Goal: Task Accomplishment & Management: Manage account settings

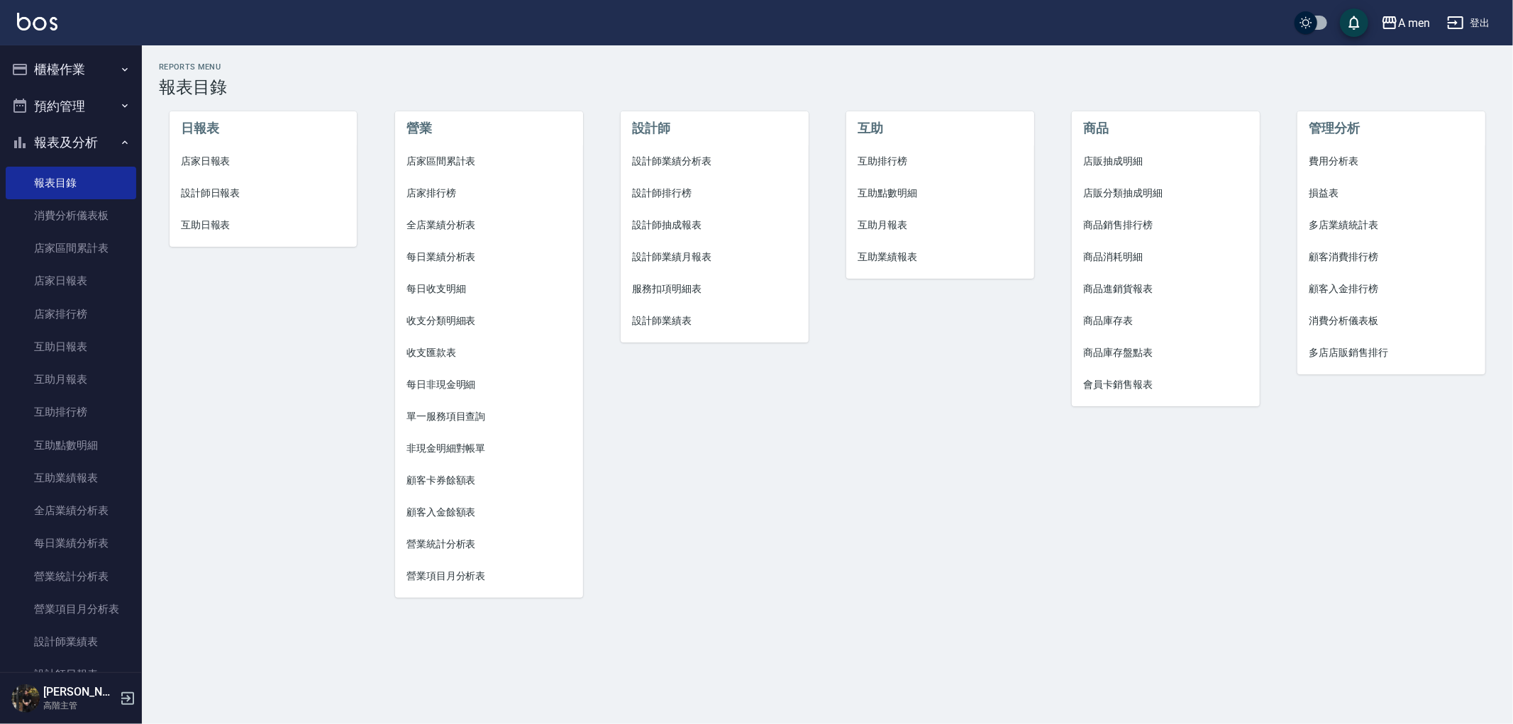
click at [30, 152] on button "報表及分析" at bounding box center [71, 142] width 131 height 37
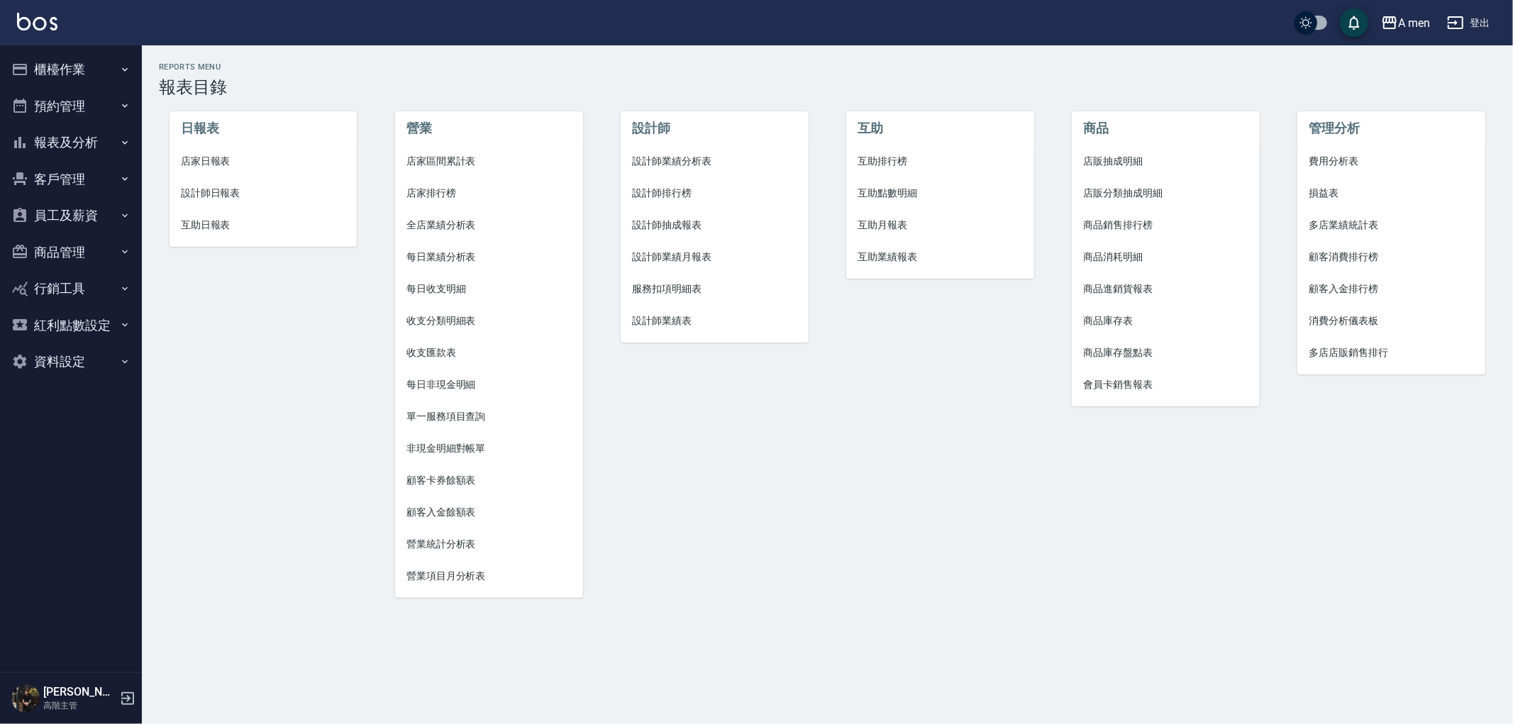
click at [60, 209] on button "員工及薪資" at bounding box center [71, 215] width 131 height 37
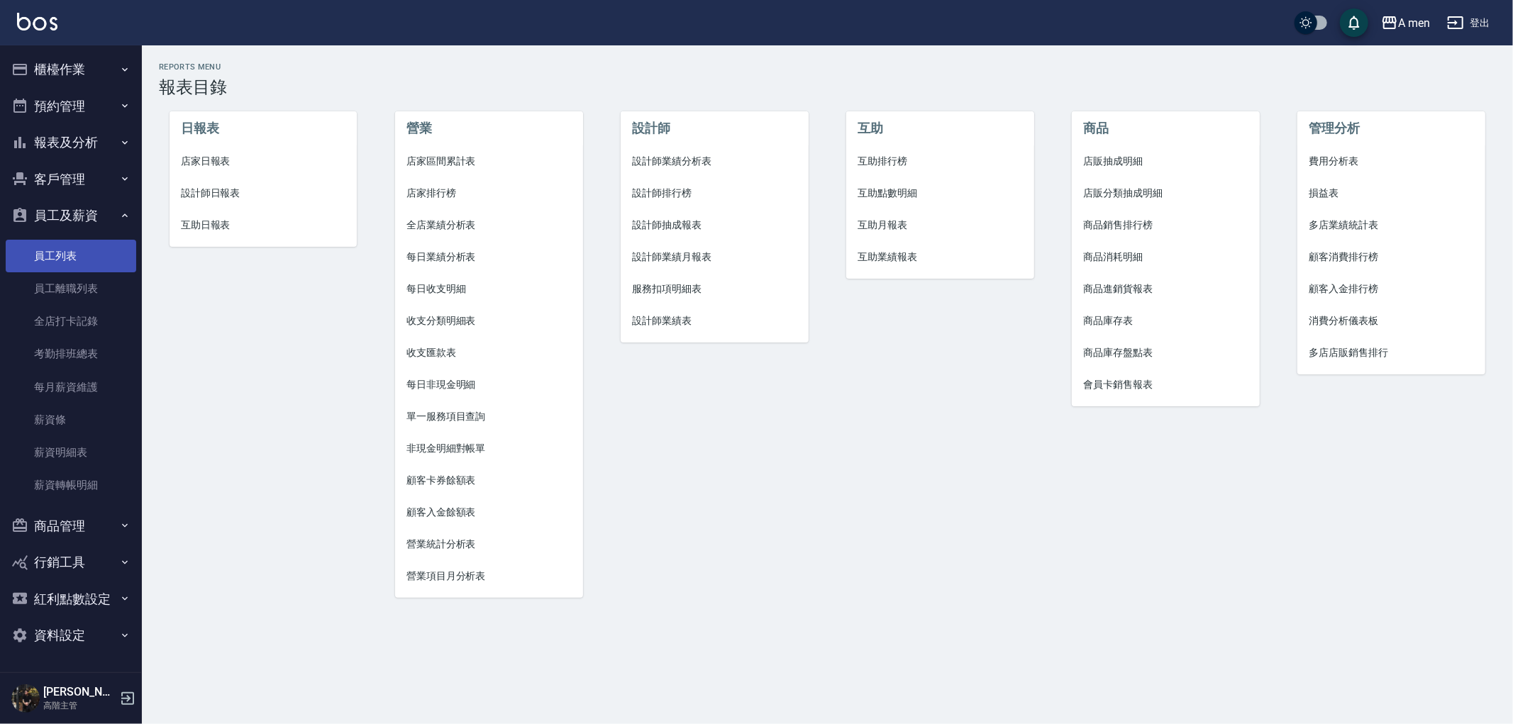
click at [92, 257] on link "員工列表" at bounding box center [71, 256] width 131 height 33
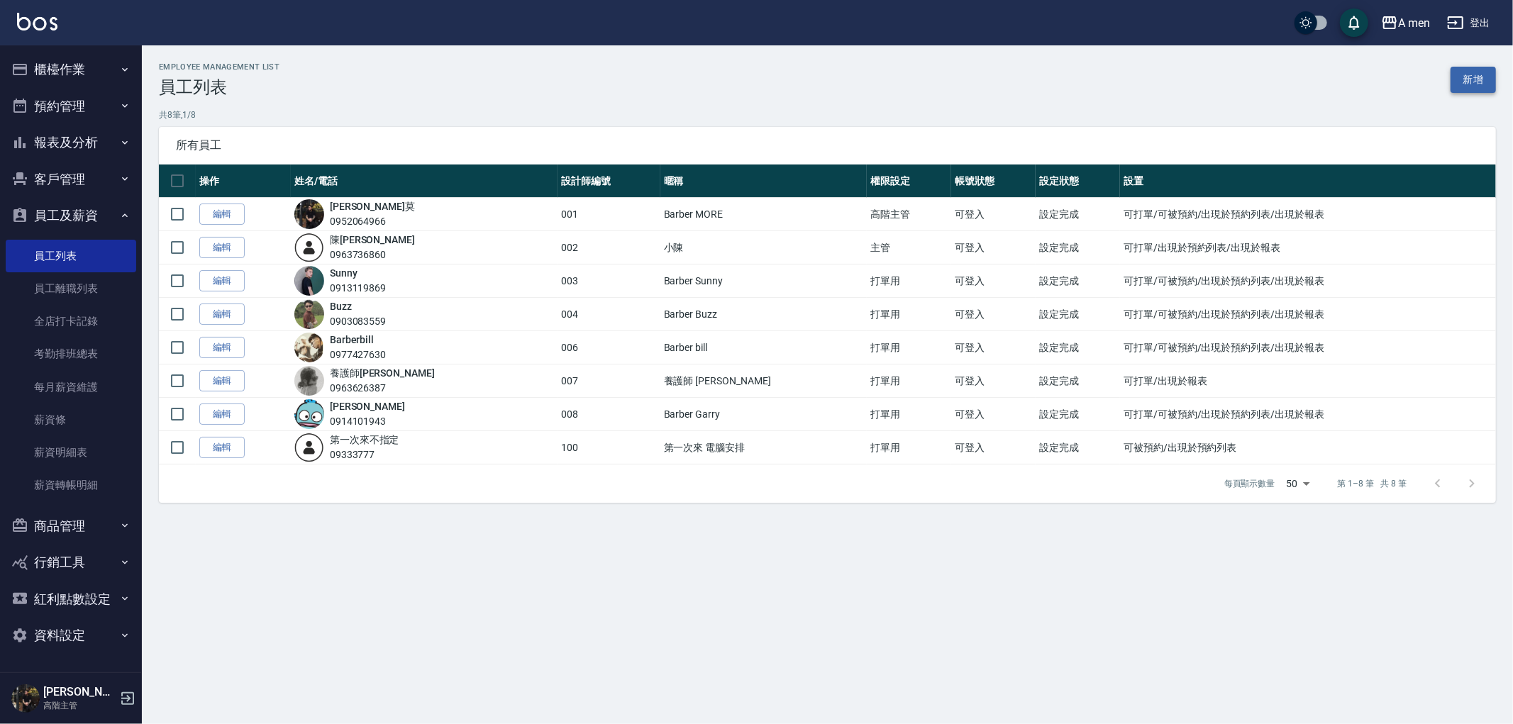
click at [1470, 73] on link "新增" at bounding box center [1473, 80] width 45 height 26
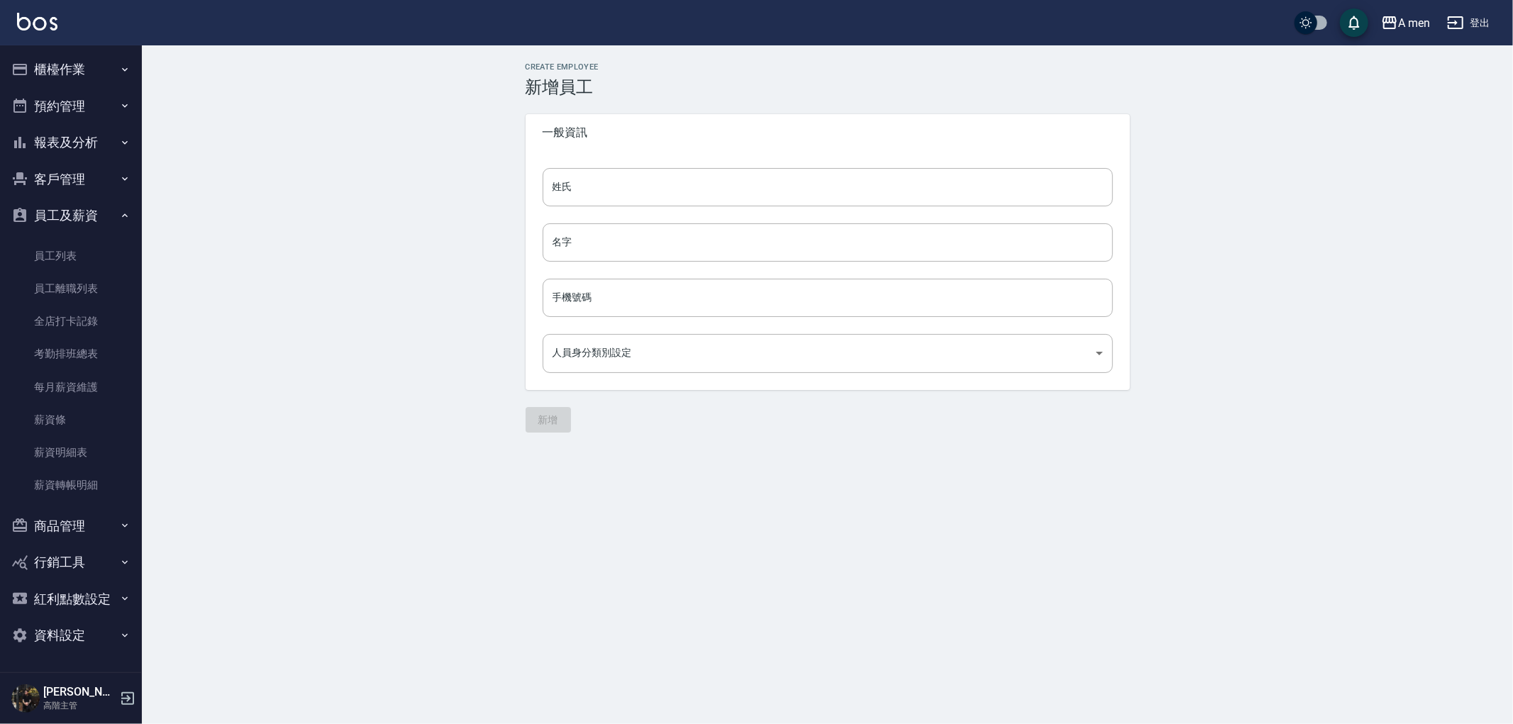
type input "1ed16a8d-4307-44b5-bc96-16942534cf02"
click at [654, 172] on input "姓氏" at bounding box center [828, 187] width 570 height 38
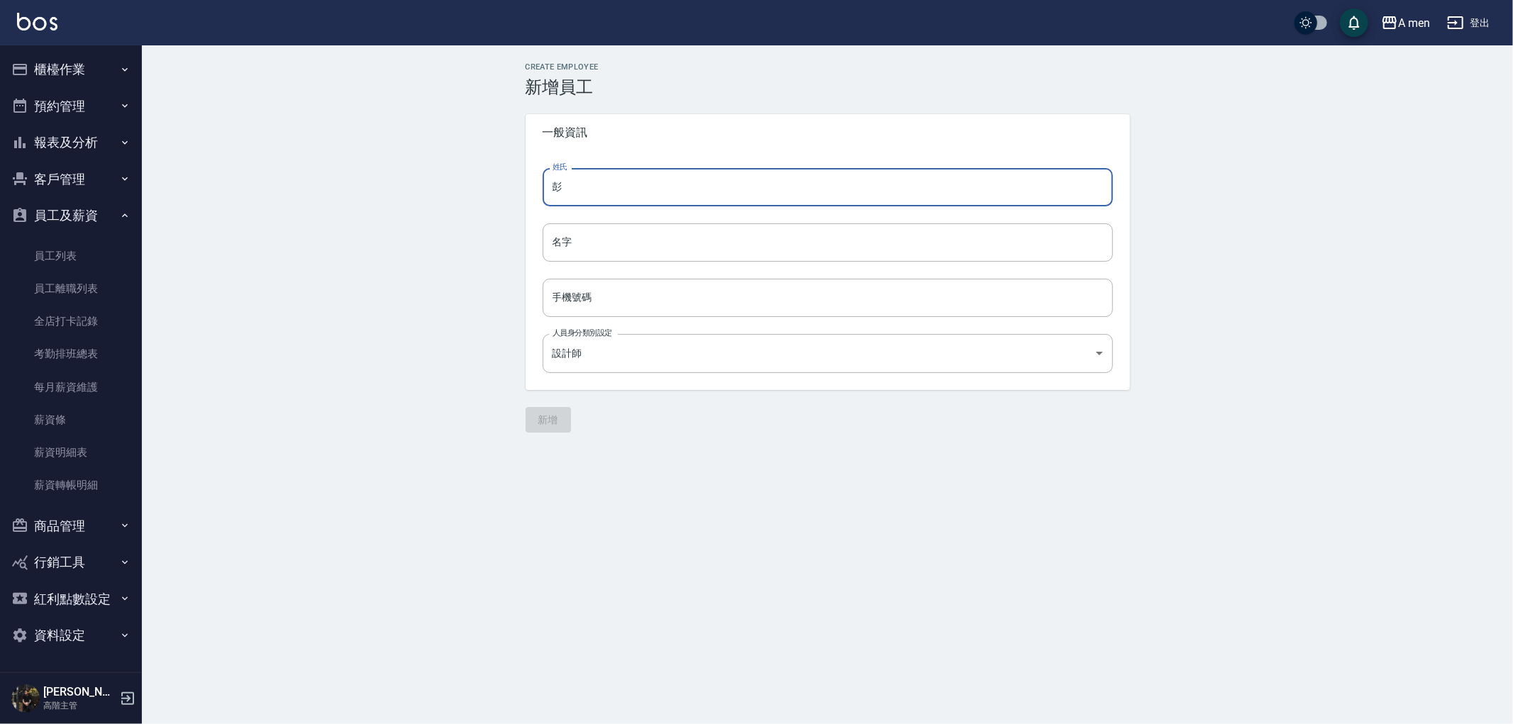
type input "彭"
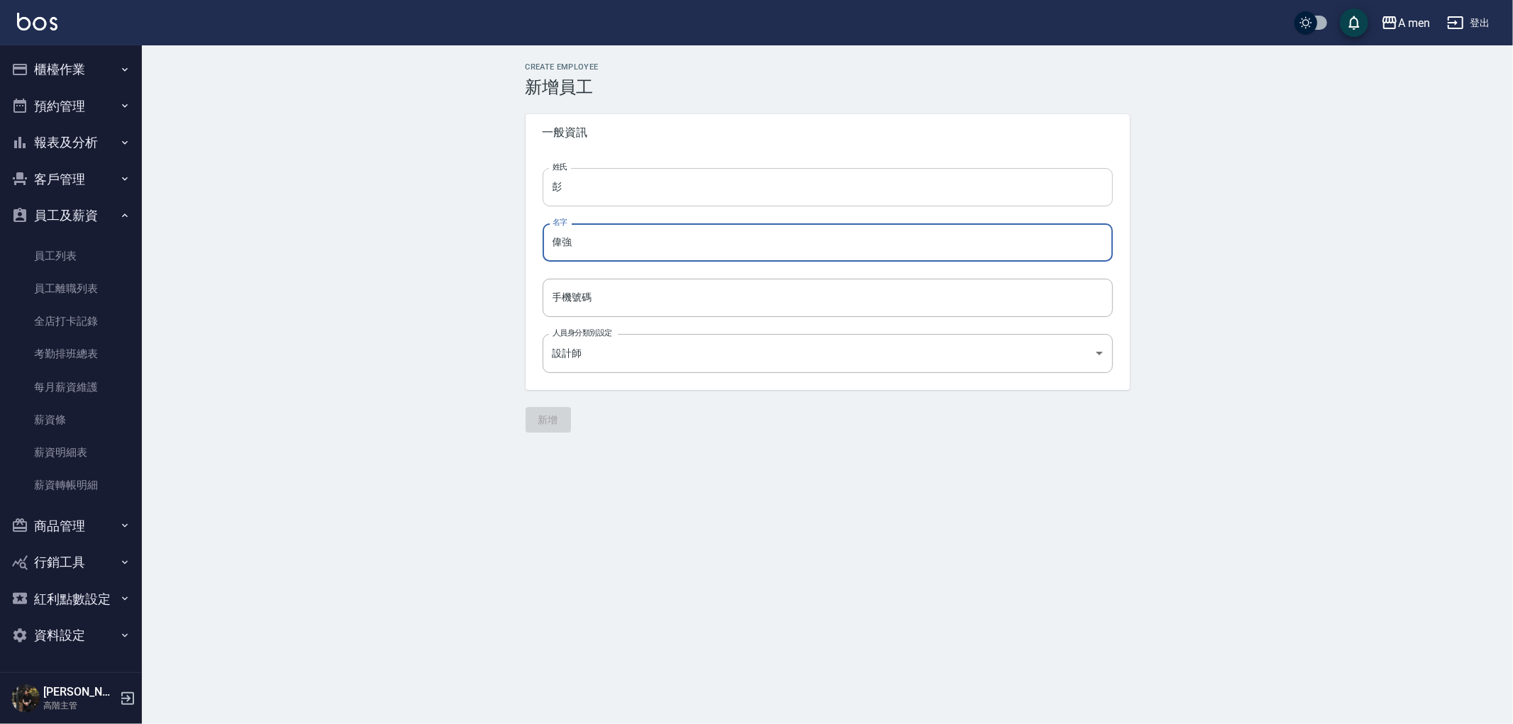
type input "偉強"
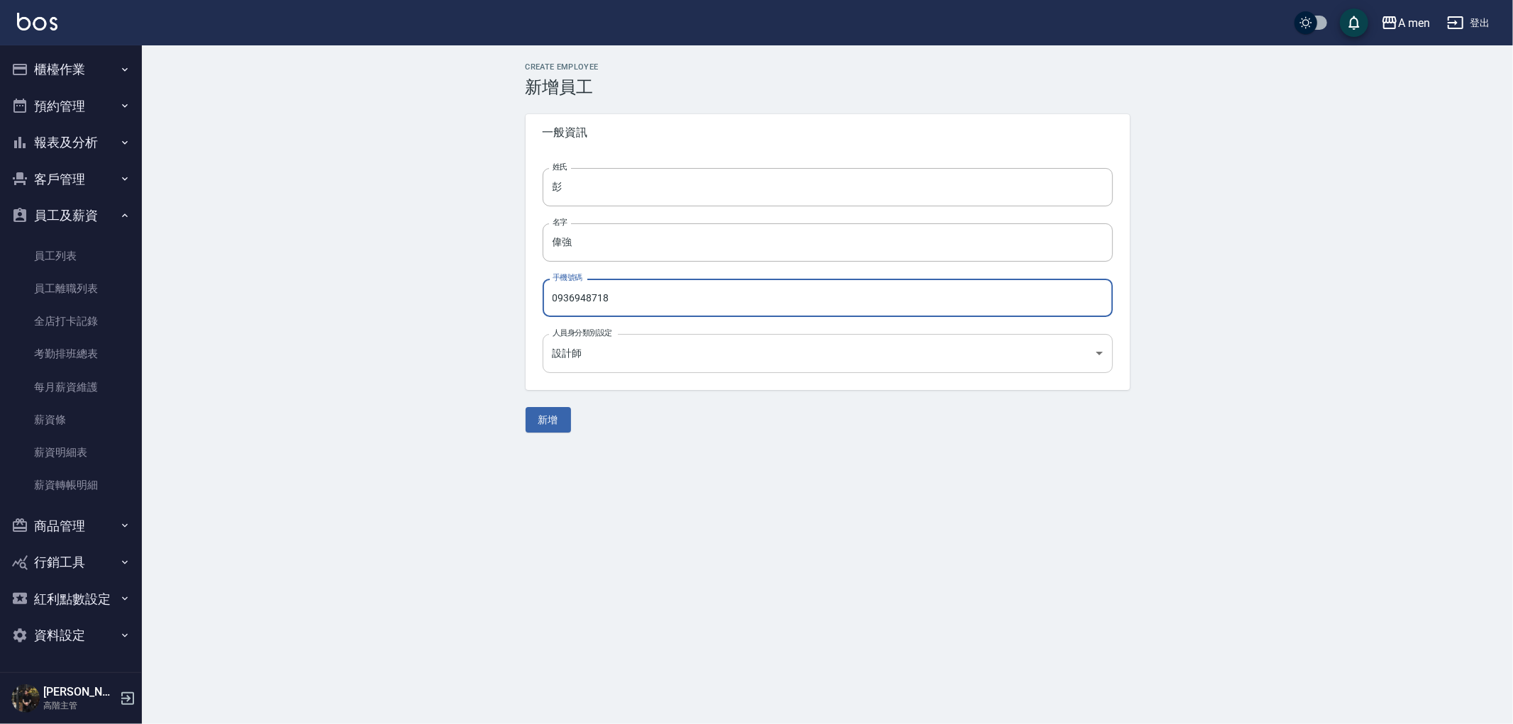
type input "0936948718"
click at [605, 357] on body "A men 登出 櫃檯作業 打帳單 帳單列表 營業儀表板 現金收支登錄 高階收支登錄 材料自購登錄 每日結帳 排班表 現場電腦打卡 掃碼打卡 預約管理 預約管…" at bounding box center [756, 362] width 1513 height 724
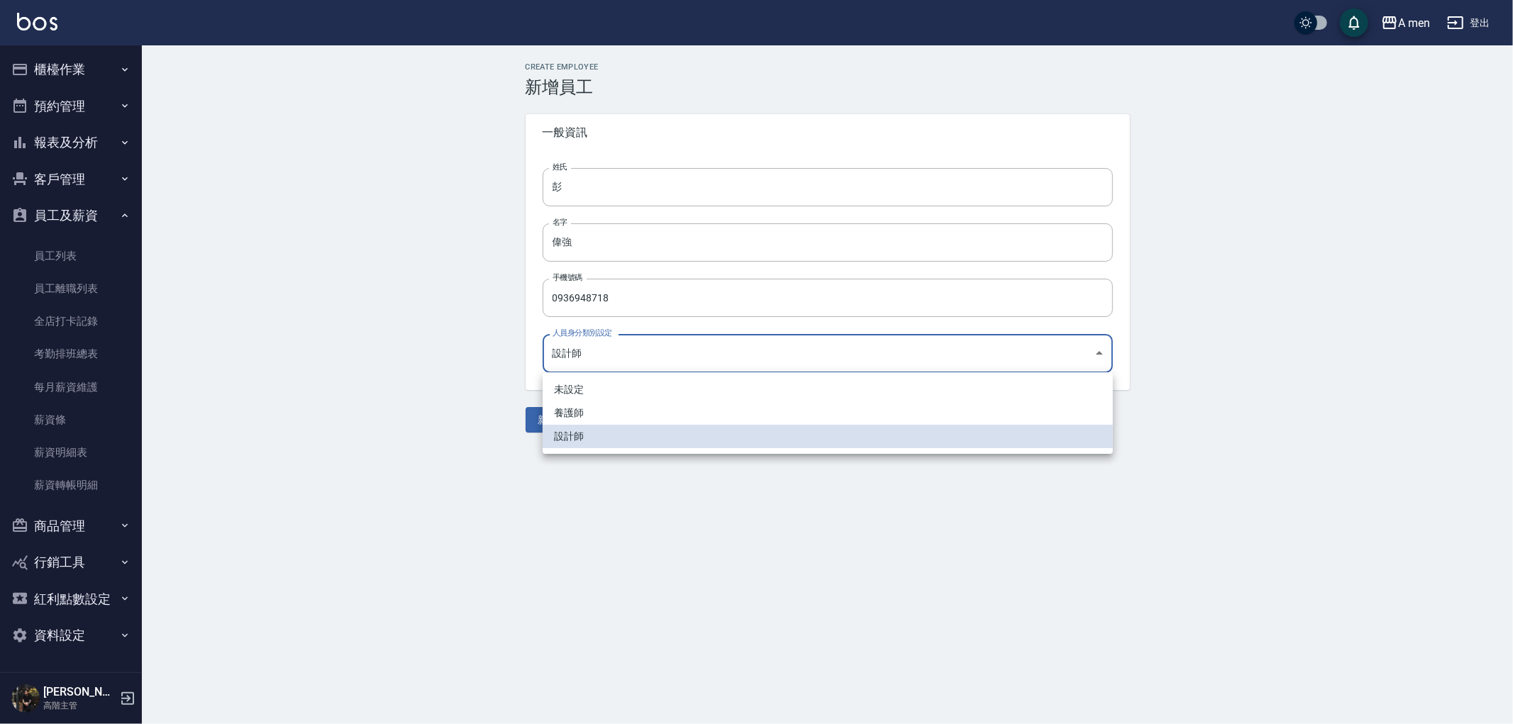
click at [558, 413] on li "養護師" at bounding box center [828, 412] width 570 height 23
type input "02f4996d-36cc-45d6-b005-d1dabc84e32d"
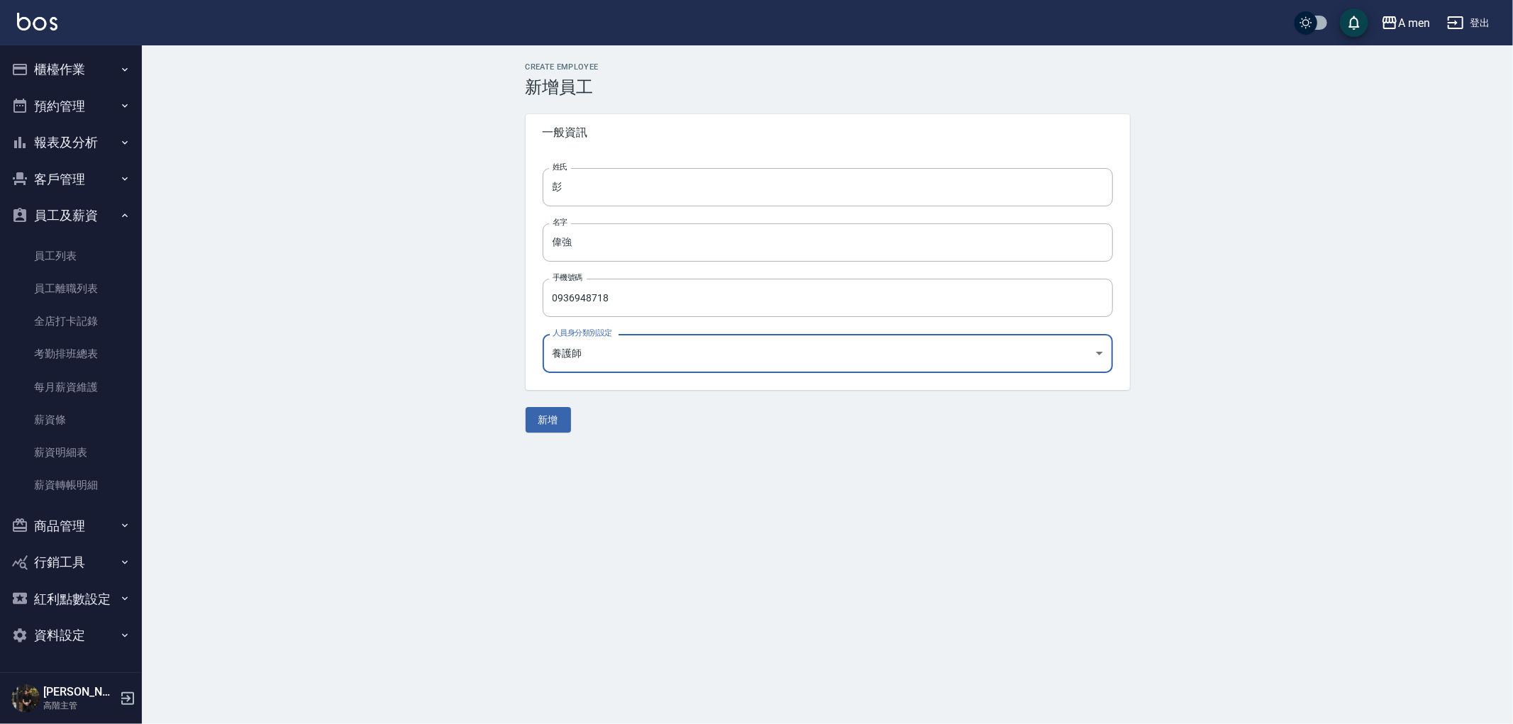
click at [560, 413] on button "新增" at bounding box center [548, 420] width 45 height 26
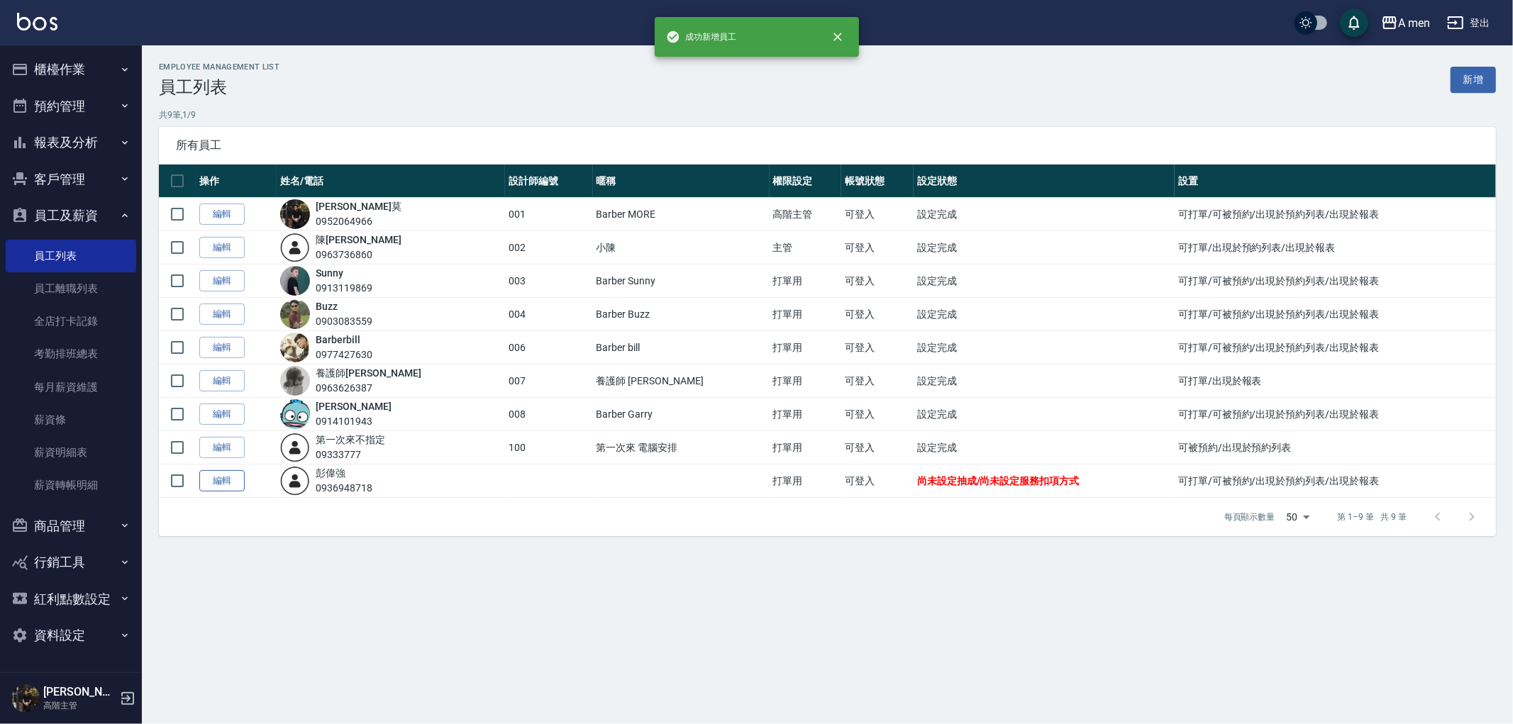
click at [214, 480] on link "編輯" at bounding box center [221, 481] width 45 height 22
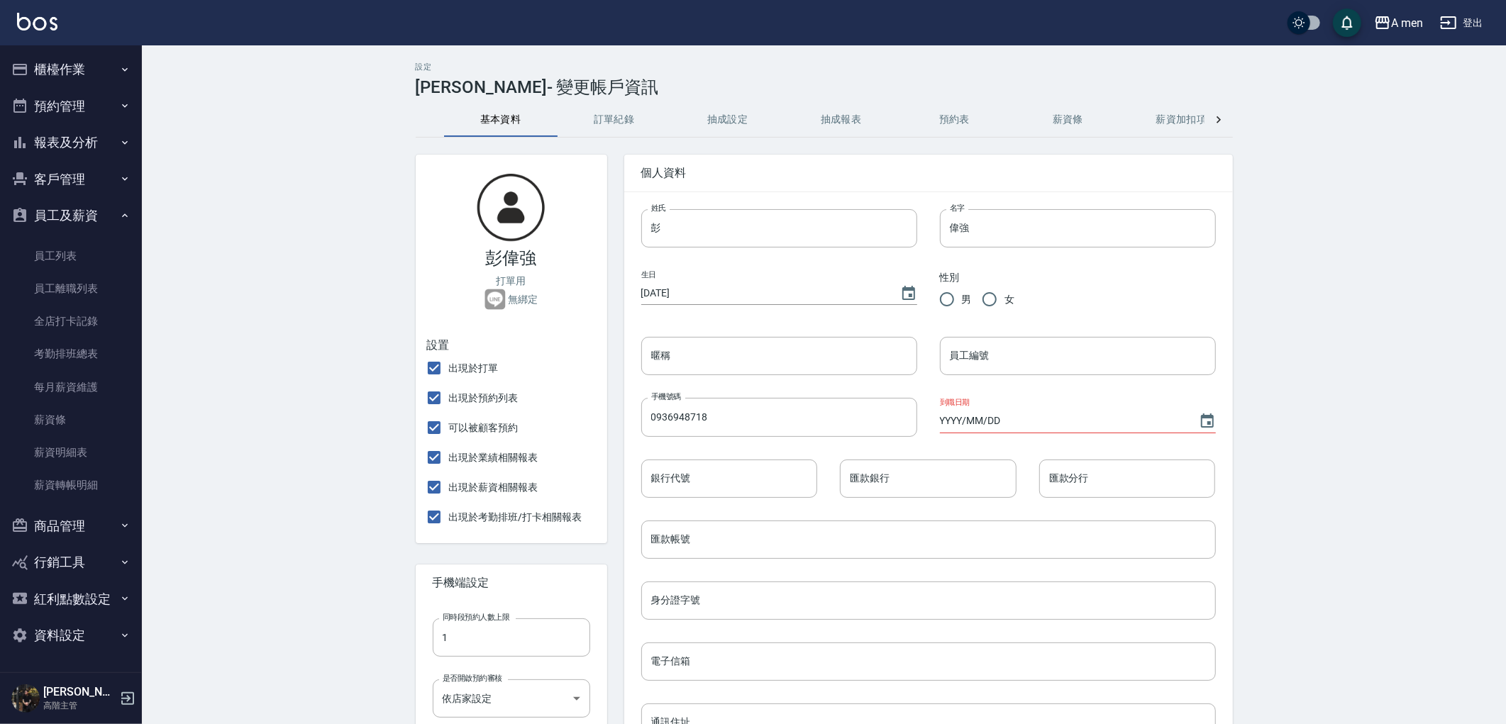
click at [474, 369] on span "出現於打單" at bounding box center [474, 368] width 50 height 15
click at [449, 369] on input "出現於打單" at bounding box center [434, 368] width 30 height 30
checkbox input "false"
click at [477, 399] on span "出現於預約列表" at bounding box center [484, 398] width 70 height 15
click at [449, 399] on input "出現於預約列表" at bounding box center [434, 398] width 30 height 30
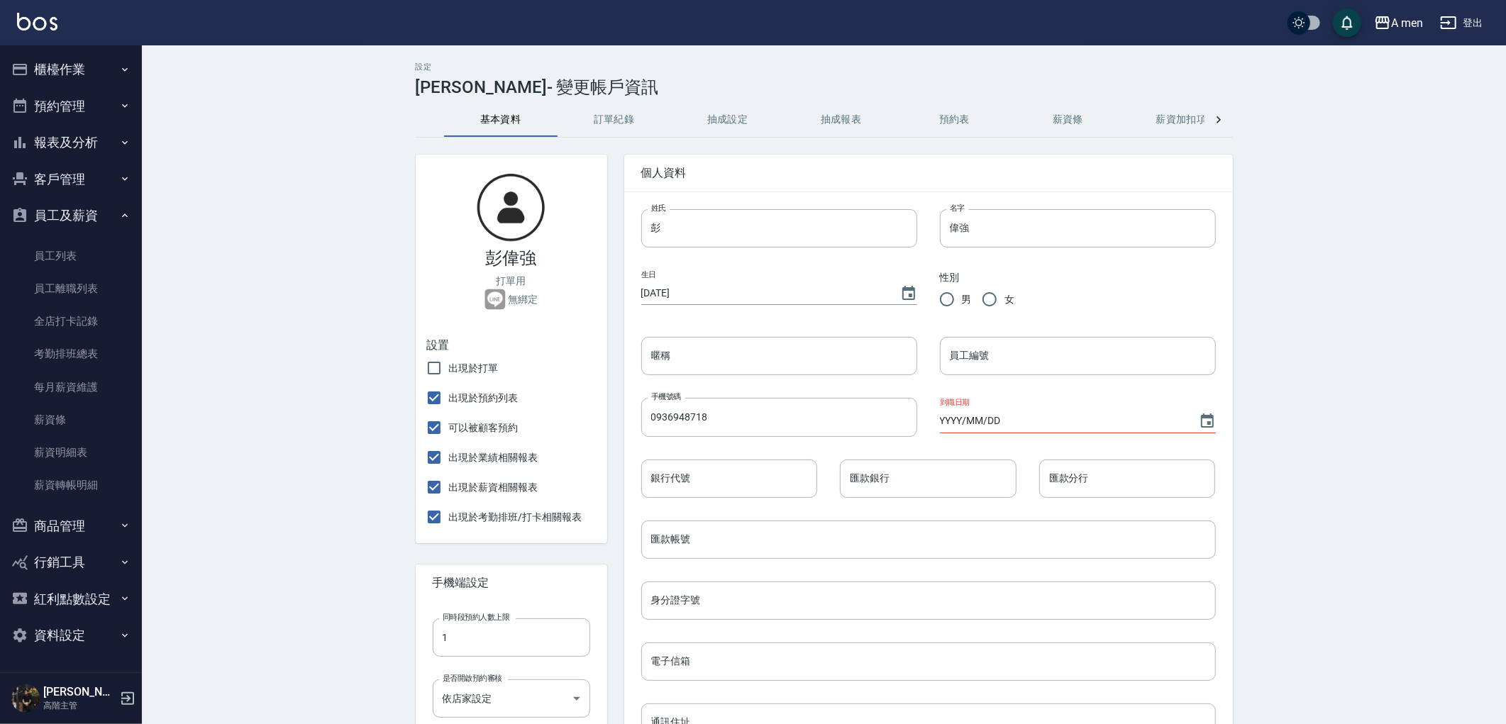
checkbox input "false"
click at [473, 438] on label "可以被顧客預約" at bounding box center [468, 428] width 99 height 30
click at [449, 438] on input "可以被顧客預約" at bounding box center [434, 428] width 30 height 30
checkbox input "false"
click at [470, 462] on span "出現於業績相關報表" at bounding box center [493, 457] width 89 height 15
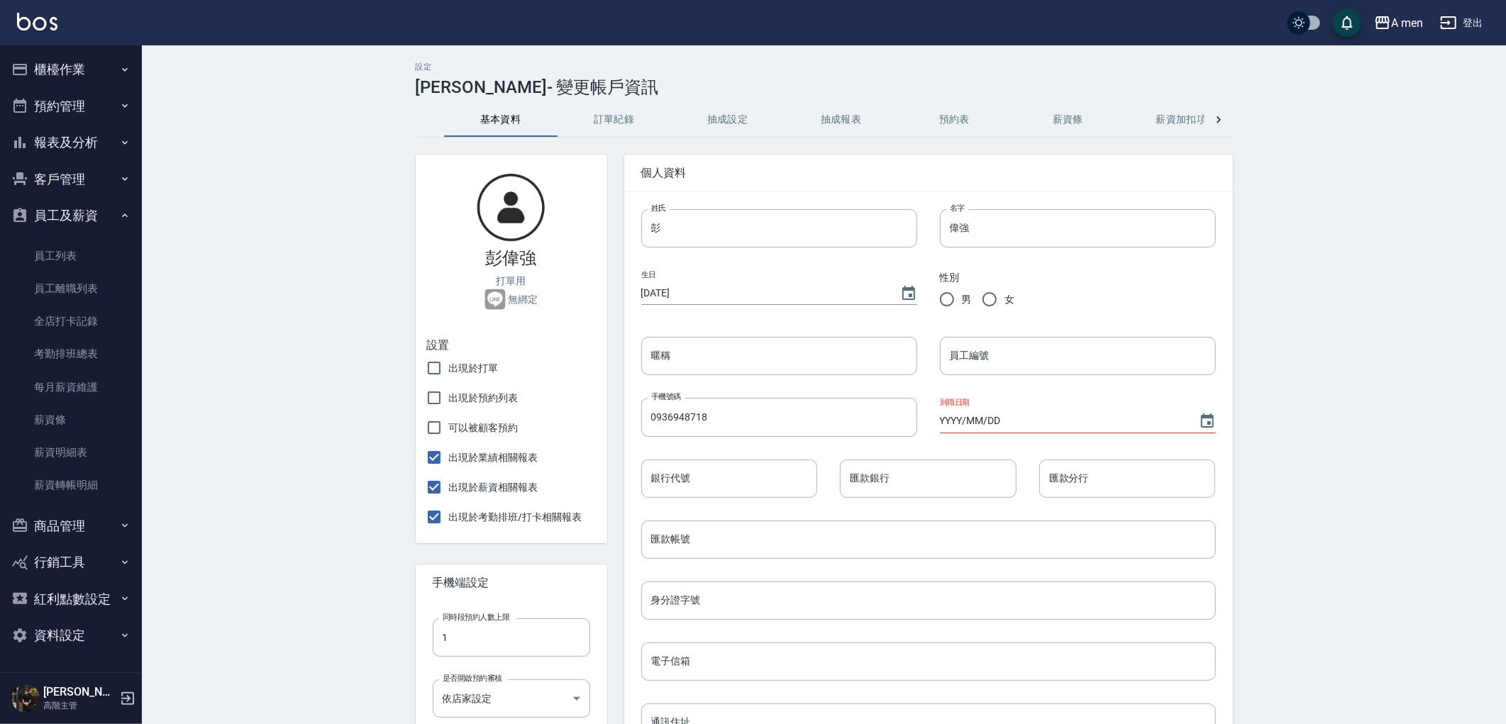
click at [449, 462] on input "出現於業績相關報表" at bounding box center [434, 458] width 30 height 30
checkbox input "false"
click at [471, 485] on span "出現於薪資相關報表" at bounding box center [493, 487] width 89 height 15
click at [449, 485] on input "出現於薪資相關報表" at bounding box center [434, 487] width 30 height 30
checkbox input "false"
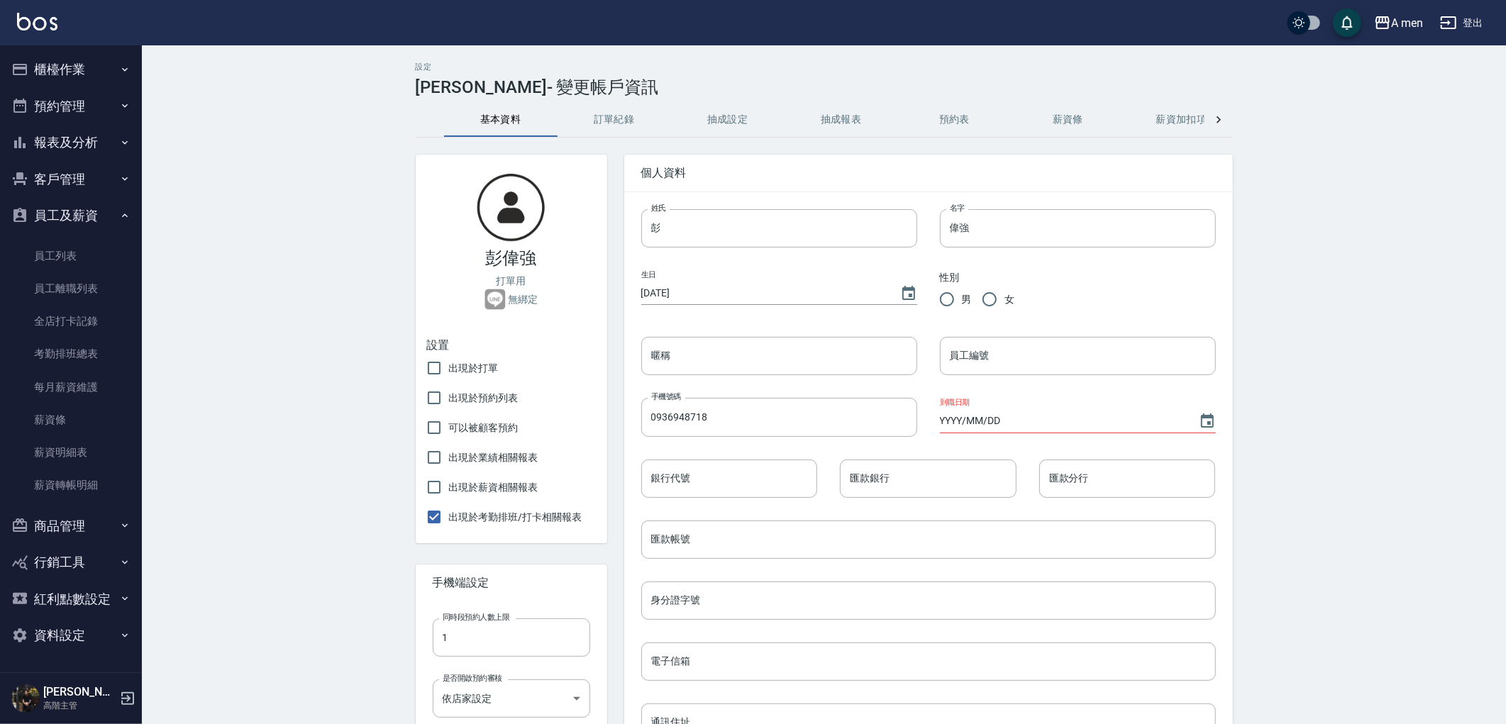
click at [477, 513] on span "出現於考勤排班/打卡相關報表" at bounding box center [515, 517] width 133 height 15
click at [449, 513] on input "出現於考勤排班/打卡相關報表" at bounding box center [434, 517] width 30 height 30
checkbox input "false"
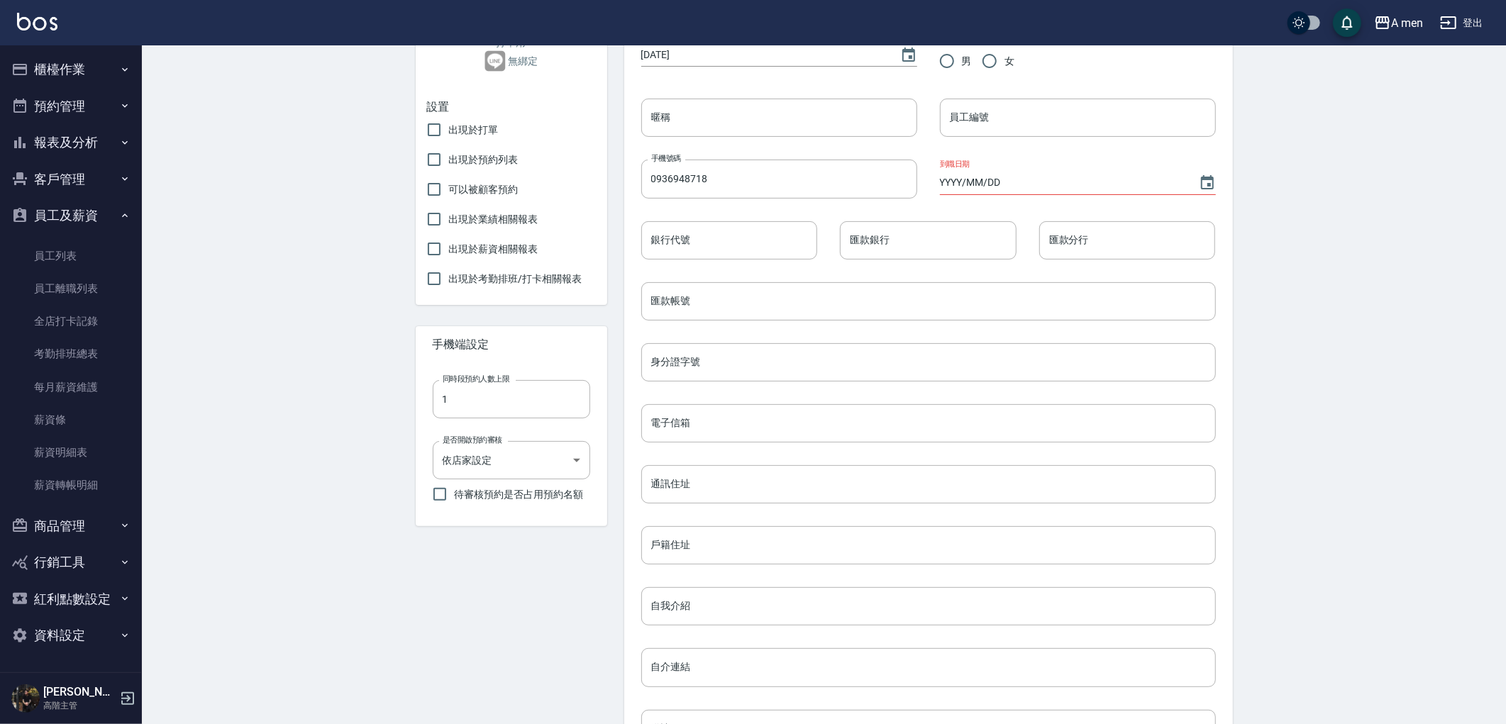
scroll to position [407, 0]
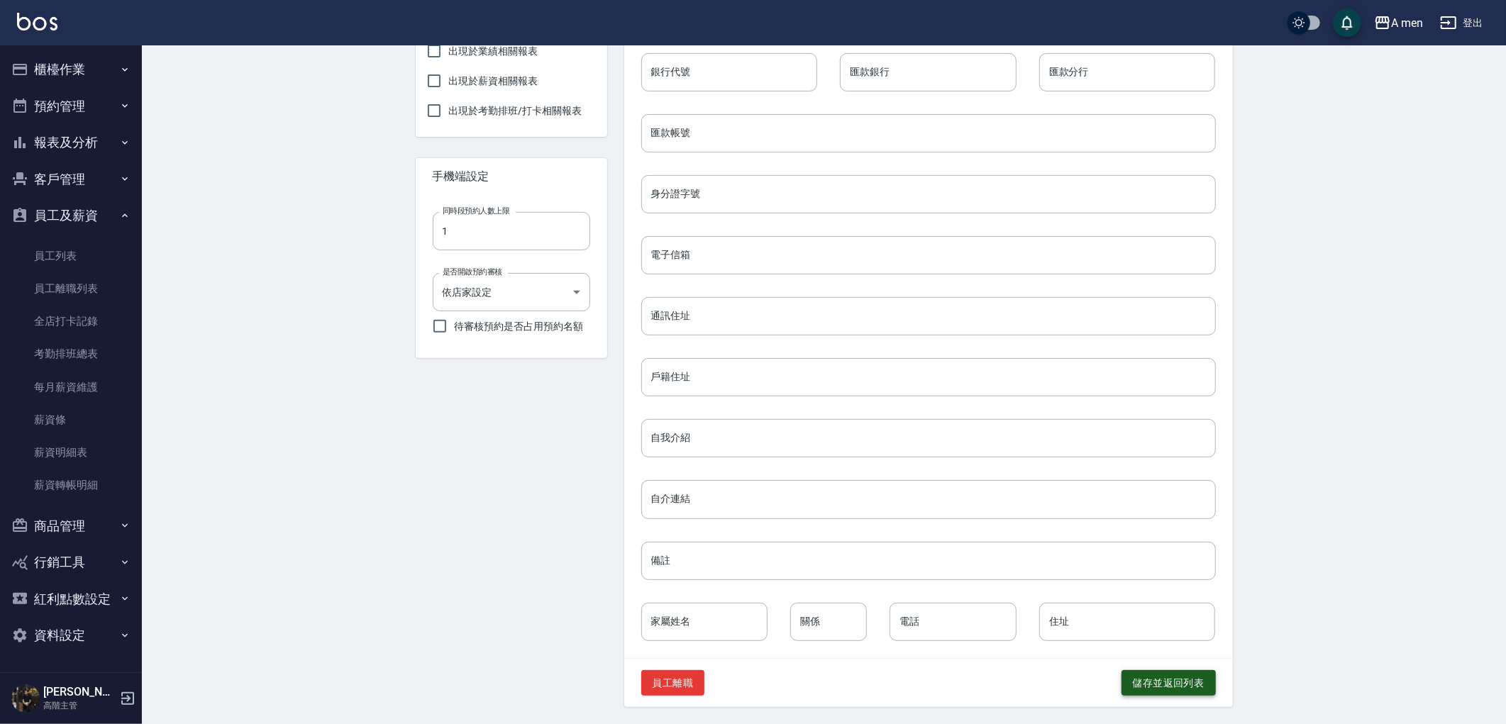
click at [1182, 672] on button "儲存並返回列表" at bounding box center [1168, 683] width 94 height 26
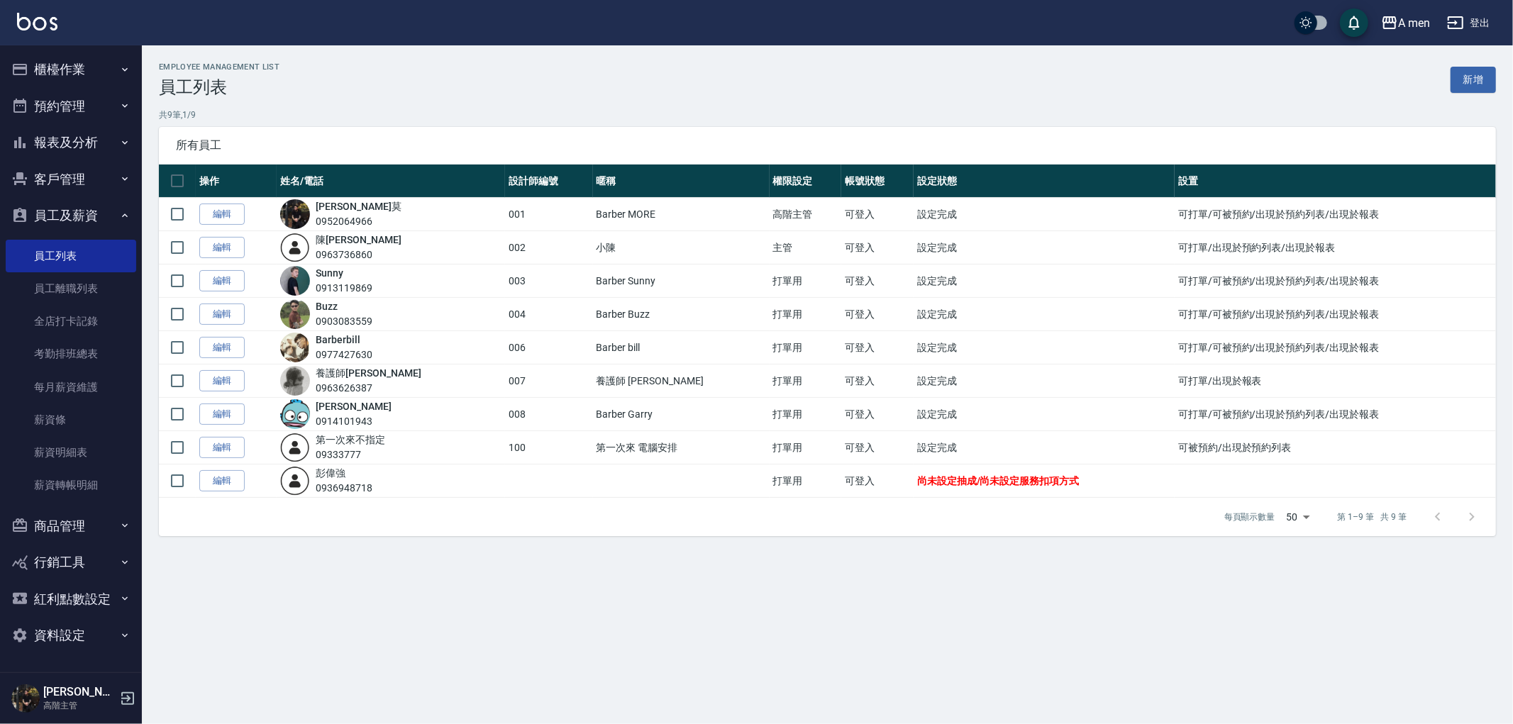
click at [1187, 663] on div "Employee Management List 員工列表 新增 共 9 筆, 1 / 9 所有員工 操作 姓名/電話 設計師編號 暱稱 權限設定 帳號狀態 …" at bounding box center [756, 362] width 1513 height 724
click at [228, 477] on link "編輯" at bounding box center [221, 481] width 45 height 22
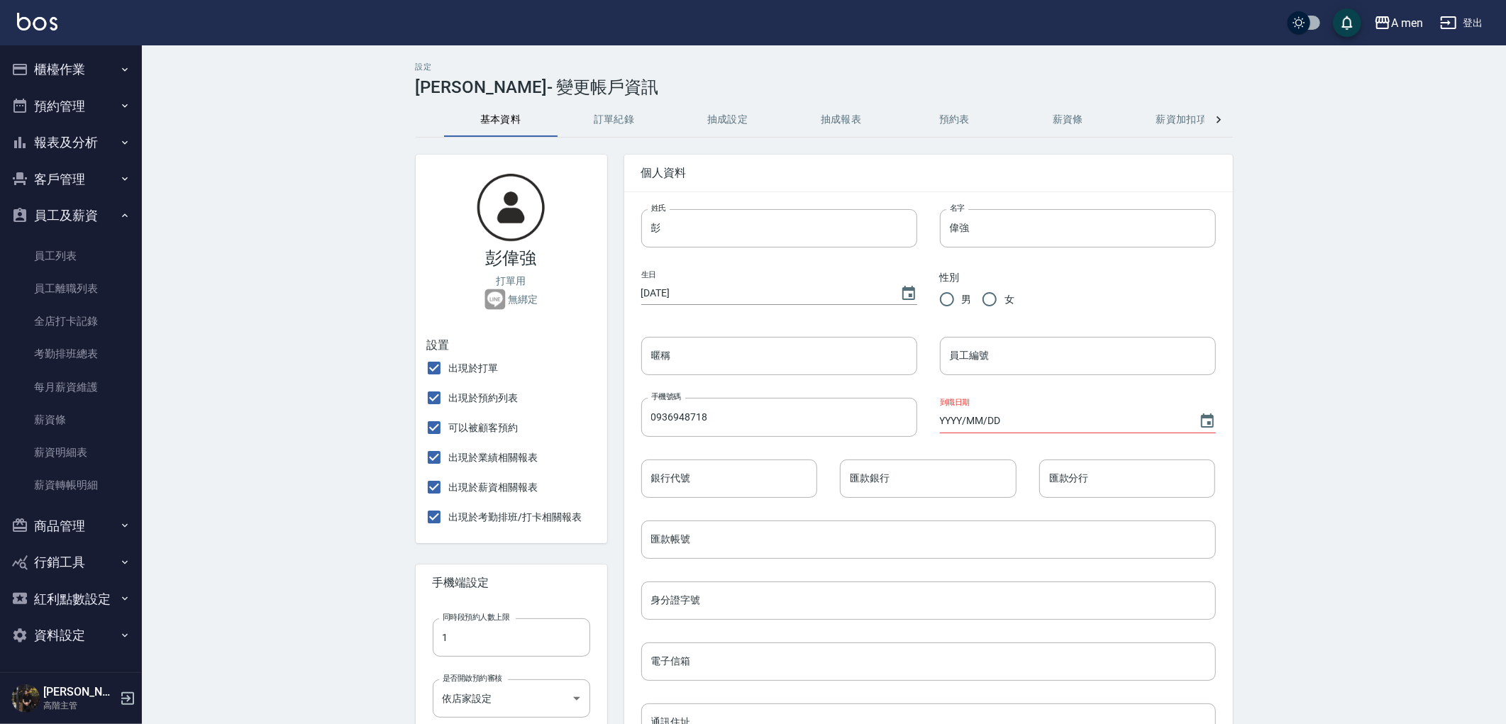
checkbox input "false"
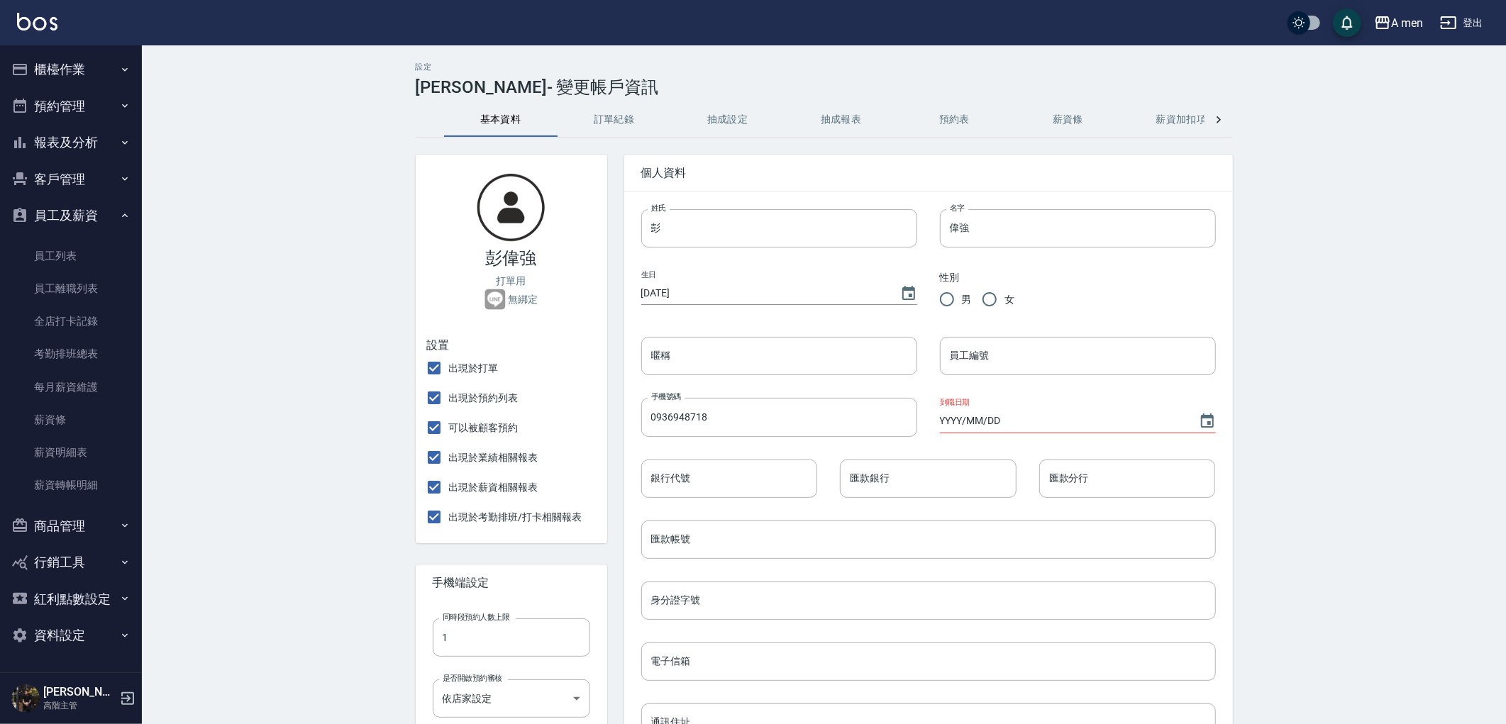
checkbox input "false"
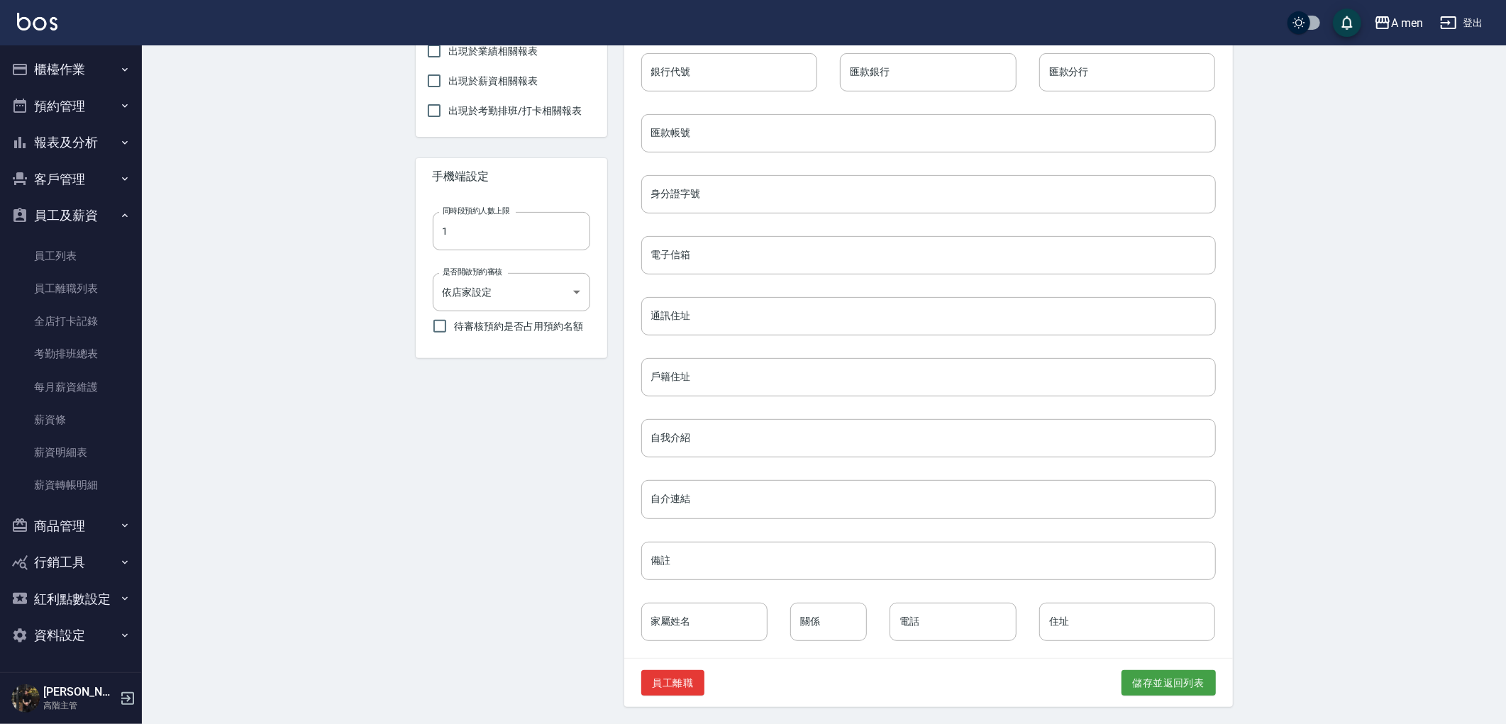
scroll to position [407, 0]
click at [490, 287] on body "A men 登出 櫃檯作業 打帳單 帳單列表 營業儀表板 現金收支登錄 高階收支登錄 材料自購登錄 每日結帳 排班表 現場電腦打卡 掃碼打卡 預約管理 預約管…" at bounding box center [753, 159] width 1506 height 1131
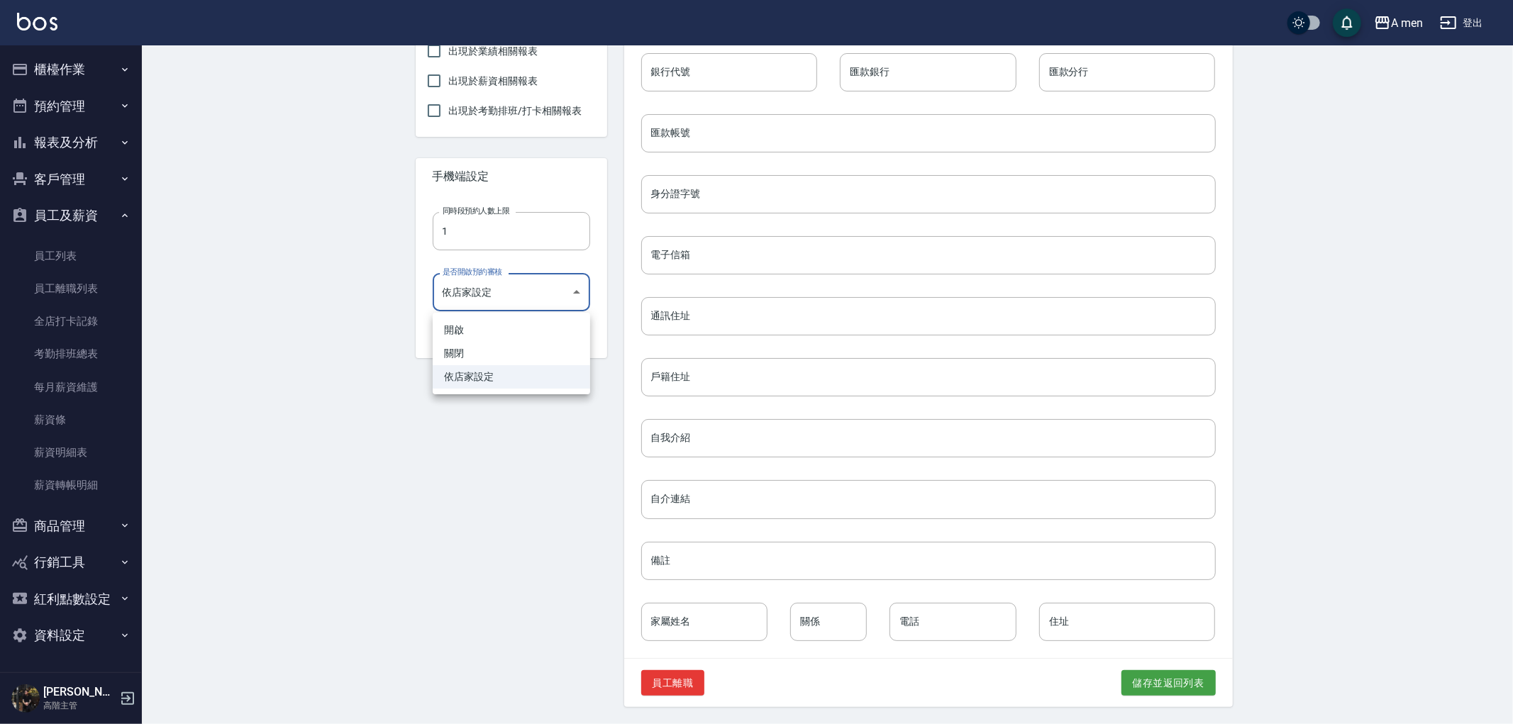
click at [490, 289] on div at bounding box center [756, 362] width 1513 height 724
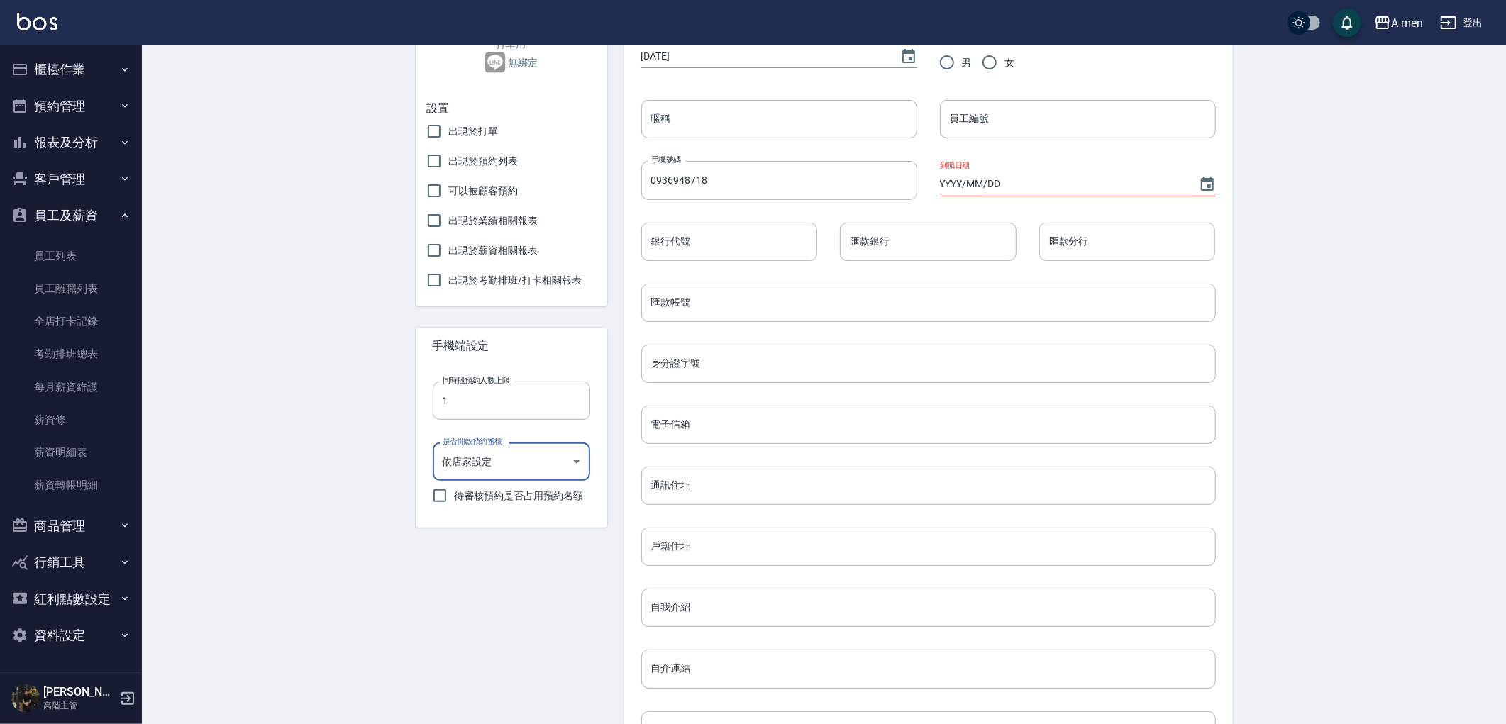
scroll to position [13, 0]
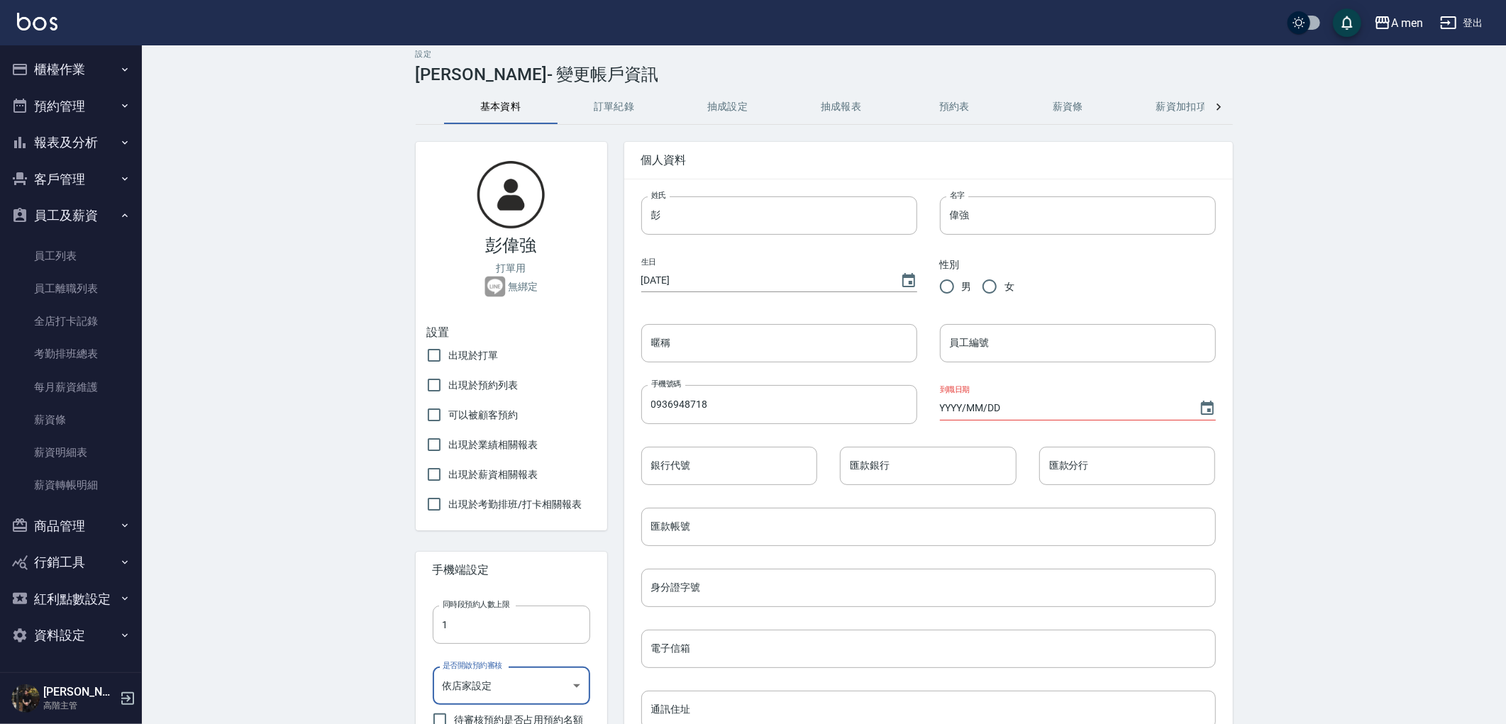
click at [1229, 101] on div at bounding box center [1218, 107] width 28 height 34
click at [1229, 101] on div "基本資料 訂單紀錄 抽成設定 抽成報表 預約表 薪資條 薪資加扣項 密碼與安全 打卡紀錄" at bounding box center [824, 107] width 817 height 34
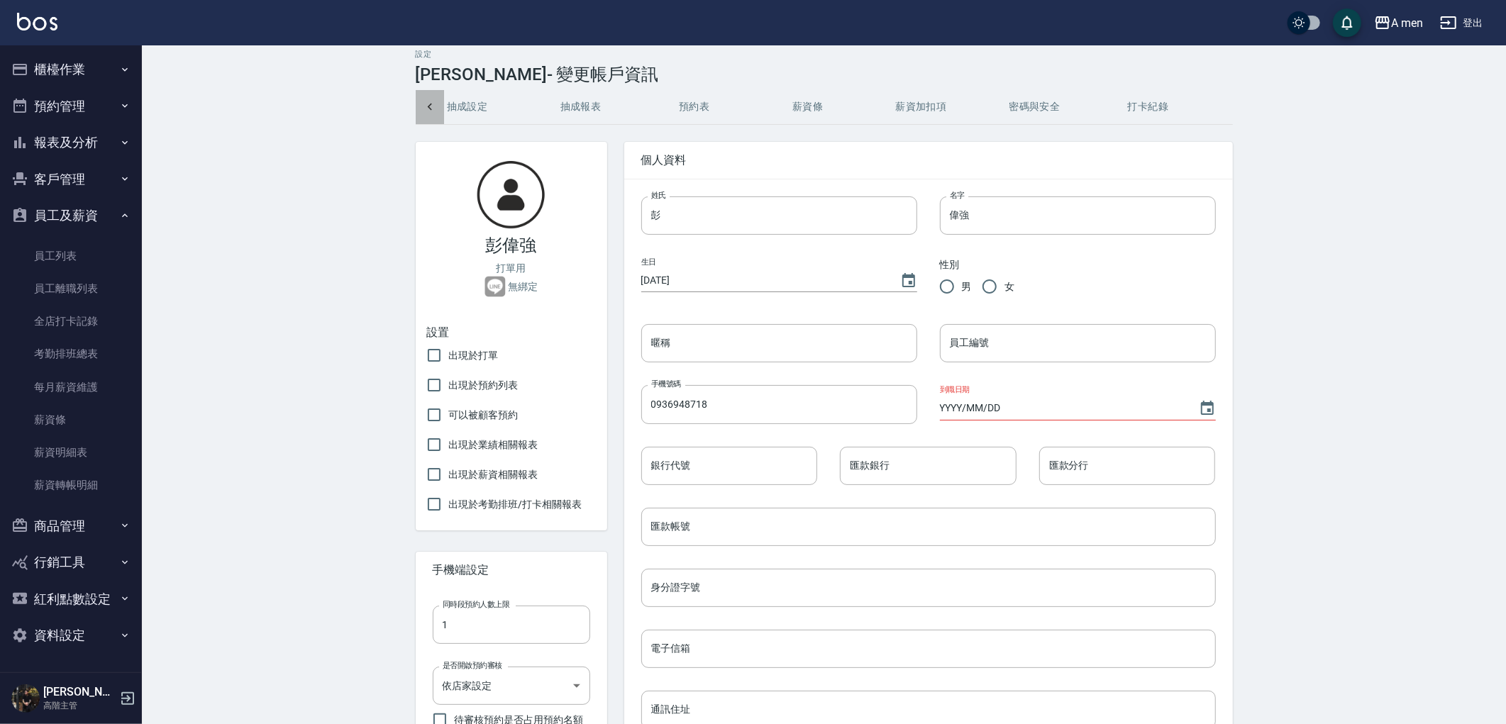
click at [430, 97] on div at bounding box center [430, 107] width 28 height 34
click at [618, 106] on button "訂單紀錄" at bounding box center [614, 107] width 113 height 34
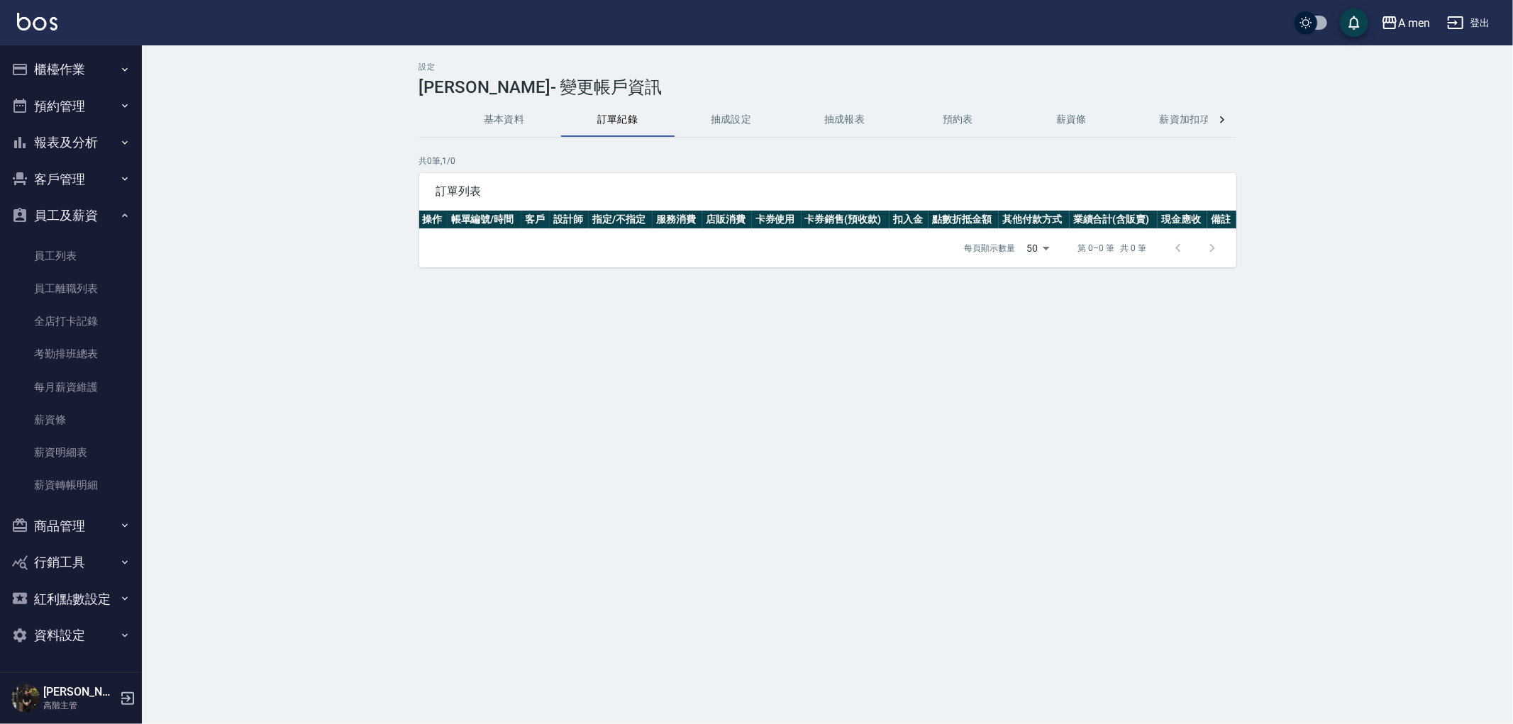
drag, startPoint x: 1263, startPoint y: 116, endPoint x: 1244, endPoint y: 119, distance: 18.7
click at [1257, 118] on div "設定 [PERSON_NAME] - 變更帳戶資訊 基本資料 訂單紀錄 抽成設定 抽成報表 預約表 薪資條 薪資加扣項 密碼與安全 打卡紀錄 共 0 筆, 1…" at bounding box center [827, 164] width 1371 height 239
click at [1243, 119] on div "設定 [PERSON_NAME] - 變更帳戶資訊 基本資料 訂單紀錄 抽成設定 抽成報表 預約表 薪資條 薪資加扣項 密碼與安全 打卡紀錄 共 0 筆, 1…" at bounding box center [827, 164] width 851 height 205
click at [1230, 121] on div at bounding box center [1222, 120] width 28 height 34
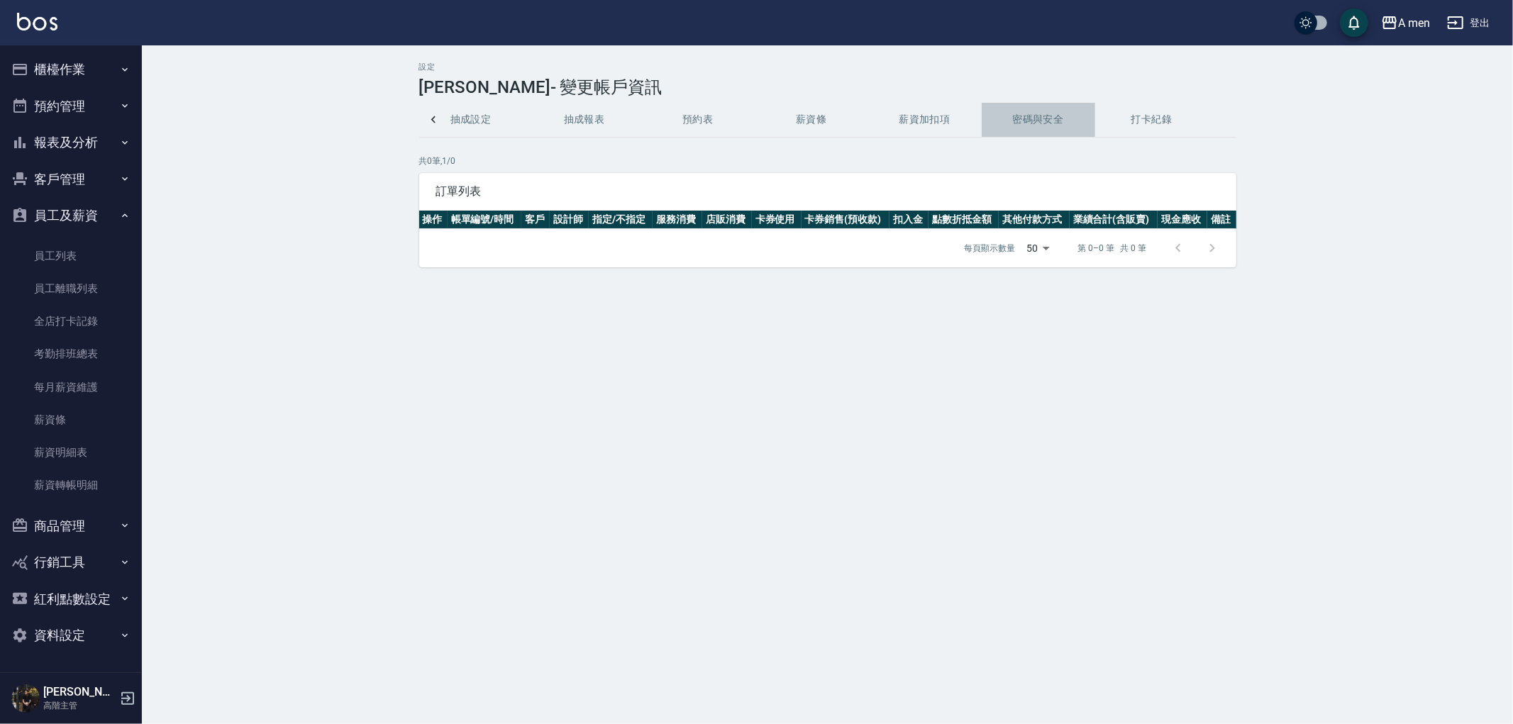
click at [1031, 128] on button "密碼與安全" at bounding box center [1038, 120] width 113 height 34
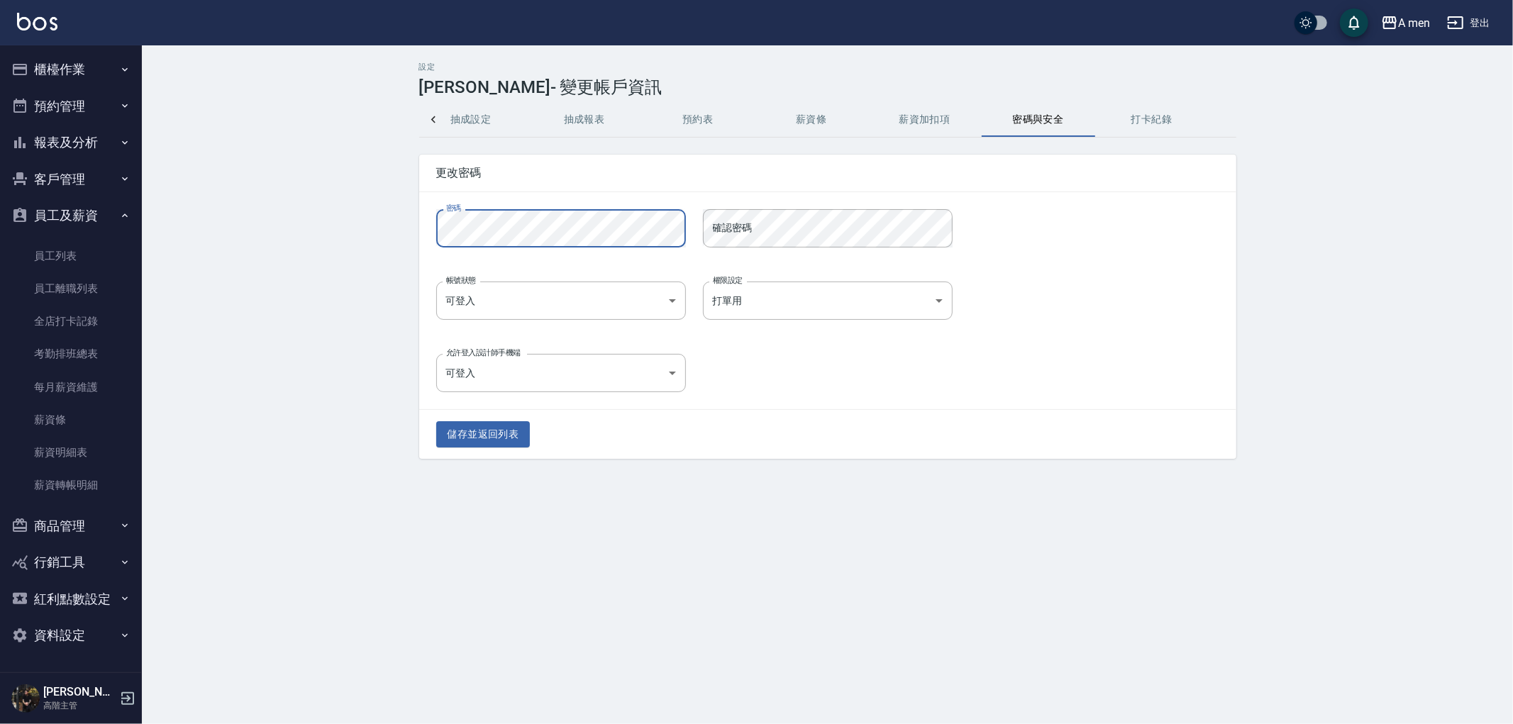
click at [736, 224] on div "確認密碼 確認密碼" at bounding box center [828, 228] width 250 height 38
click at [502, 414] on div "儲存並返回列表" at bounding box center [827, 434] width 817 height 49
click at [515, 433] on button "儲存並返回列表" at bounding box center [483, 434] width 94 height 26
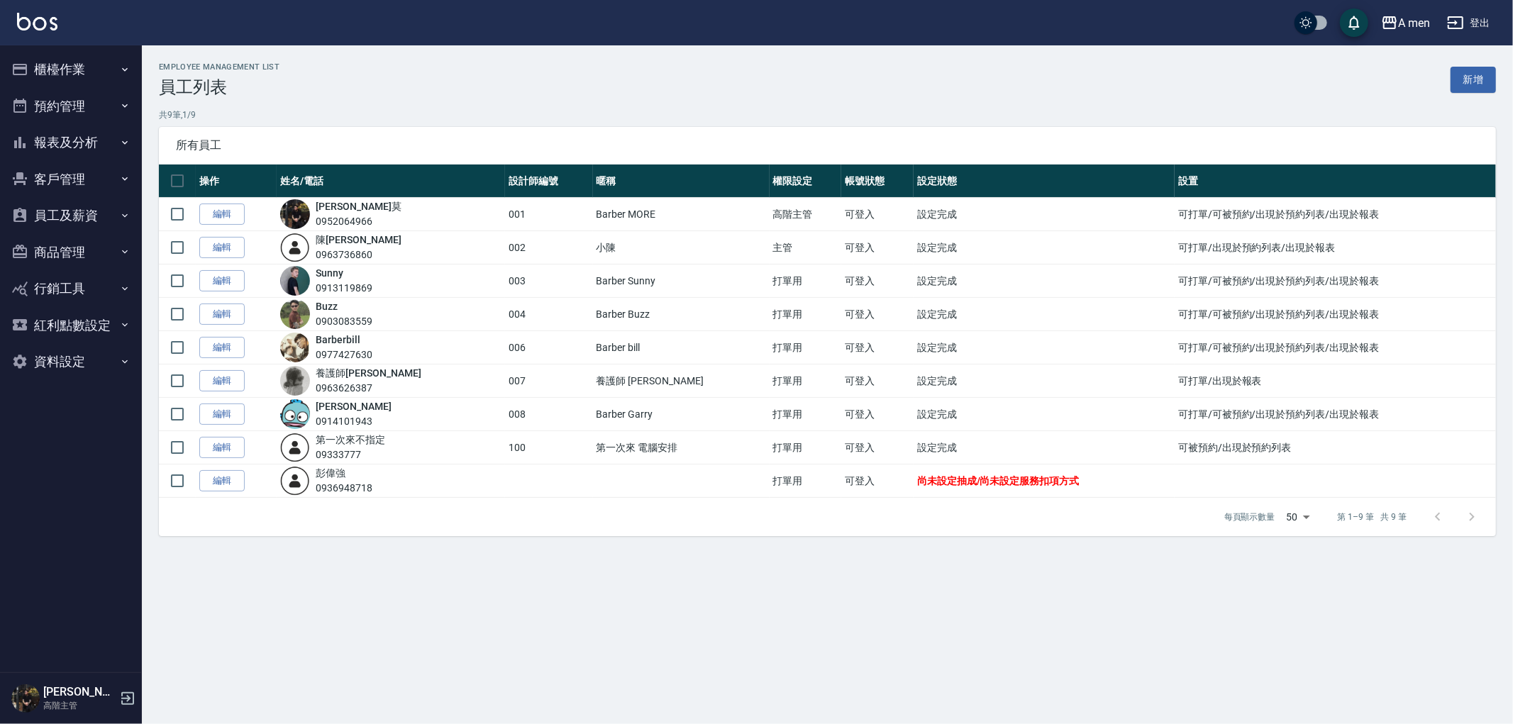
drag, startPoint x: 234, startPoint y: 485, endPoint x: 308, endPoint y: 457, distance: 79.0
click at [234, 485] on link "編輯" at bounding box center [221, 481] width 45 height 22
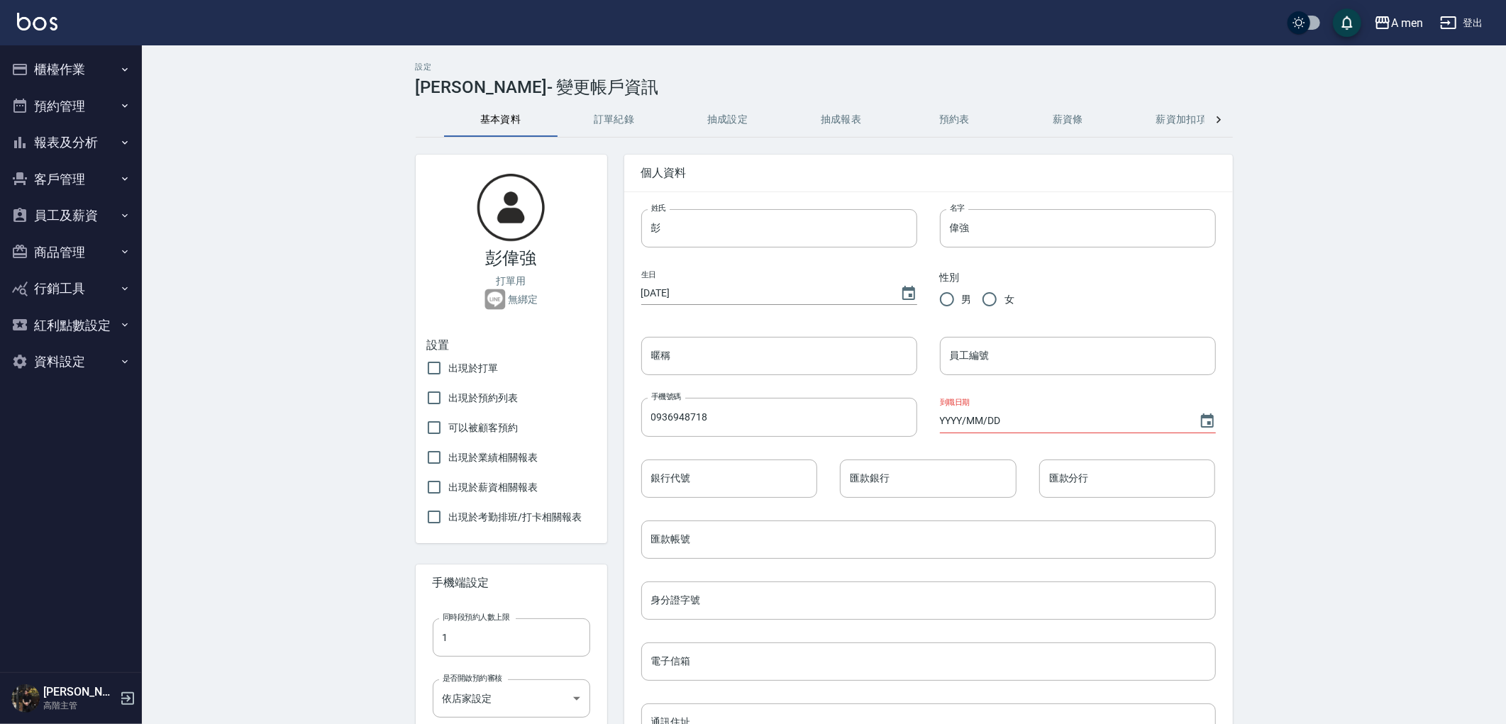
click at [1223, 109] on div at bounding box center [1218, 120] width 28 height 34
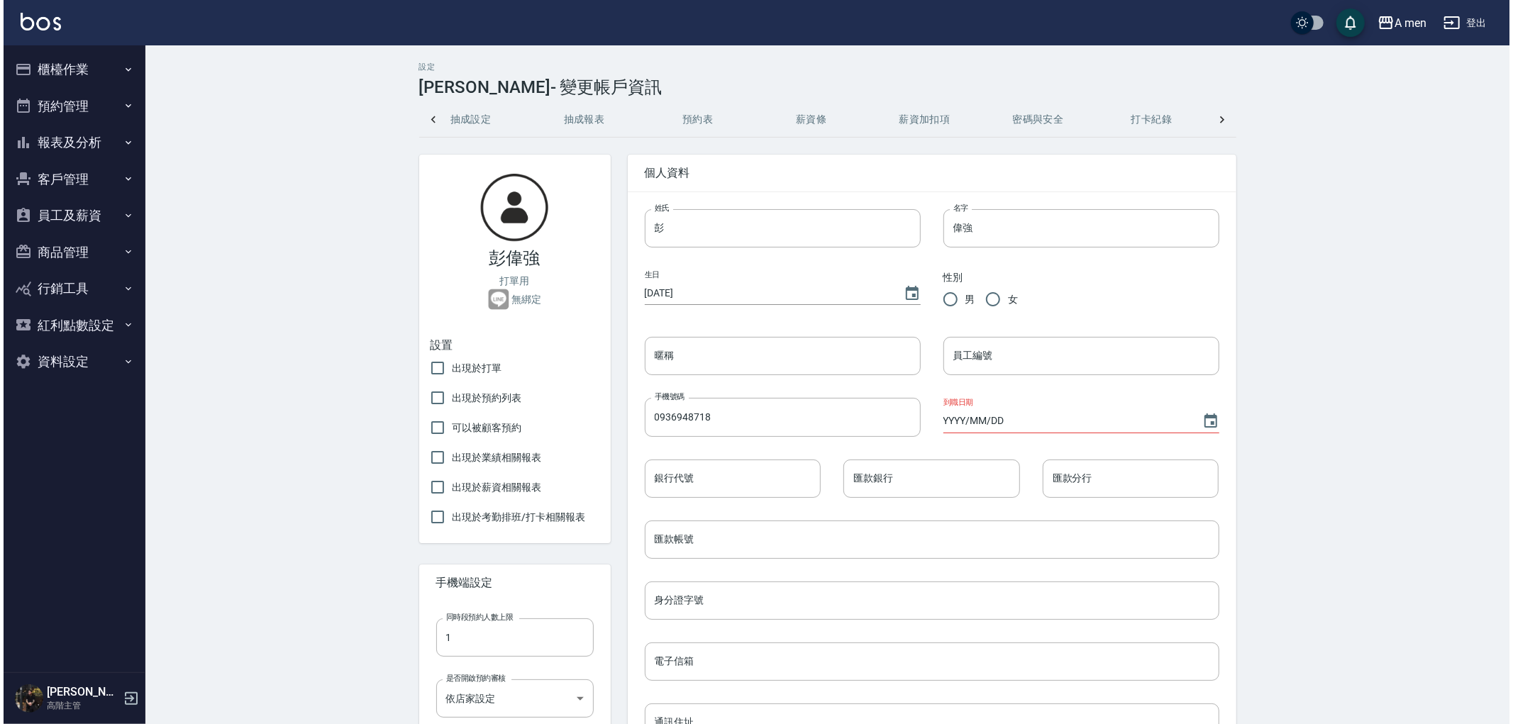
scroll to position [0, 260]
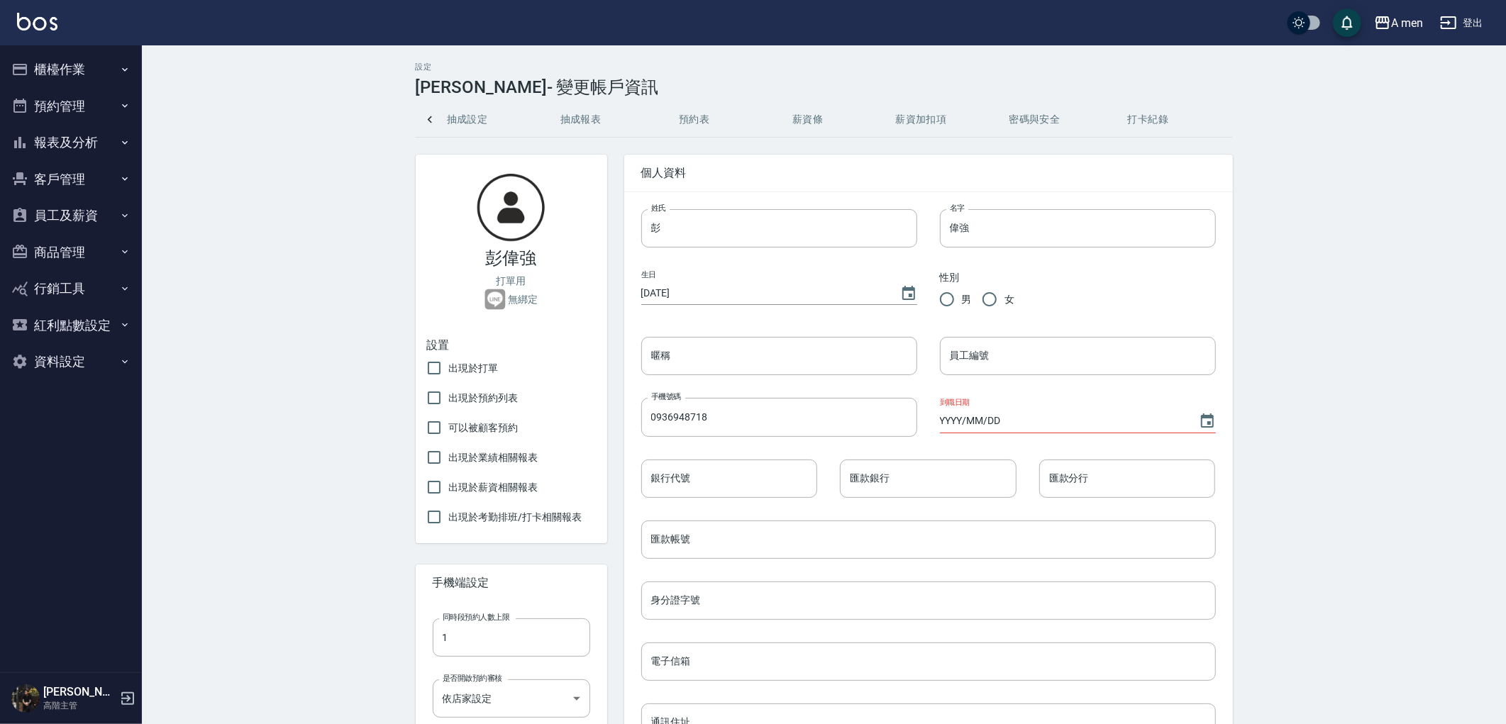
click at [1145, 113] on button "打卡紀錄" at bounding box center [1148, 120] width 113 height 34
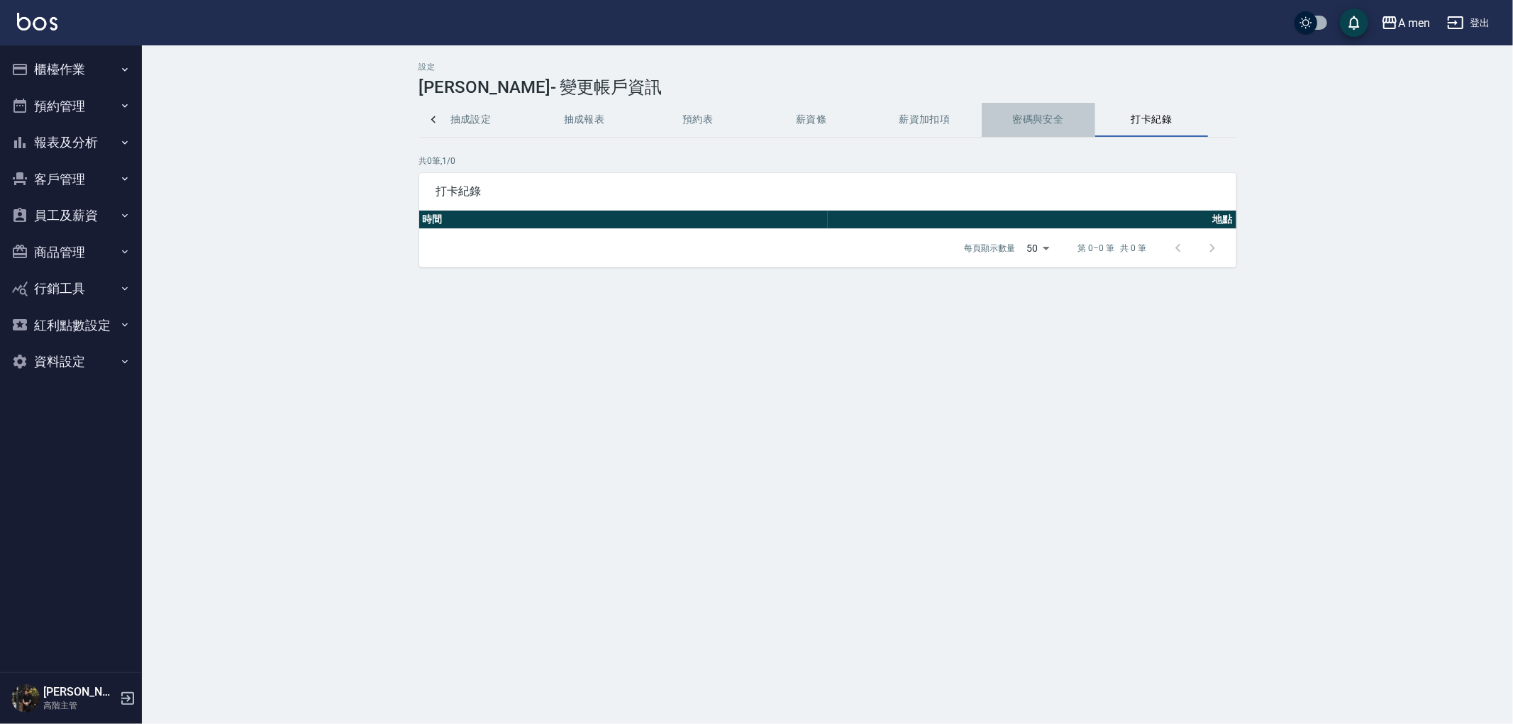
click at [1048, 119] on button "密碼與安全" at bounding box center [1038, 120] width 113 height 34
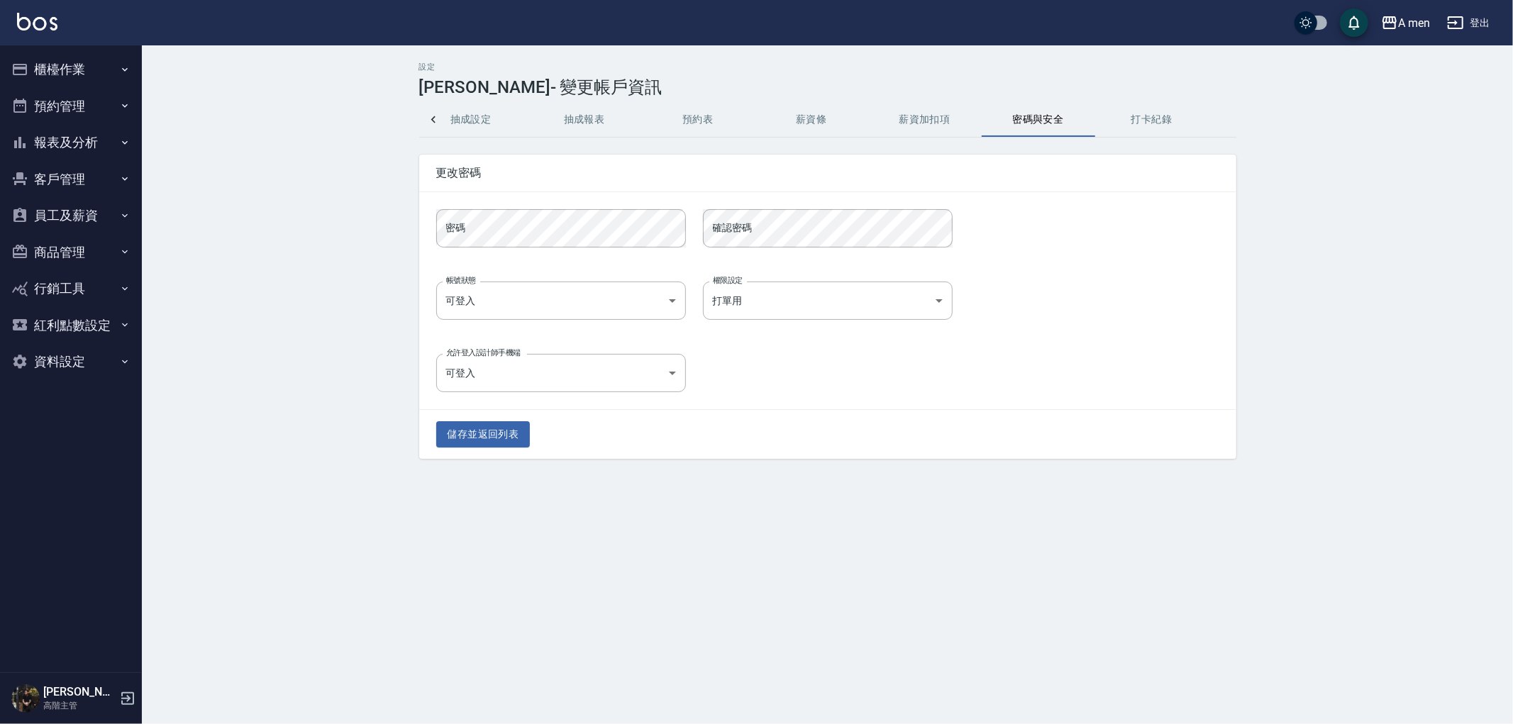
click at [930, 124] on button "薪資加扣項" at bounding box center [924, 120] width 113 height 34
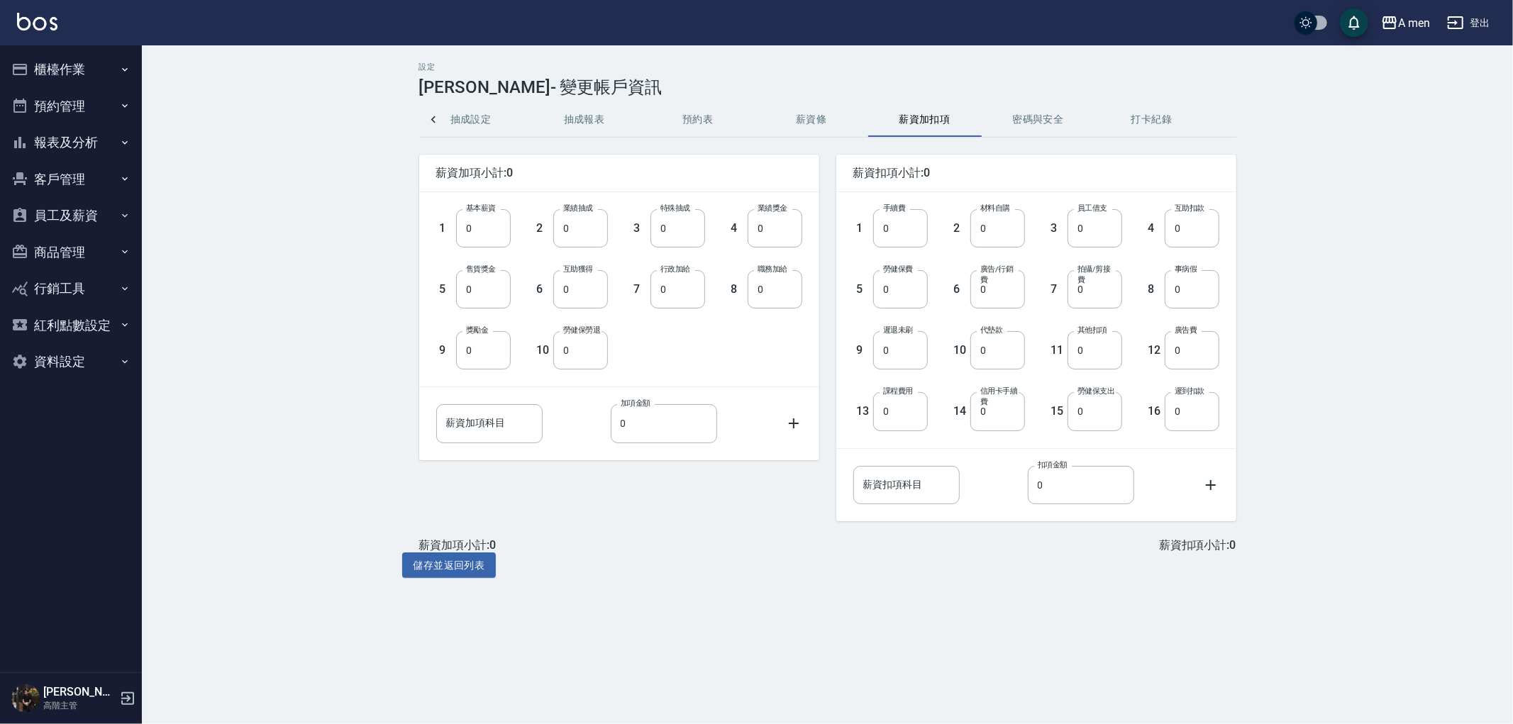
click at [1012, 117] on button "密碼與安全" at bounding box center [1038, 120] width 113 height 34
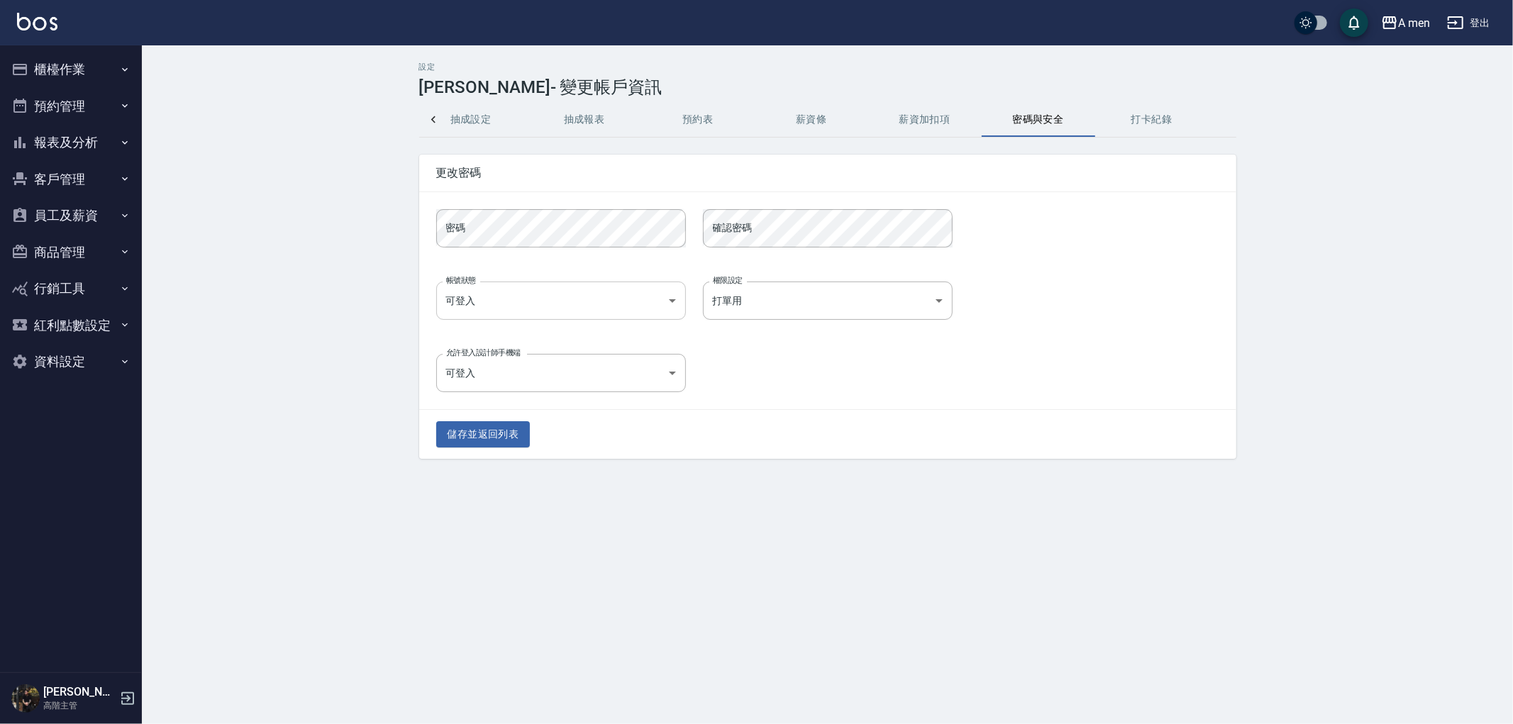
click at [509, 312] on body "A men 登出 櫃檯作業 打帳單 帳單列表 營業儀表板 現金收支登錄 高階收支登錄 材料自購登錄 每日結帳 排班表 現場電腦打卡 掃碼打卡 預約管理 預約管…" at bounding box center [756, 362] width 1513 height 724
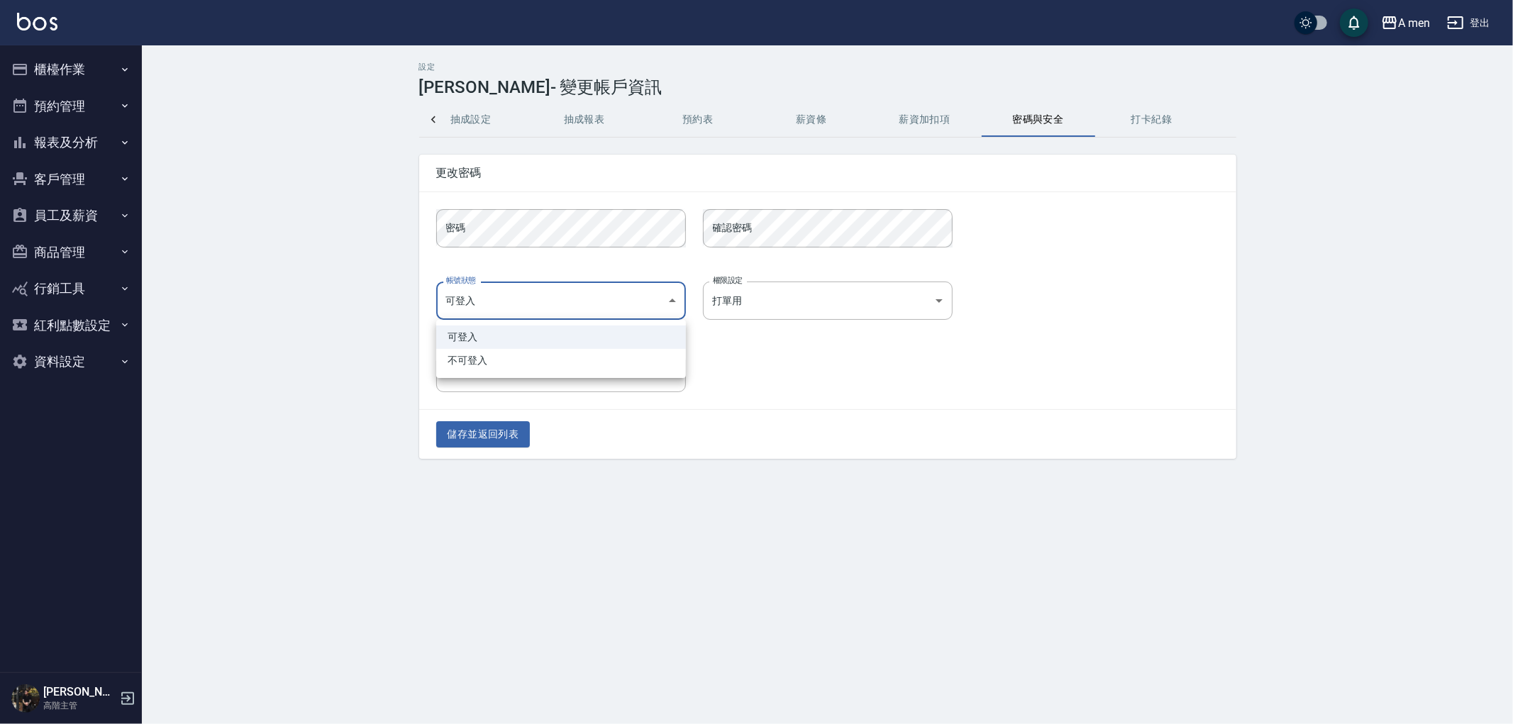
click at [513, 308] on div at bounding box center [756, 362] width 1513 height 724
click at [760, 301] on body "A men 登出 櫃檯作業 打帳單 帳單列表 營業儀表板 現金收支登錄 高階收支登錄 材料自購登錄 每日結帳 排班表 現場電腦打卡 掃碼打卡 預約管理 預約管…" at bounding box center [756, 362] width 1513 height 724
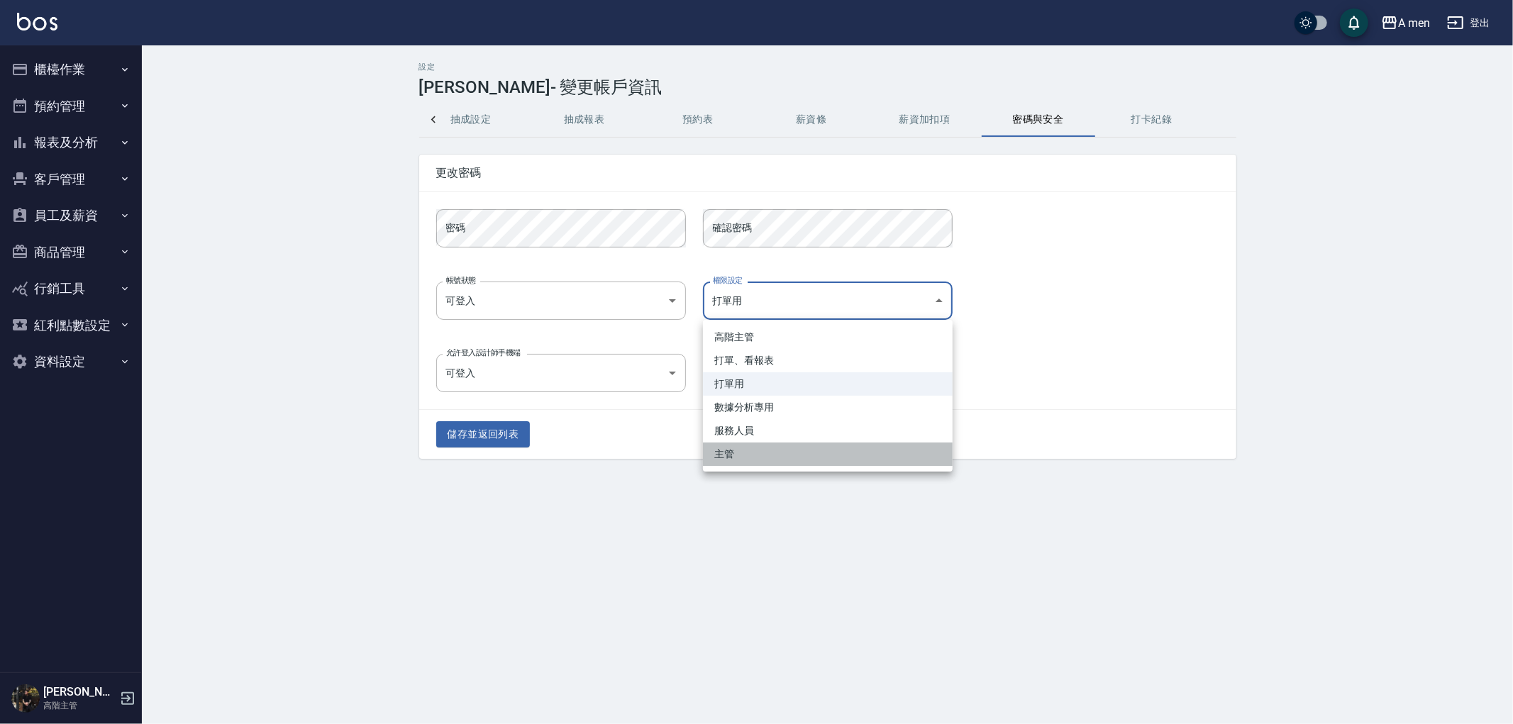
click at [752, 449] on li "主管" at bounding box center [828, 454] width 250 height 23
type input "d2d35bda-9ecb-4c14-9a91-f0900817d141"
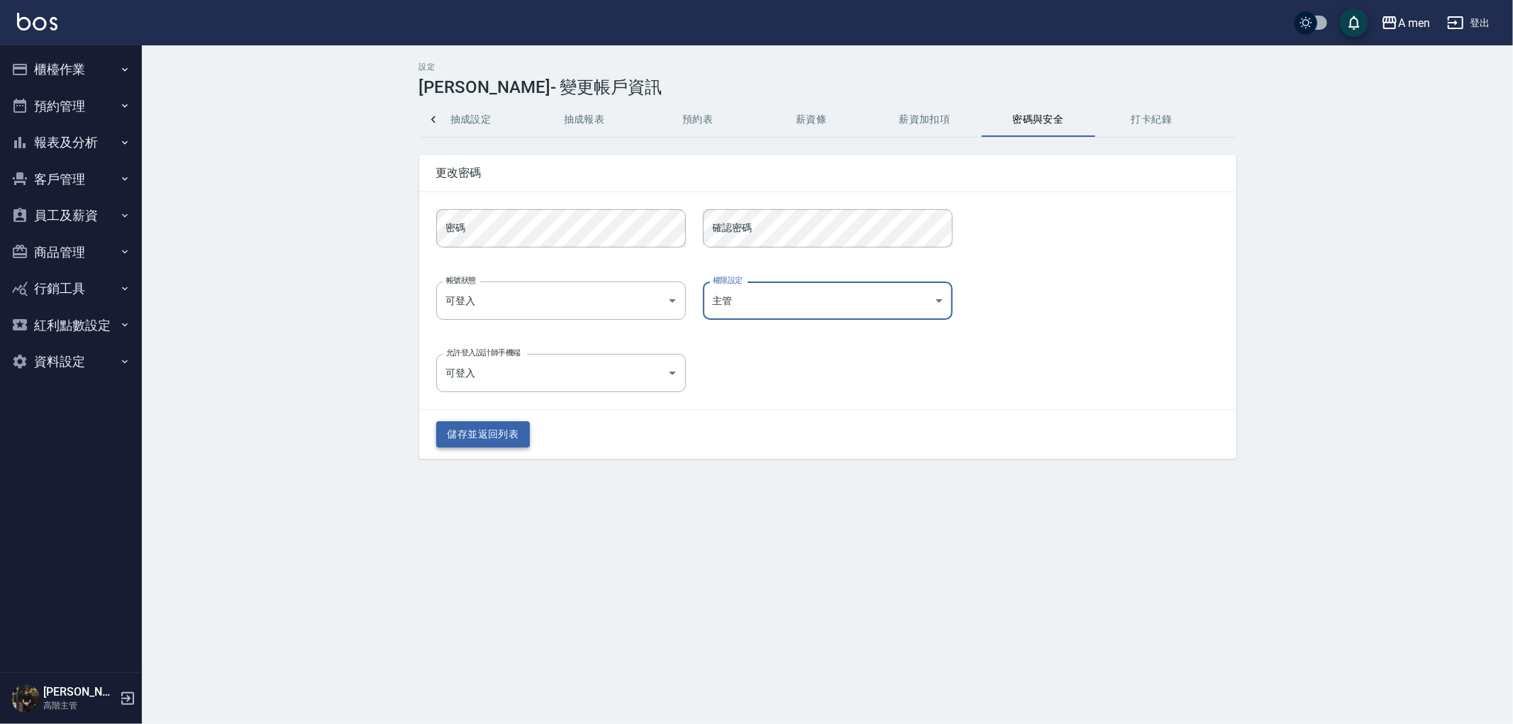
click at [461, 436] on button "儲存並返回列表" at bounding box center [483, 434] width 94 height 26
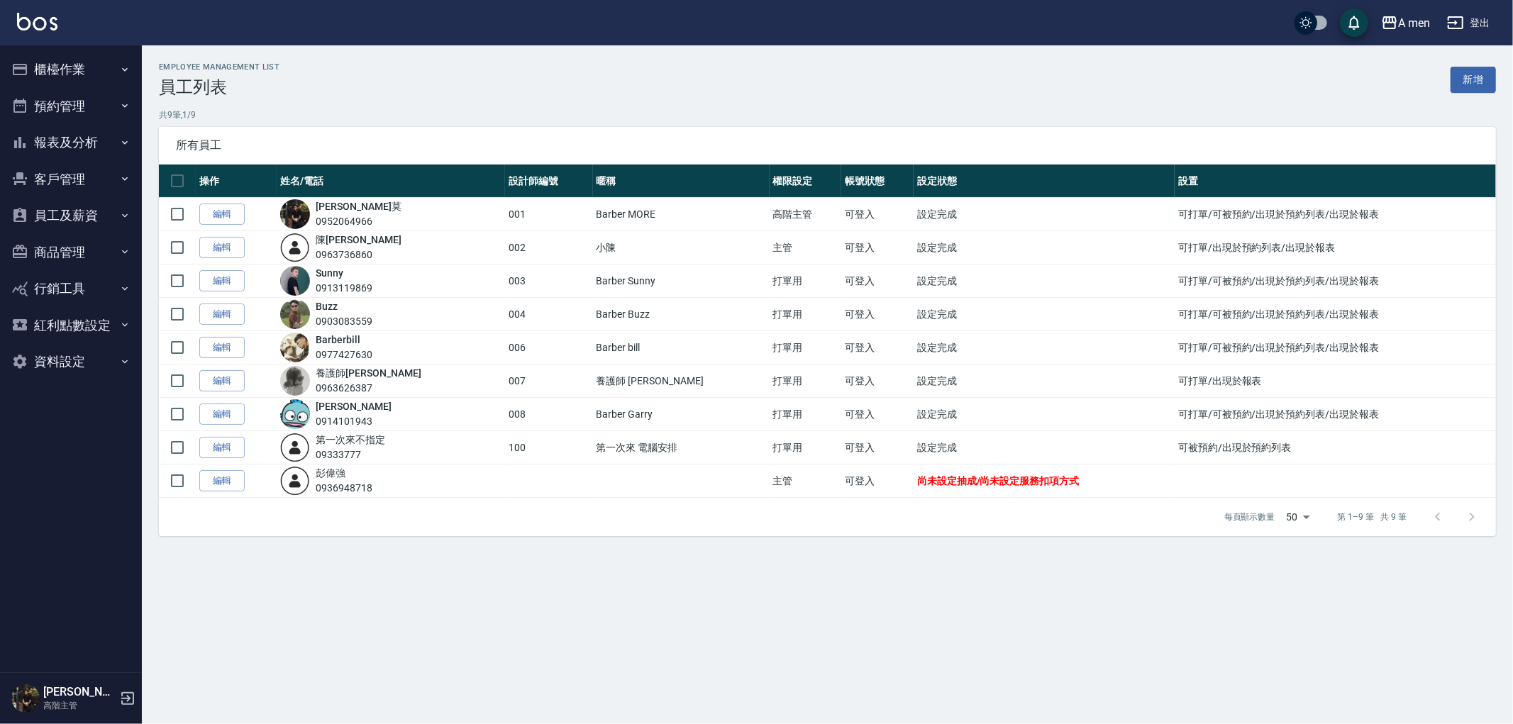
click at [67, 140] on button "報表及分析" at bounding box center [71, 142] width 131 height 37
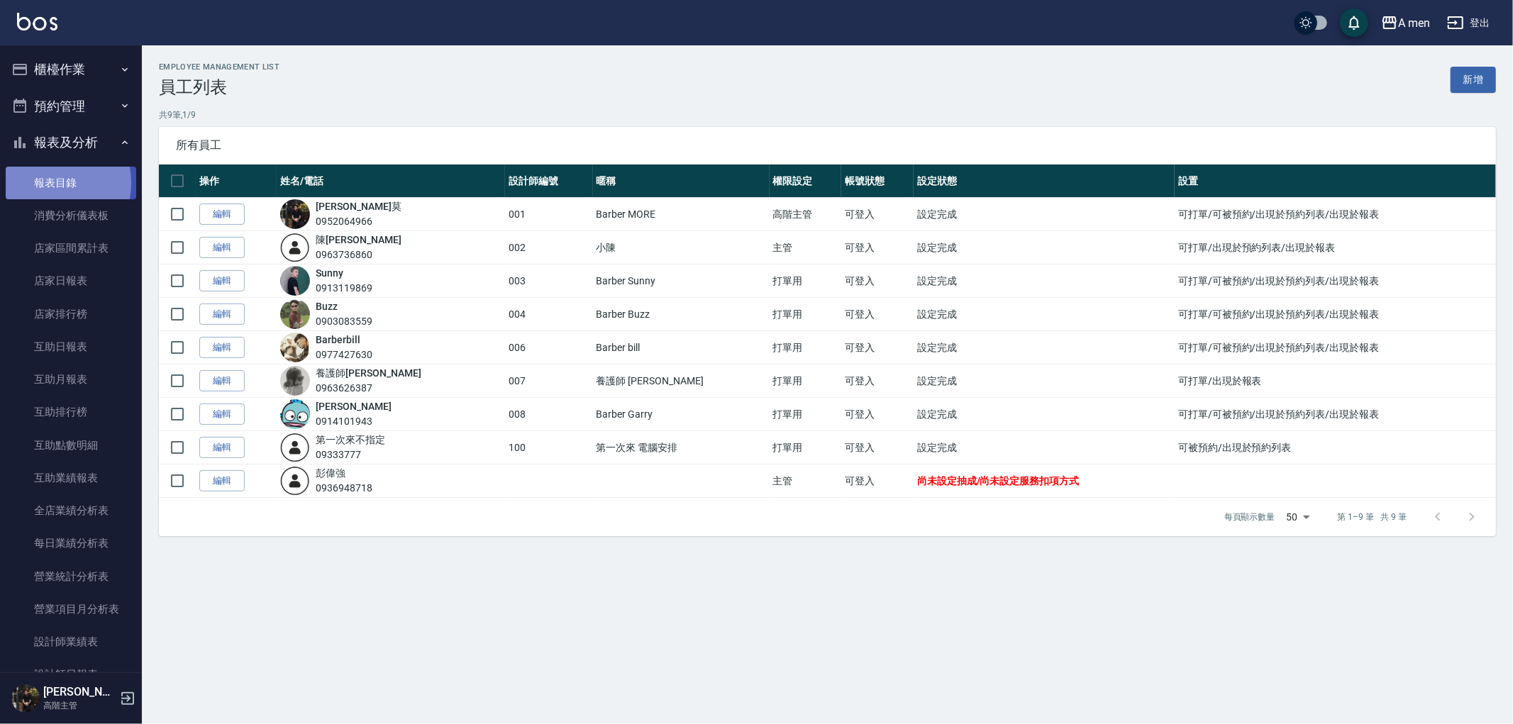
click at [44, 182] on link "報表目錄" at bounding box center [71, 183] width 131 height 33
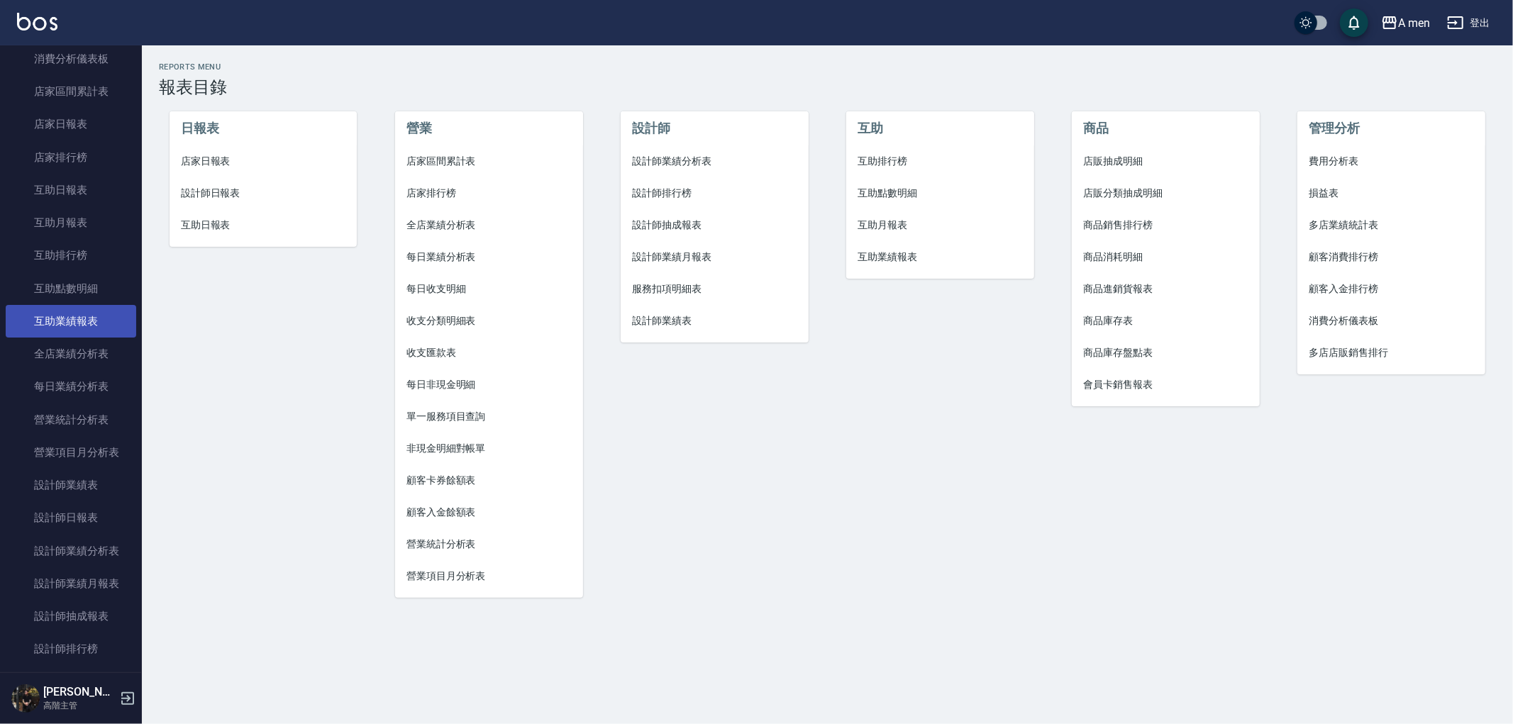
scroll to position [157, 0]
click at [55, 358] on link "全店業績分析表" at bounding box center [71, 353] width 131 height 33
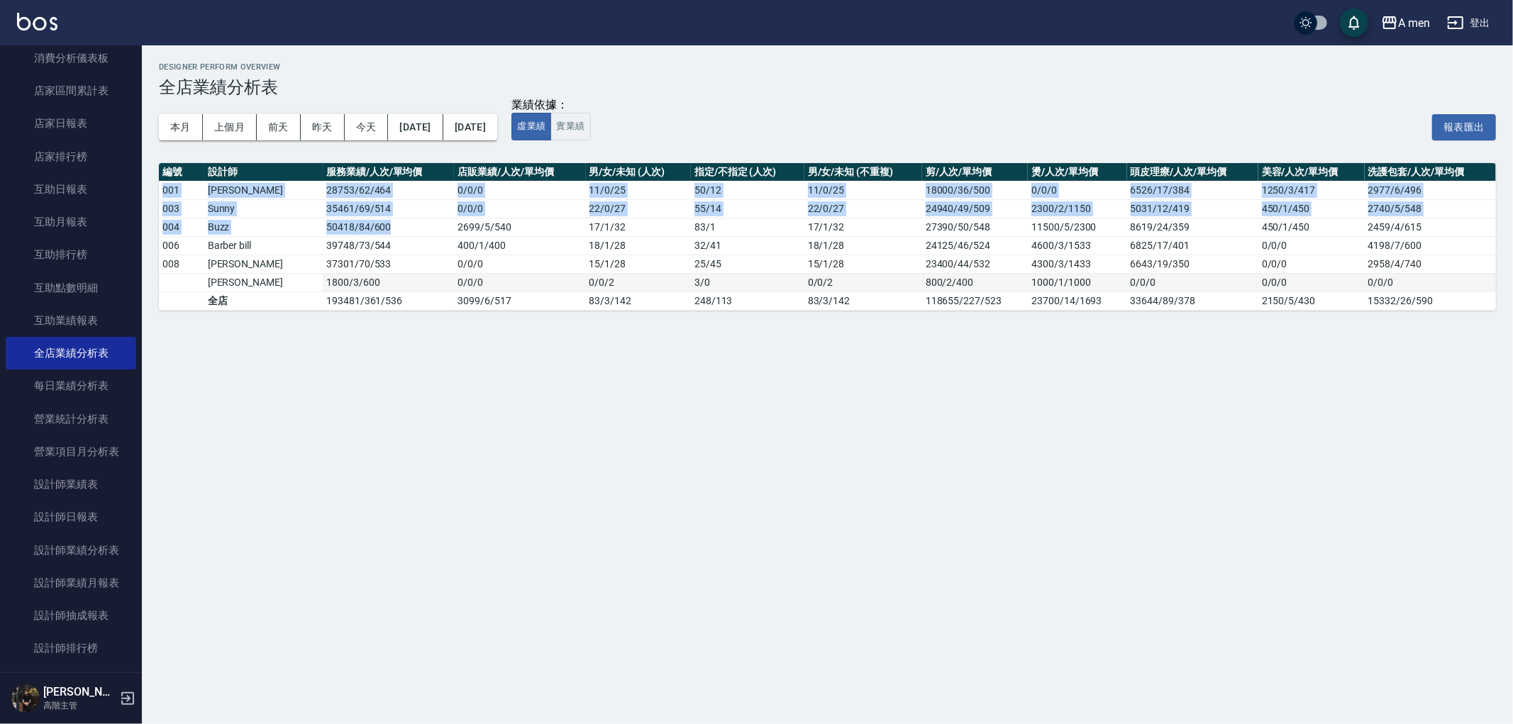
drag, startPoint x: 186, startPoint y: 190, endPoint x: 703, endPoint y: 287, distance: 526.0
click at [570, 256] on tbody "001 楊莫 28753 / 62 / 464 0 / 0 / 0 11 / 0 / 25 50 / 12 11 / 0 / 25 18000/36/500 …" at bounding box center [827, 245] width 1337 height 129
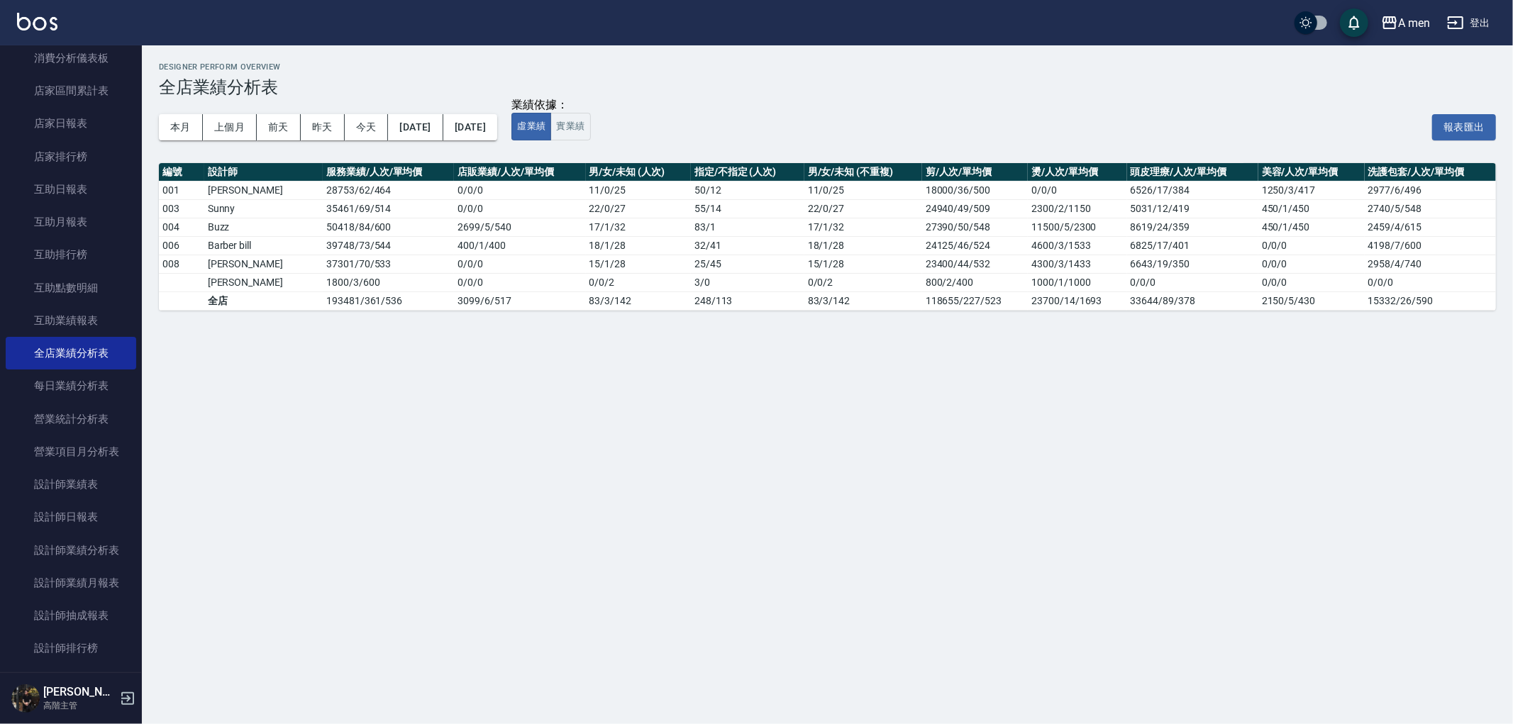
click at [1108, 377] on div "Designer Perform Overview 全店業績分析表 本月 上個月 前天 昨天 今天 2025/10/01 2025/10/08 業績依據： 虛…" at bounding box center [756, 362] width 1513 height 724
drag, startPoint x: 669, startPoint y: 173, endPoint x: 776, endPoint y: 174, distance: 107.1
click at [776, 174] on th "指定/不指定 (人次)" at bounding box center [747, 172] width 113 height 18
drag, startPoint x: 674, startPoint y: 304, endPoint x: 692, endPoint y: 301, distance: 17.9
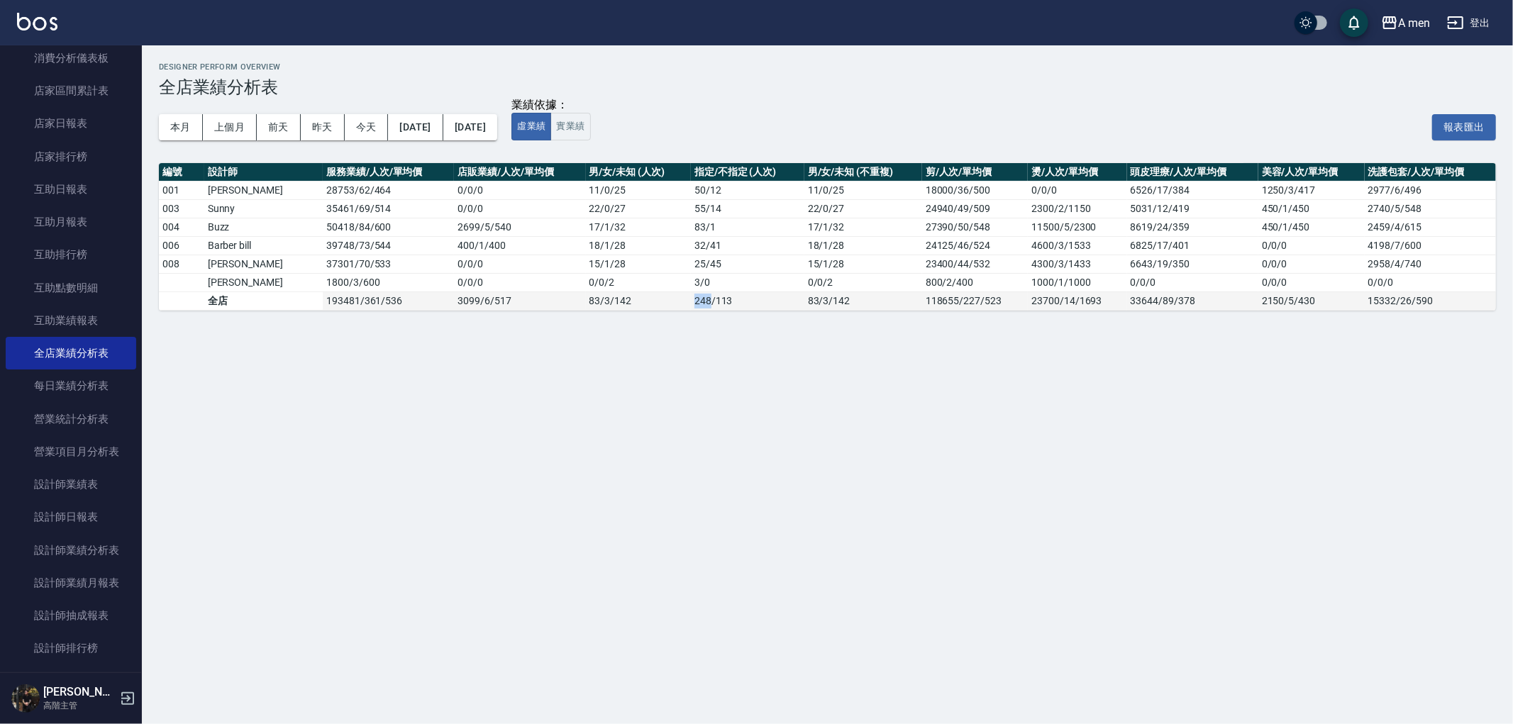
click at [691, 304] on td "248 / 113" at bounding box center [747, 301] width 113 height 18
click at [692, 301] on td "248 / 113" at bounding box center [747, 301] width 113 height 18
drag, startPoint x: 672, startPoint y: 305, endPoint x: 726, endPoint y: 308, distance: 54.7
click at [726, 308] on tr "全店 193481 / 361 / 536 3099 / 6 / 517 83 / 3 / 142 248 / 113 83 / 3 / 142 118655…" at bounding box center [827, 301] width 1337 height 18
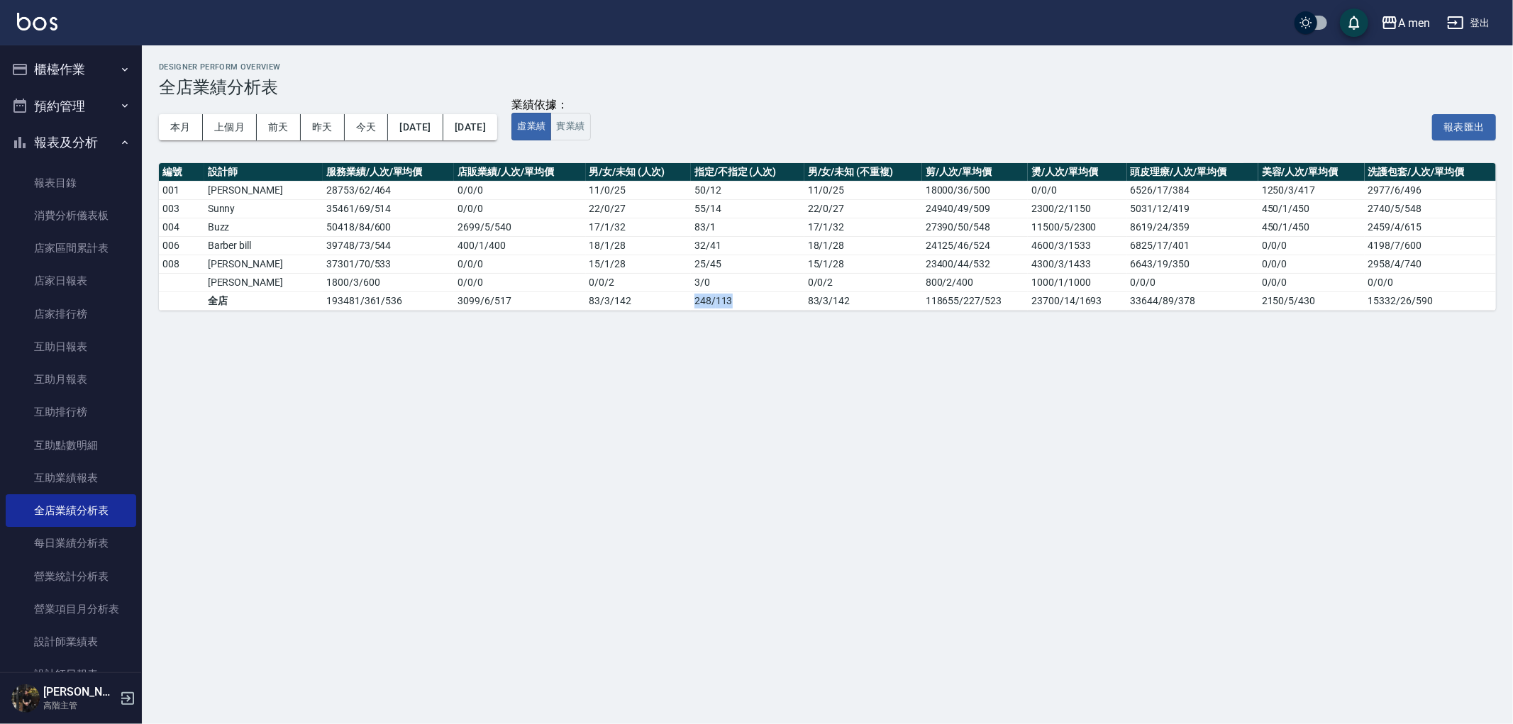
click at [35, 59] on button "櫃檯作業" at bounding box center [71, 69] width 131 height 37
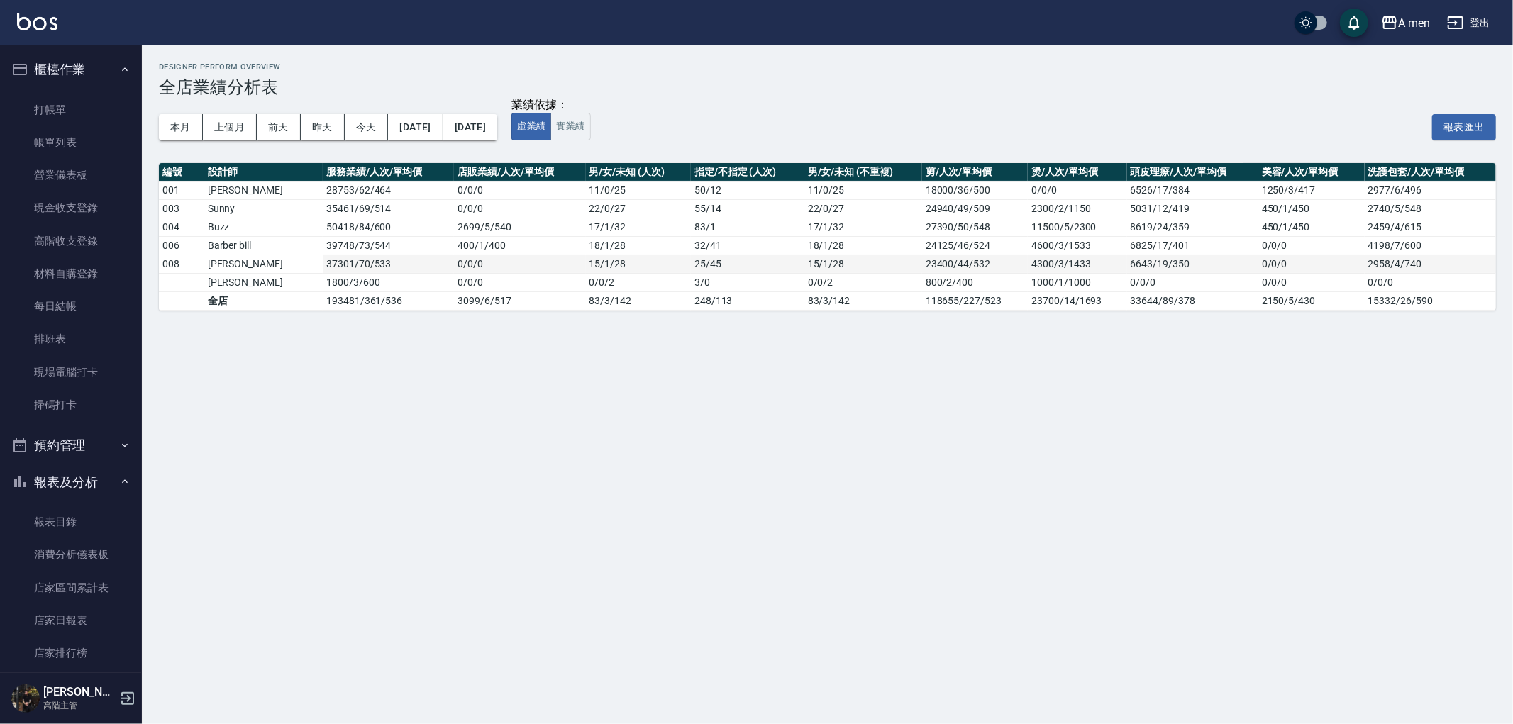
click at [710, 265] on td "25 / 45" at bounding box center [747, 264] width 113 height 18
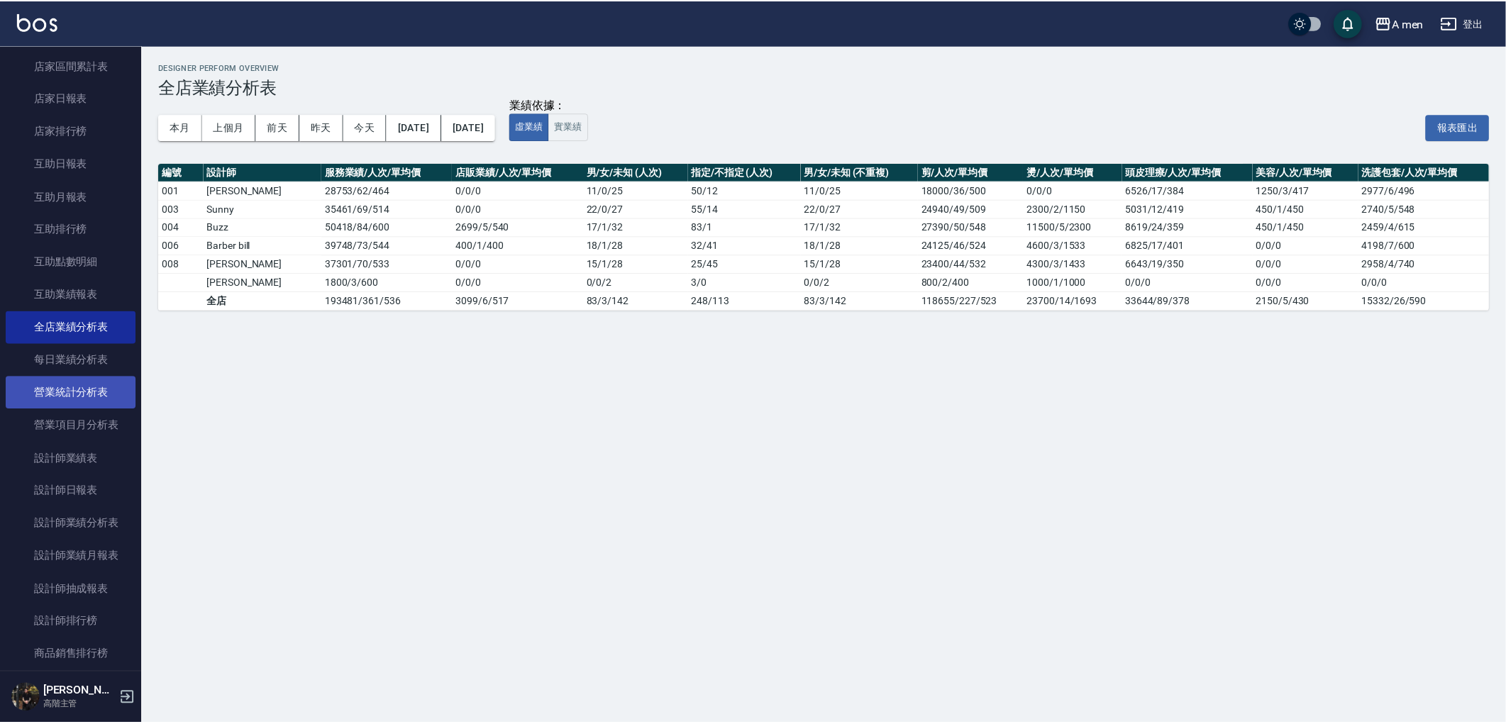
scroll to position [551, 0]
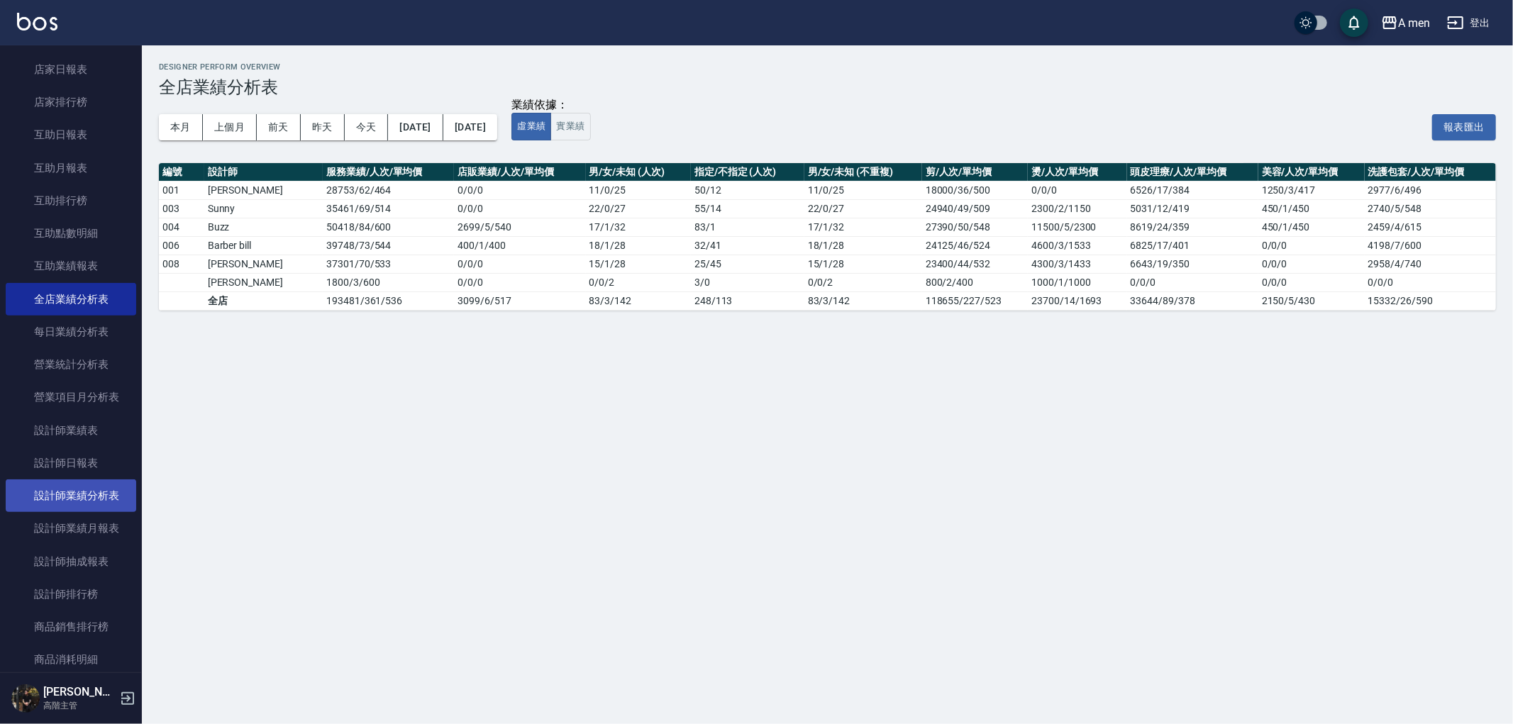
click at [72, 492] on link "設計師業績分析表" at bounding box center [71, 496] width 131 height 33
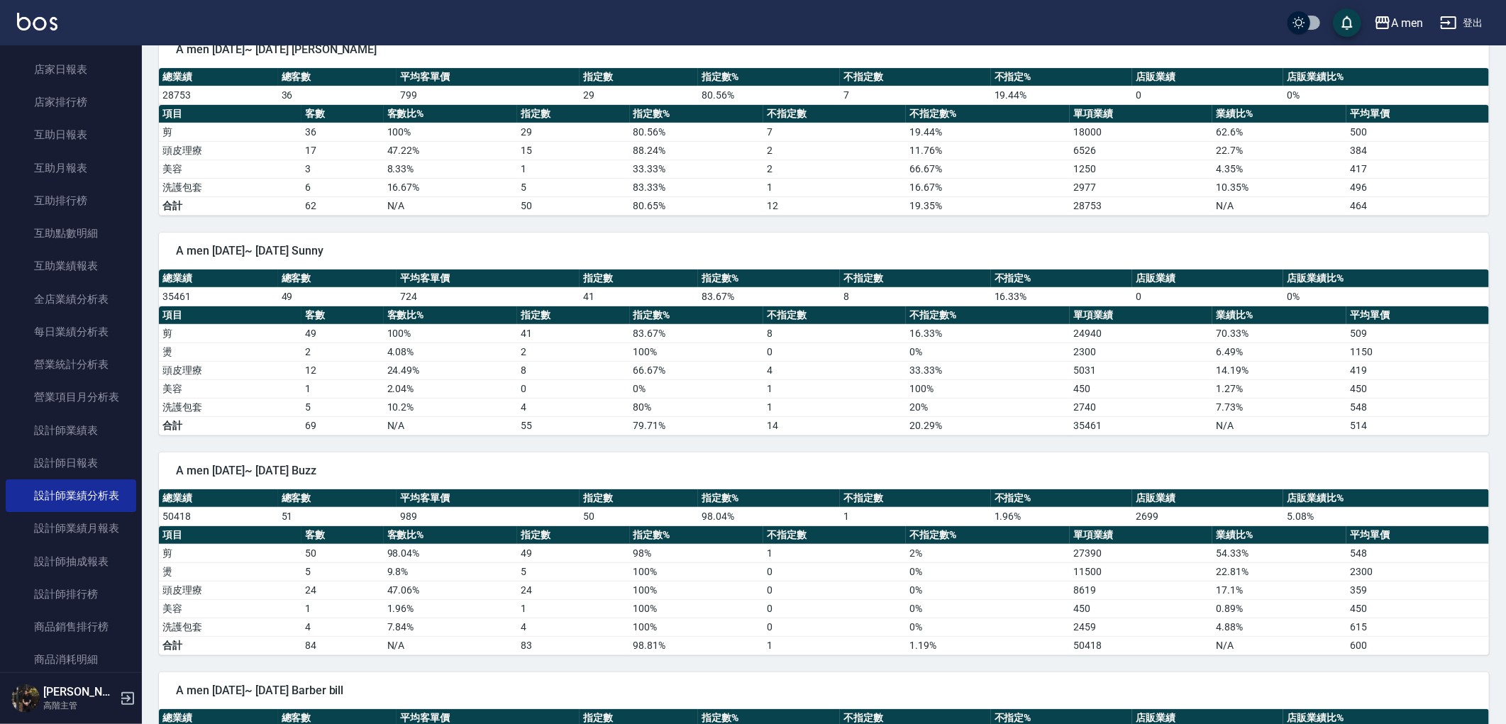
scroll to position [236, 0]
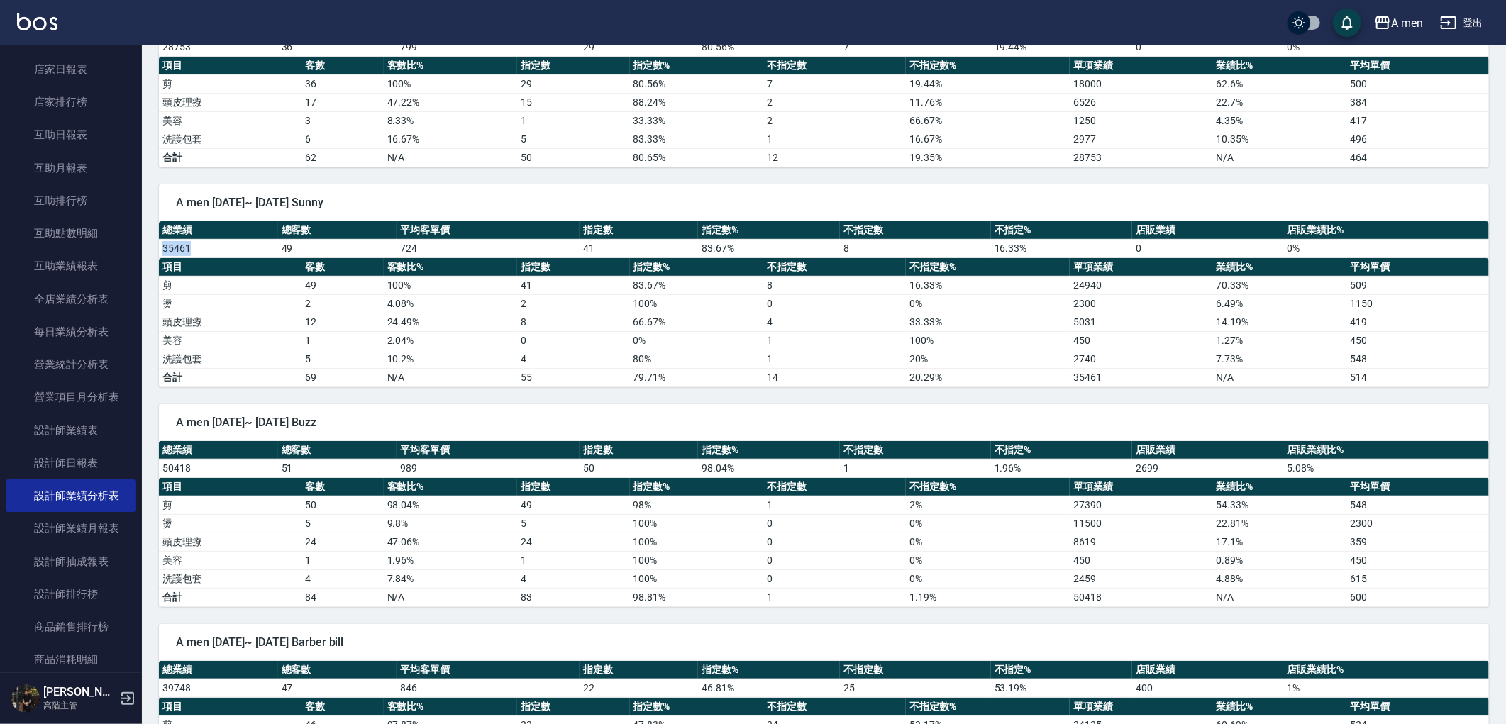
drag, startPoint x: 159, startPoint y: 244, endPoint x: 196, endPoint y: 251, distance: 38.3
click at [196, 251] on td "35461" at bounding box center [218, 248] width 119 height 18
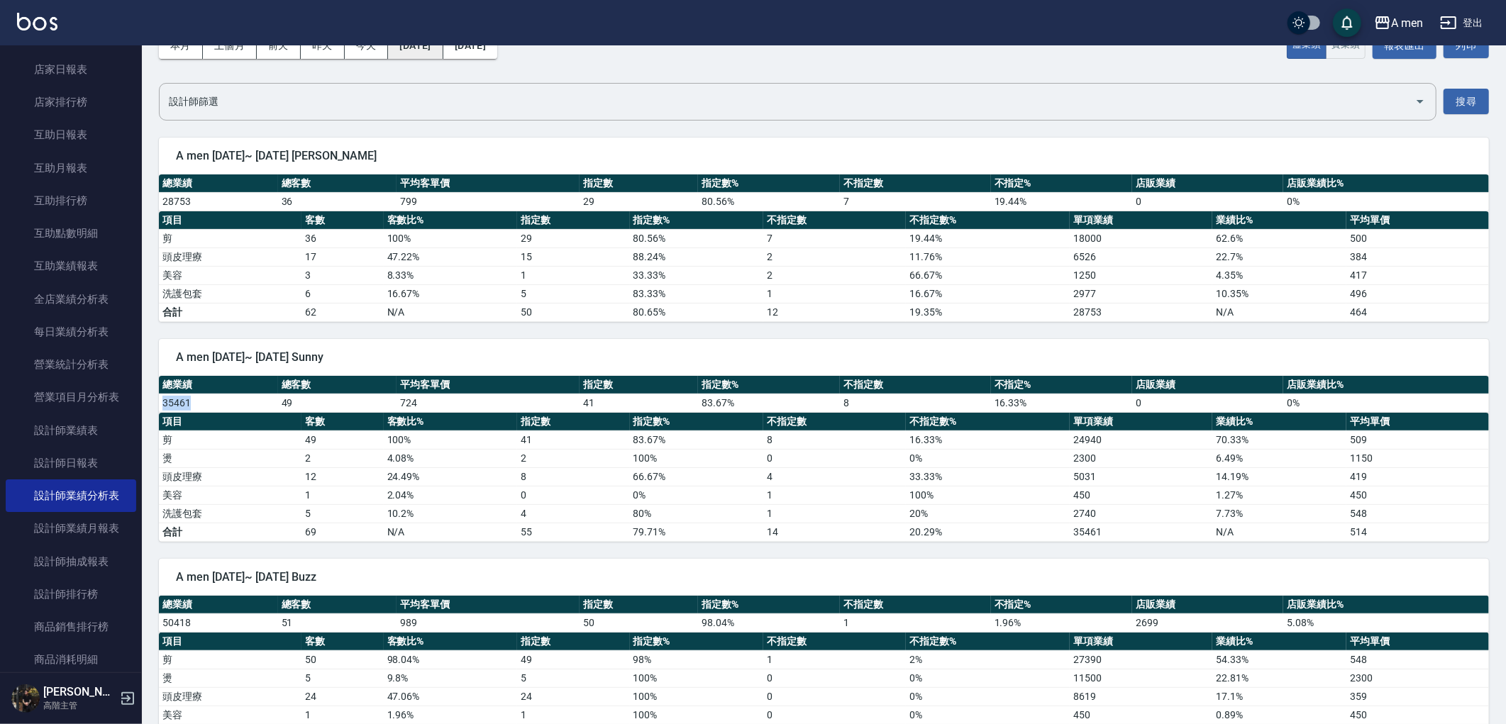
scroll to position [0, 0]
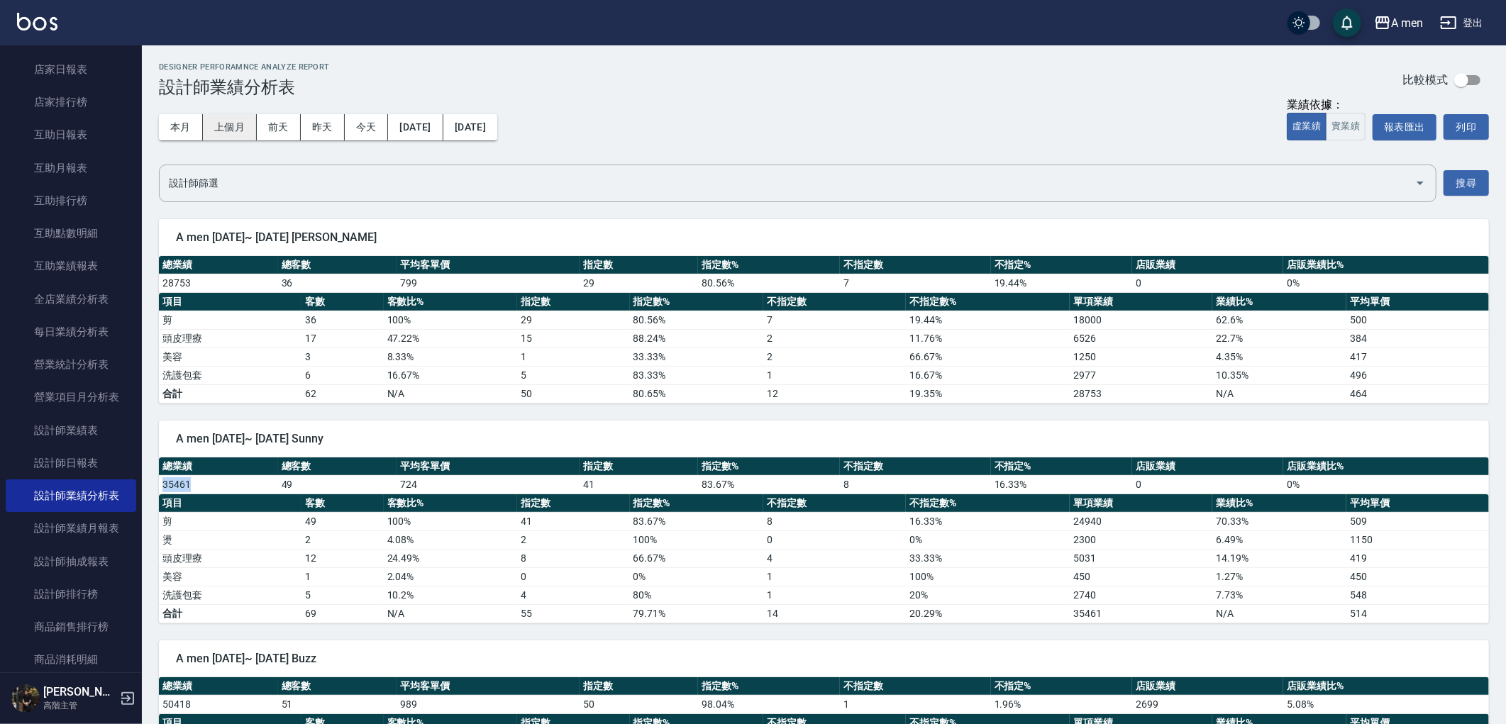
click at [247, 135] on button "上個月" at bounding box center [230, 127] width 54 height 26
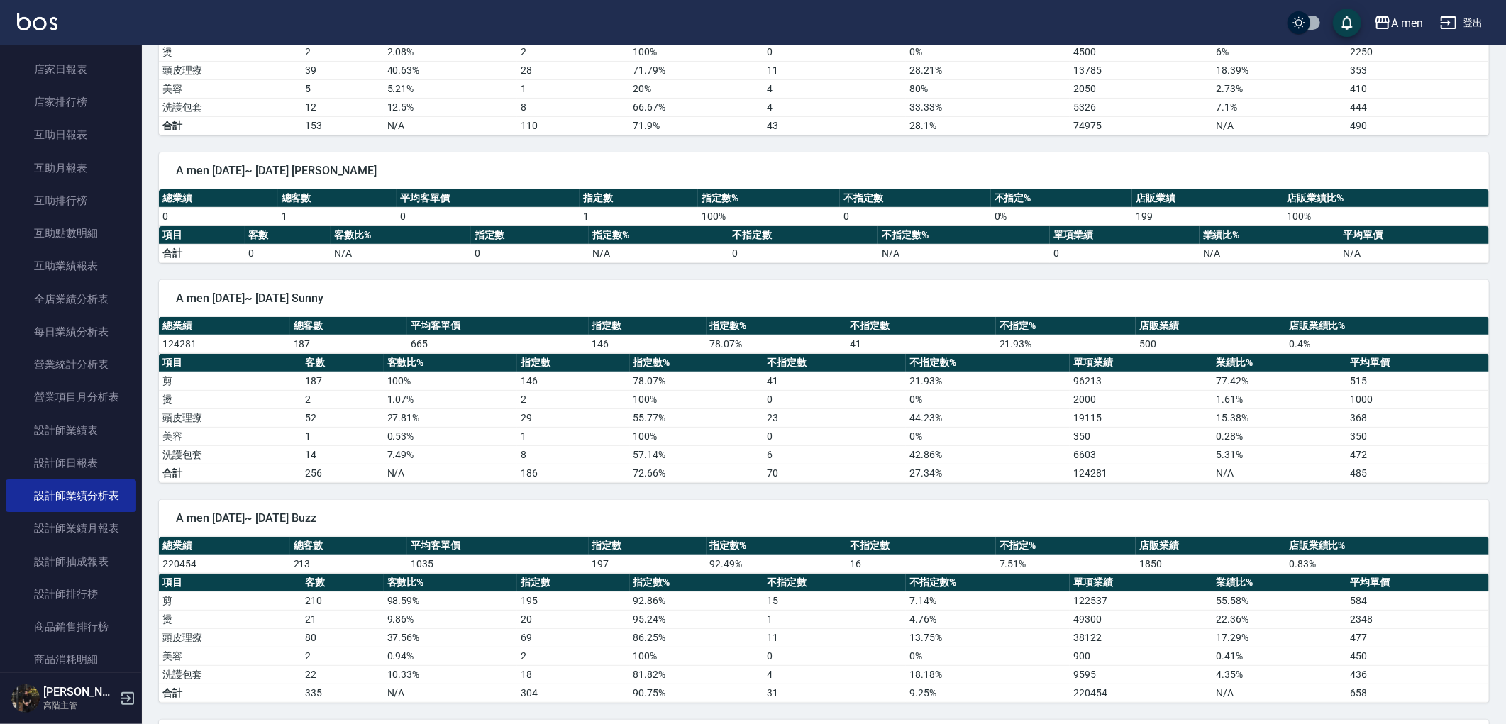
scroll to position [315, 0]
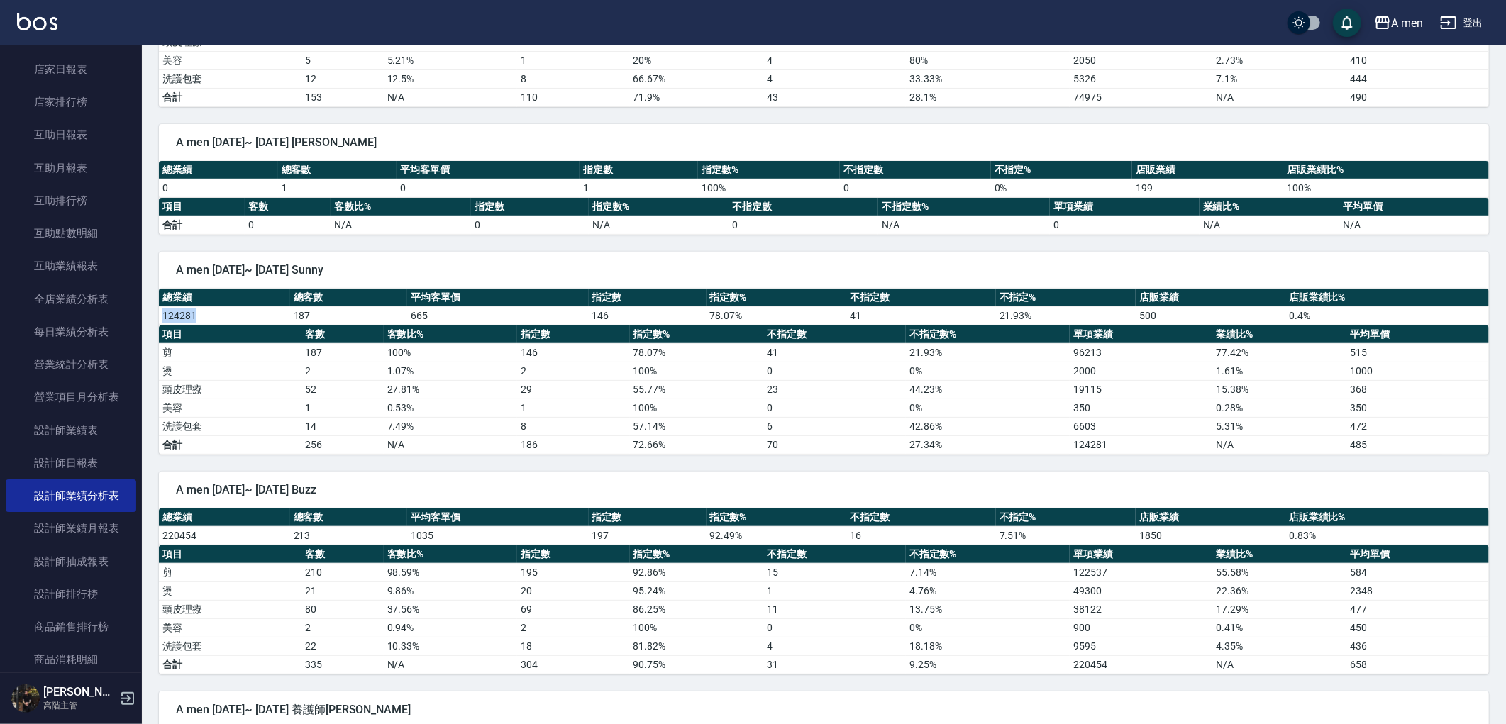
drag, startPoint x: 165, startPoint y: 317, endPoint x: 199, endPoint y: 323, distance: 34.5
click at [199, 323] on td "124281" at bounding box center [224, 315] width 131 height 18
click at [199, 321] on td "124281" at bounding box center [224, 315] width 131 height 18
drag, startPoint x: 263, startPoint y: 321, endPoint x: 313, endPoint y: 319, distance: 49.7
click at [313, 319] on tr "124281 187 665 146 78.07 % 41 21.93 % 500 0.4 %" at bounding box center [824, 315] width 1330 height 18
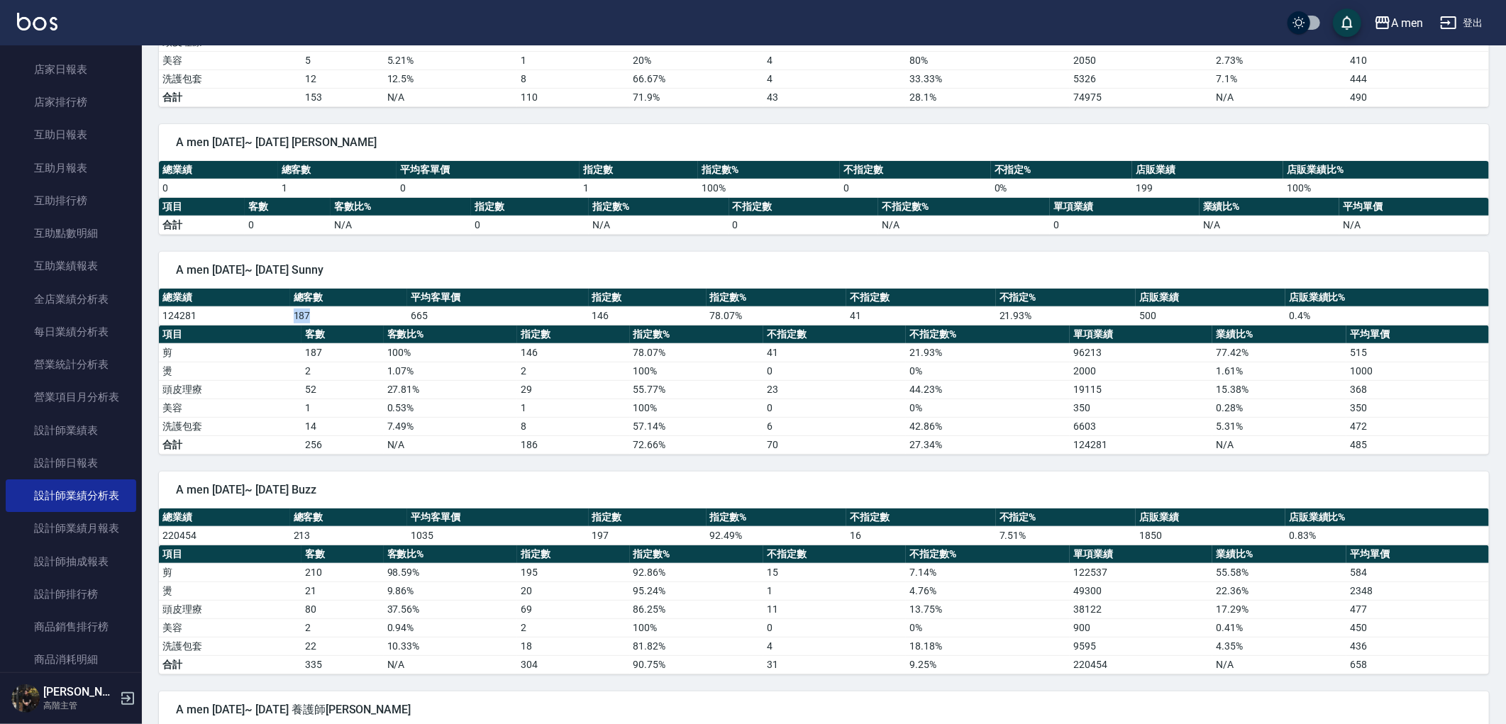
click at [313, 319] on td "187" at bounding box center [349, 315] width 118 height 18
drag, startPoint x: 399, startPoint y: 318, endPoint x: 441, endPoint y: 323, distance: 42.8
click at [441, 323] on tr "124281 187 665 146 78.07 % 41 21.93 % 500 0.4 %" at bounding box center [824, 315] width 1330 height 18
click at [438, 314] on td "665" at bounding box center [497, 315] width 181 height 18
drag, startPoint x: 589, startPoint y: 313, endPoint x: 658, endPoint y: 313, distance: 68.1
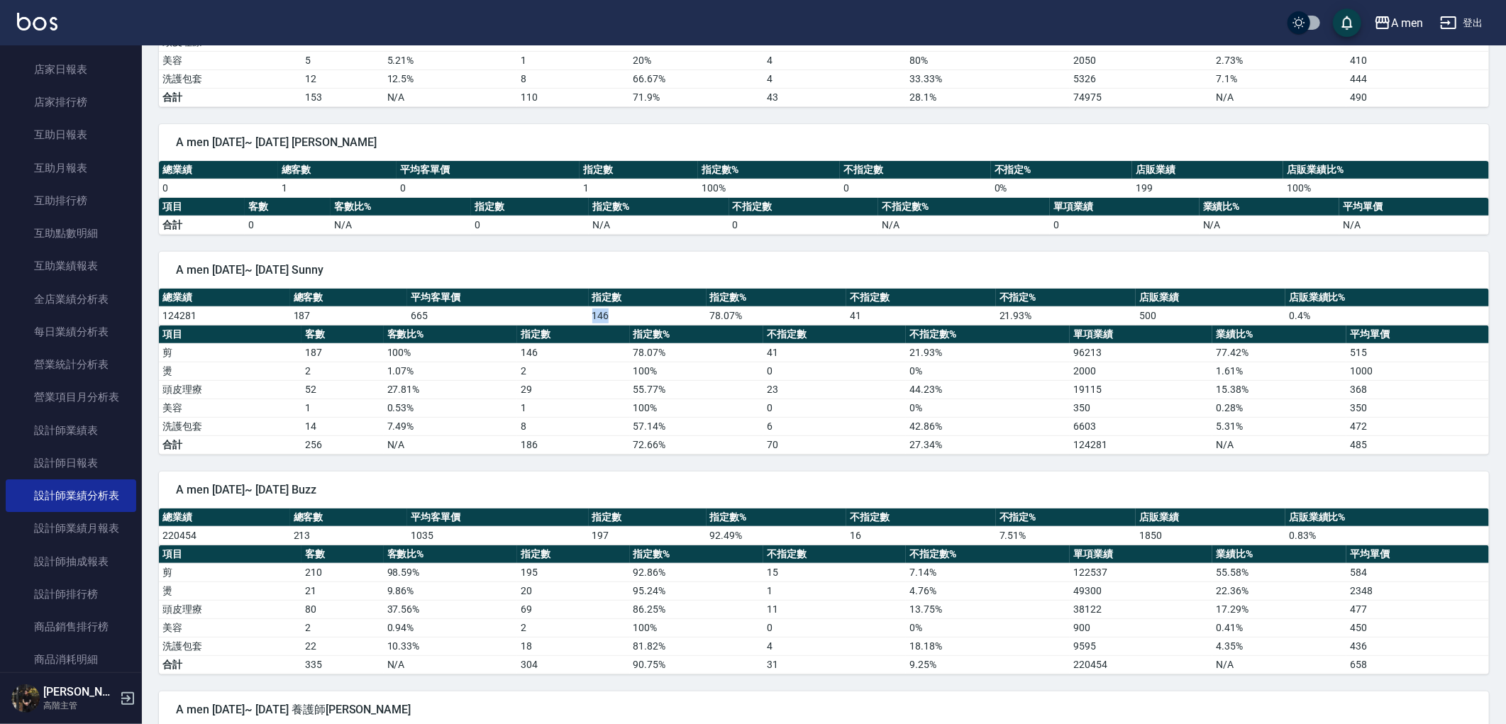
click at [658, 313] on tr "124281 187 665 146 78.07 % 41 21.93 % 500 0.4 %" at bounding box center [824, 315] width 1330 height 18
drag, startPoint x: 854, startPoint y: 319, endPoint x: 892, endPoint y: 321, distance: 37.7
click at [892, 321] on tr "124281 187 665 146 78.07 % 41 21.93 % 500 0.4 %" at bounding box center [824, 315] width 1330 height 18
drag, startPoint x: 243, startPoint y: 310, endPoint x: 328, endPoint y: 313, distance: 85.9
click at [328, 313] on tr "124281 187 665 146 78.07 % 41 21.93 % 500 0.4 %" at bounding box center [824, 315] width 1330 height 18
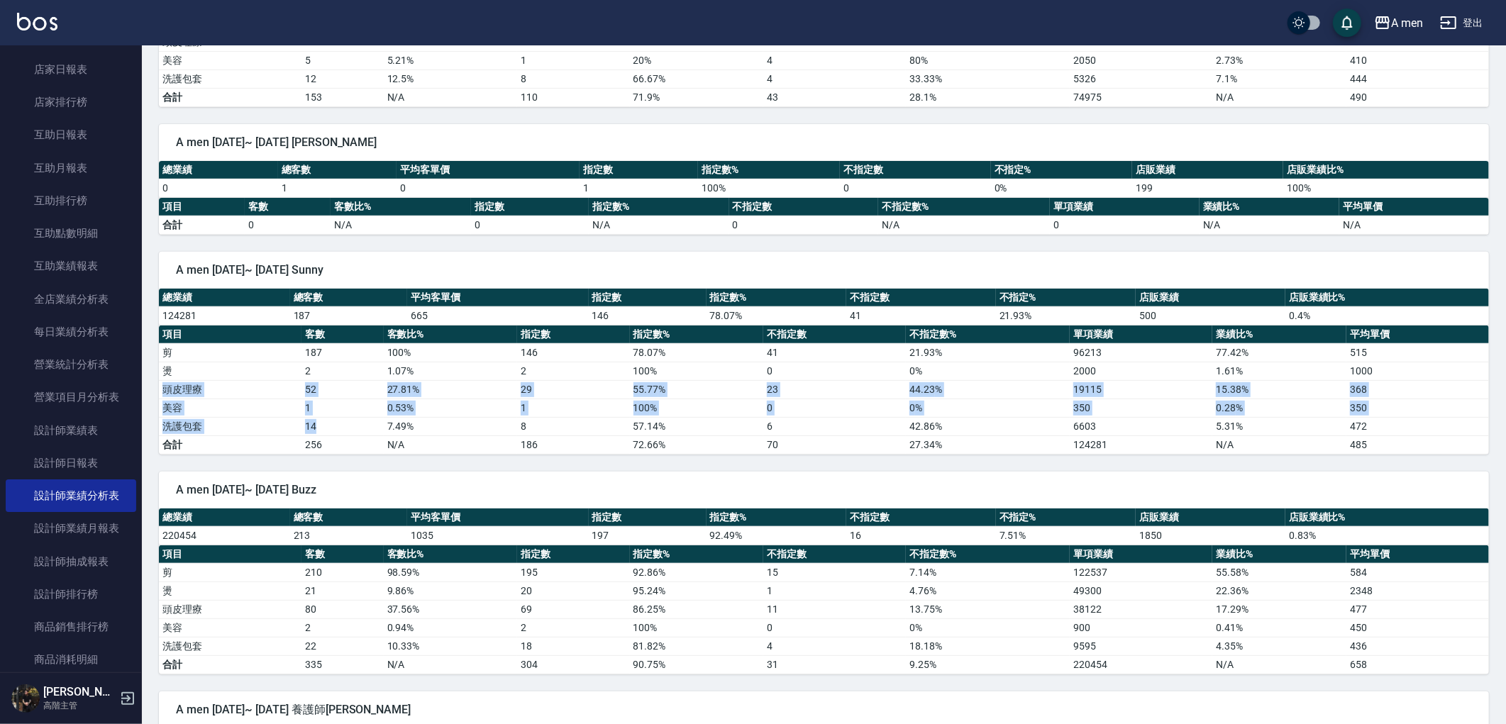
drag, startPoint x: 162, startPoint y: 385, endPoint x: 319, endPoint y: 430, distance: 163.7
click at [319, 430] on tbody "剪 187 100 % 146 78.07 % 41 21.93 % 96213 77.42 % 515 燙 2 1.07 % 2 100 % 0 0 % 2…" at bounding box center [824, 398] width 1330 height 111
click at [318, 430] on td "14" at bounding box center [342, 426] width 82 height 18
click at [329, 428] on td "14" at bounding box center [342, 426] width 82 height 18
drag, startPoint x: 329, startPoint y: 428, endPoint x: 160, endPoint y: 392, distance: 173.4
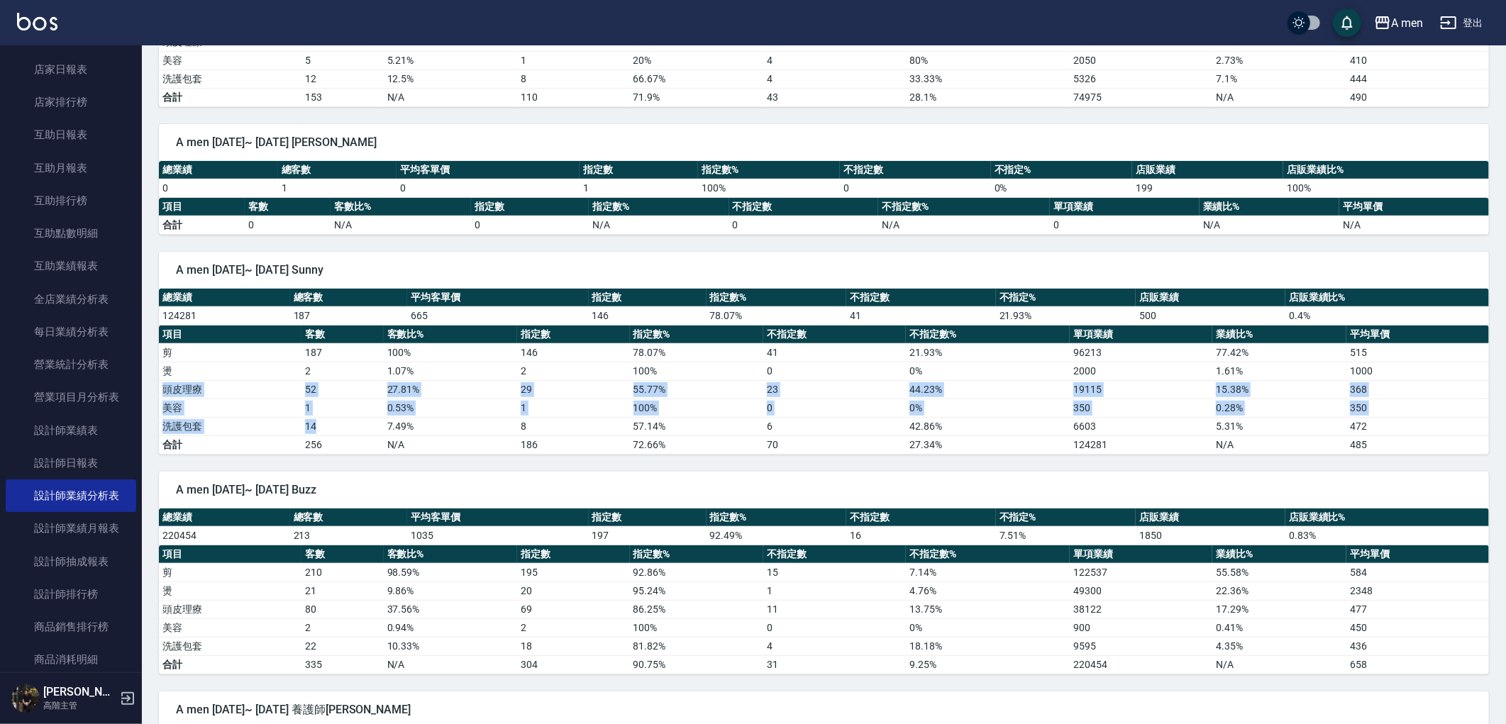
click at [160, 392] on tbody "剪 187 100 % 146 78.07 % 41 21.93 % 96213 77.42 % 515 燙 2 1.07 % 2 100 % 0 0 % 2…" at bounding box center [824, 398] width 1330 height 111
click at [163, 394] on td "頭皮理療" at bounding box center [230, 389] width 143 height 18
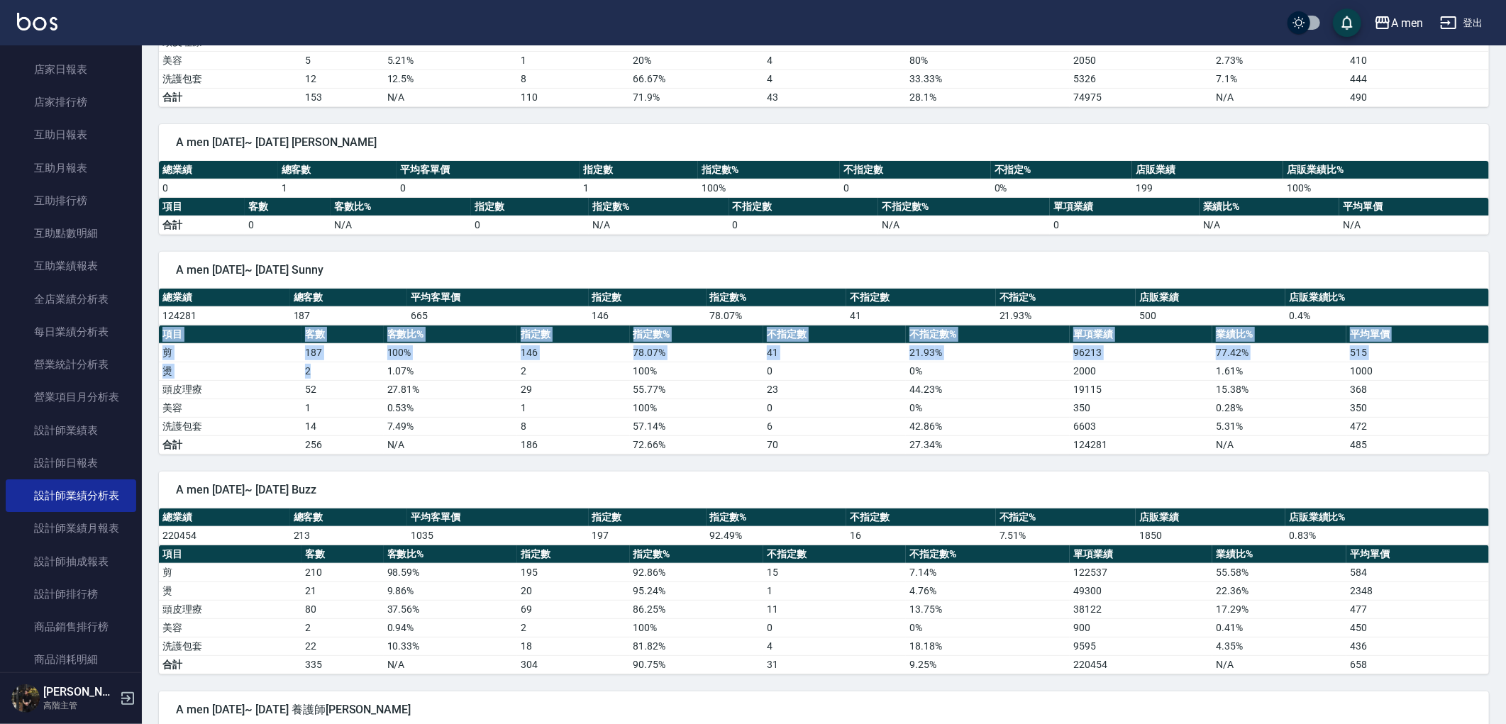
drag, startPoint x: 187, startPoint y: 377, endPoint x: 313, endPoint y: 377, distance: 125.6
click at [313, 377] on div "A men 2025/09/01~ 2025/09/30 Sunny 總業績 總客數 平均客單價 指定數 指定數% 不指定數 不指定% 店販業績 店販業績比%…" at bounding box center [815, 345] width 1347 height 220
click at [313, 377] on td "2" at bounding box center [342, 371] width 82 height 18
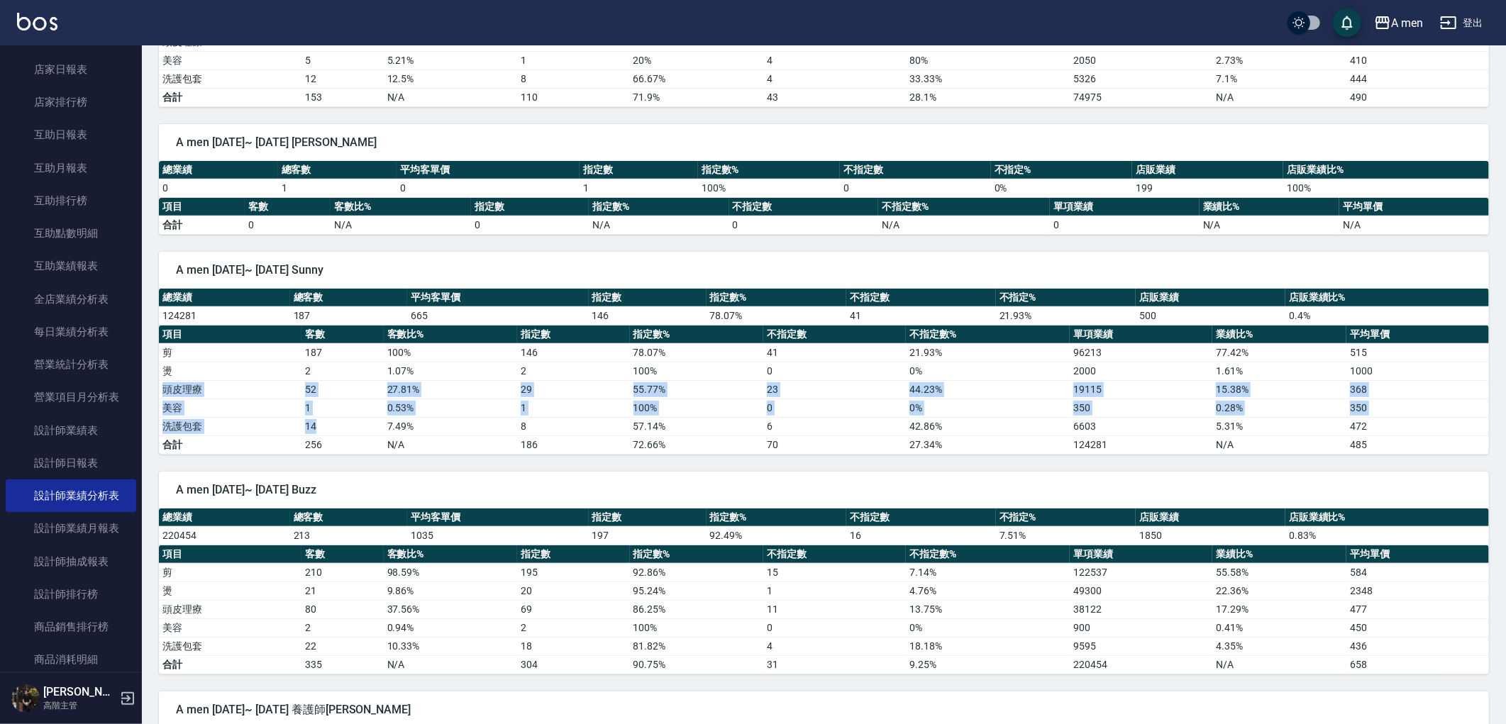
drag, startPoint x: 160, startPoint y: 393, endPoint x: 321, endPoint y: 423, distance: 163.8
click at [321, 423] on tbody "剪 187 100 % 146 78.07 % 41 21.93 % 96213 77.42 % 515 燙 2 1.07 % 2 100 % 0 0 % 2…" at bounding box center [824, 398] width 1330 height 111
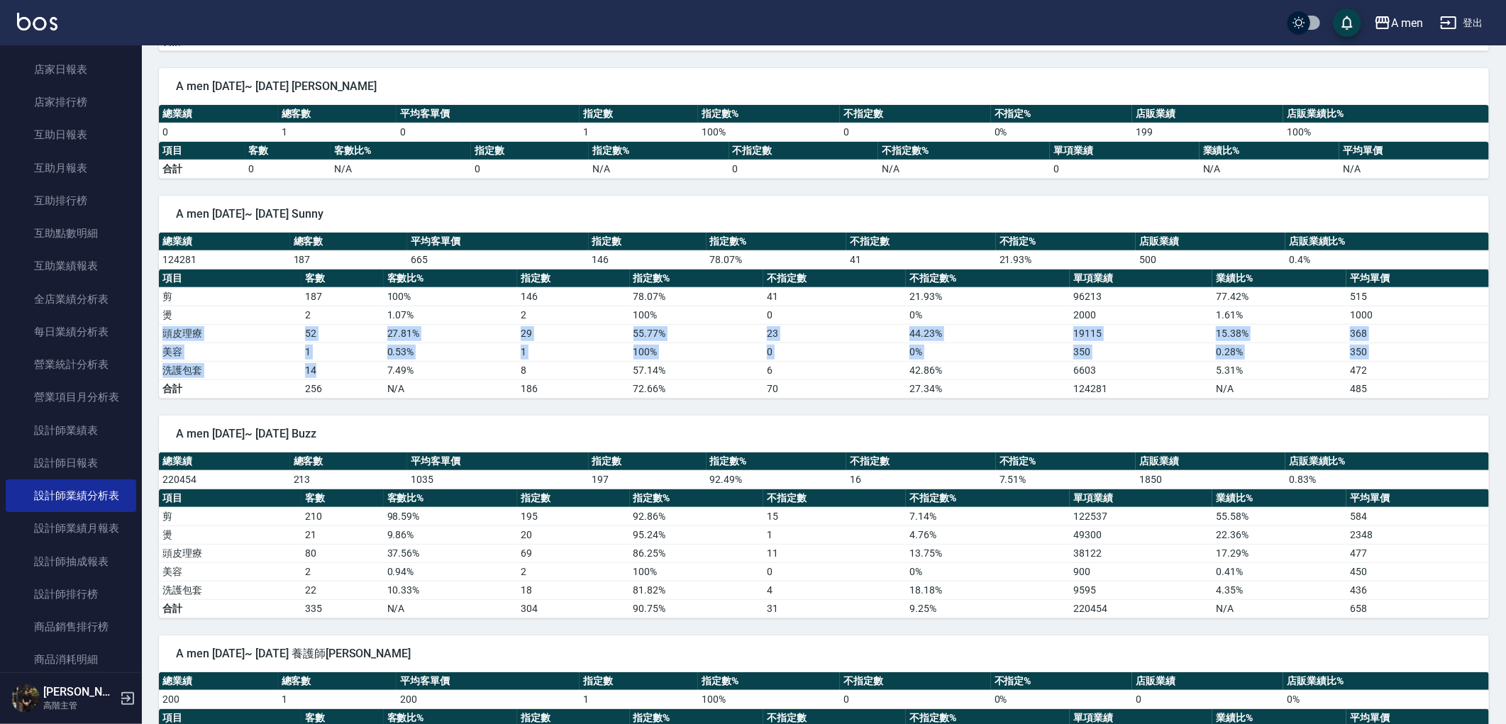
scroll to position [472, 0]
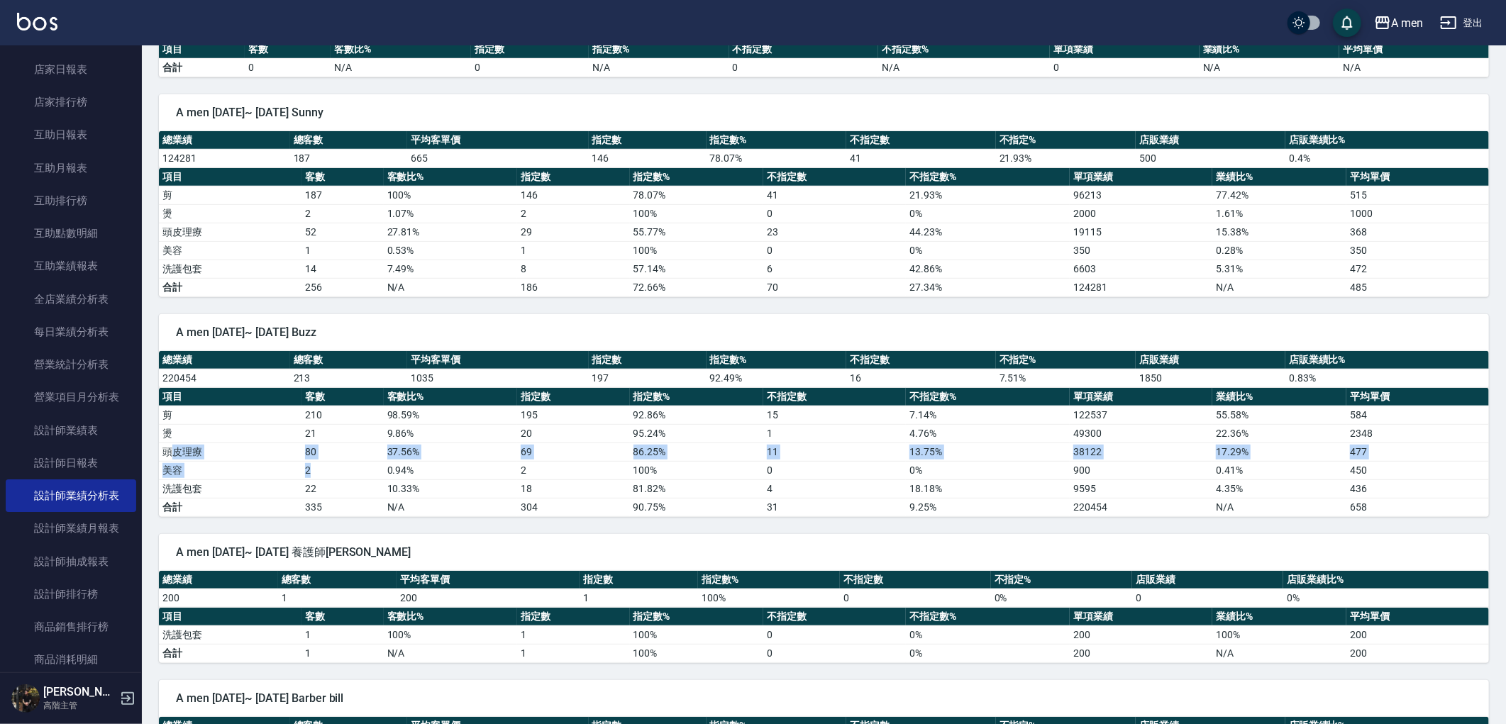
drag, startPoint x: 167, startPoint y: 450, endPoint x: 335, endPoint y: 480, distance: 170.0
click at [335, 479] on tbody "剪 210 98.59 % 195 92.86 % 15 7.14 % 122537 55.58 % 584 燙 21 9.86 % 20 95.24 % 1…" at bounding box center [824, 461] width 1330 height 111
click at [336, 482] on td "22" at bounding box center [342, 489] width 82 height 18
drag, startPoint x: 181, startPoint y: 452, endPoint x: 336, endPoint y: 454, distance: 154.7
click at [336, 454] on tr "頭皮理療 80 37.56 % 69 86.25 % 11 13.75 % 38122 17.29 % 477" at bounding box center [824, 452] width 1330 height 18
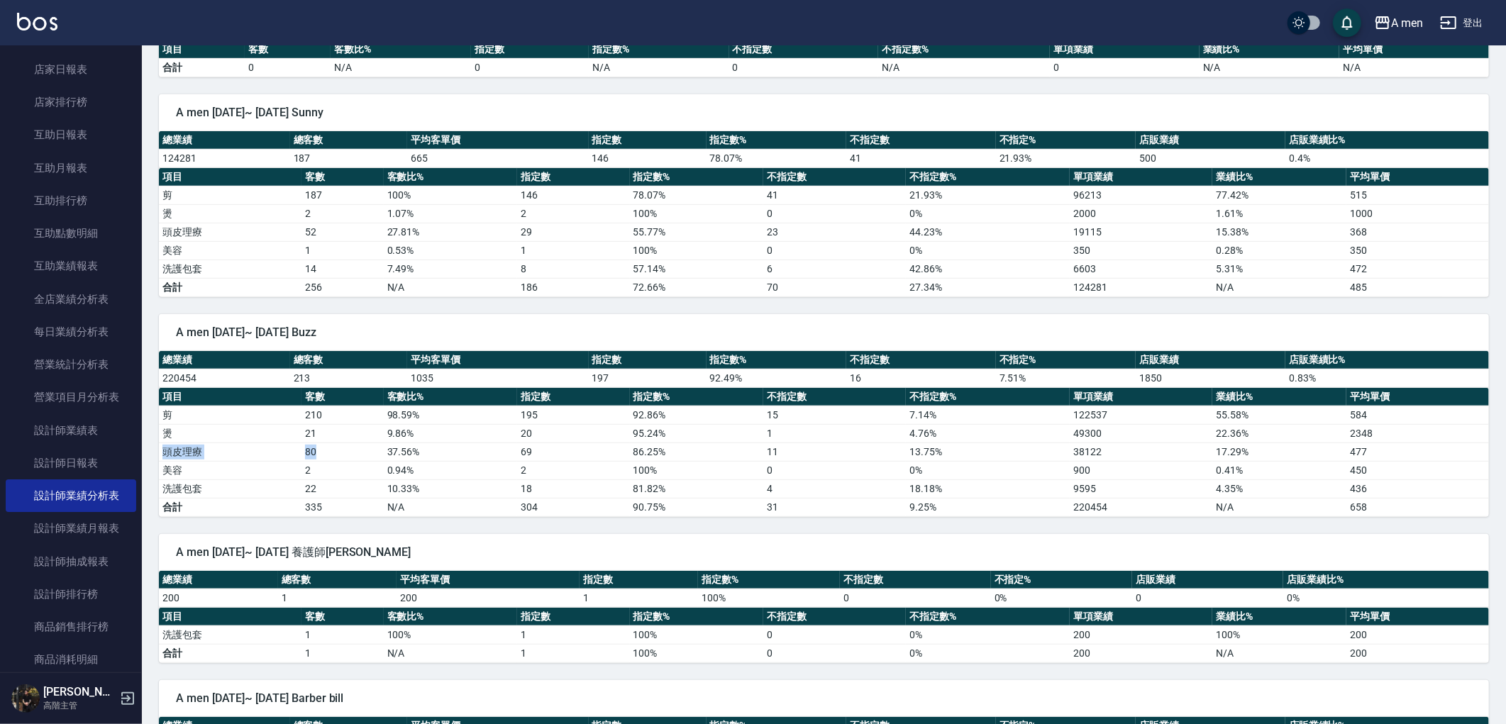
click at [336, 454] on td "80" at bounding box center [342, 452] width 82 height 18
drag, startPoint x: 168, startPoint y: 374, endPoint x: 211, endPoint y: 382, distance: 44.0
click at [175, 379] on td "220454" at bounding box center [224, 378] width 131 height 18
click at [211, 382] on td "220454" at bounding box center [224, 378] width 131 height 18
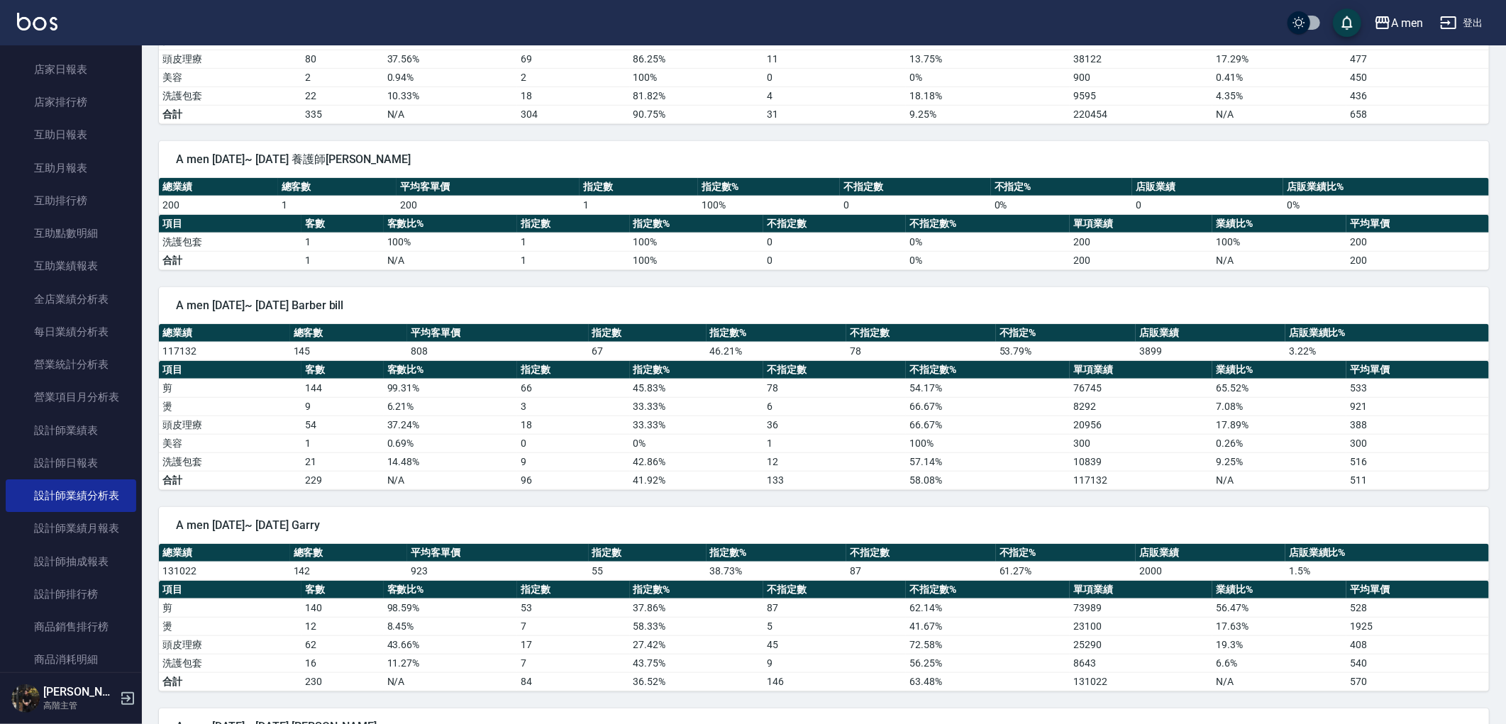
scroll to position [867, 0]
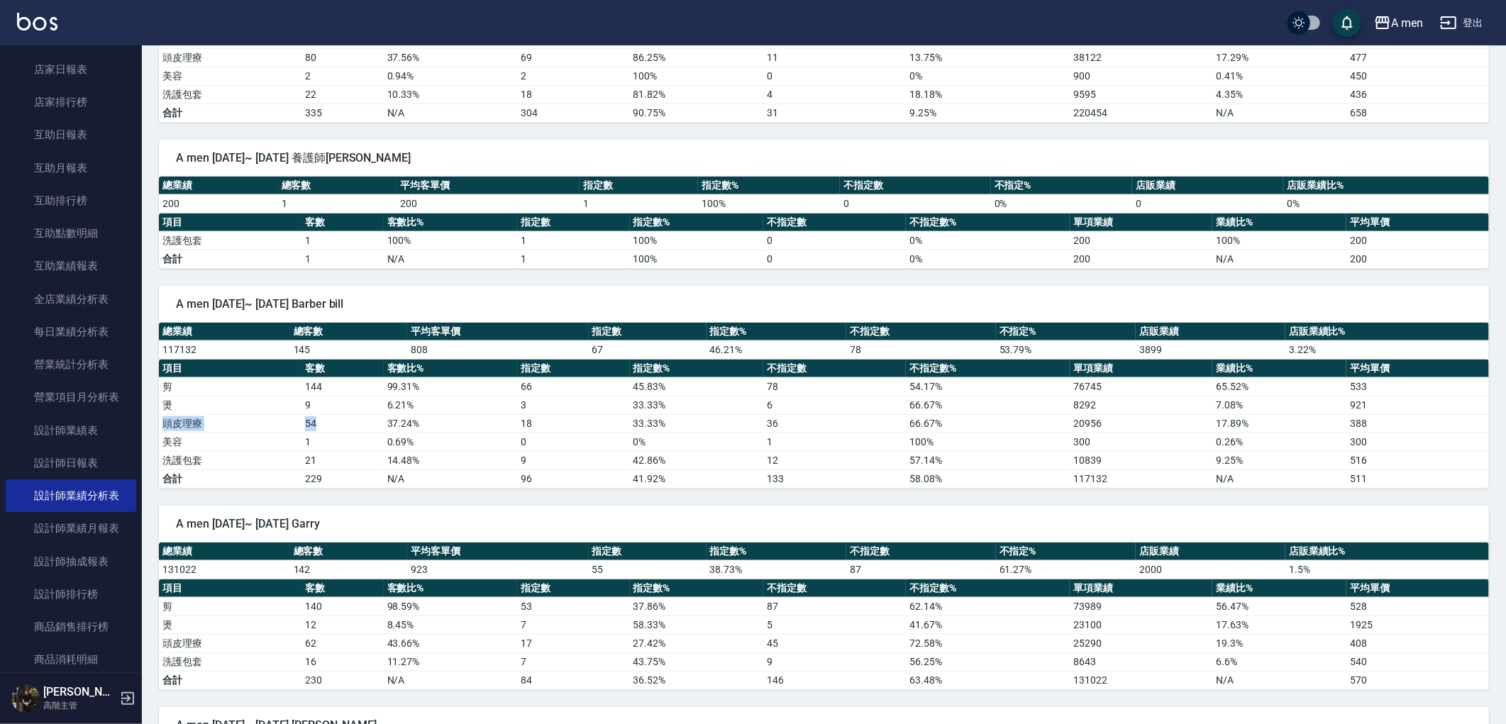
drag, startPoint x: 201, startPoint y: 434, endPoint x: 327, endPoint y: 428, distance: 125.7
click at [327, 428] on tr "頭皮理療 54 37.24 % 18 33.33 % 36 66.67 % 20956 17.89 % 388" at bounding box center [824, 423] width 1330 height 18
click at [326, 428] on td "54" at bounding box center [342, 423] width 82 height 18
drag, startPoint x: 326, startPoint y: 428, endPoint x: 306, endPoint y: 428, distance: 20.6
click at [306, 428] on td "54" at bounding box center [342, 423] width 82 height 18
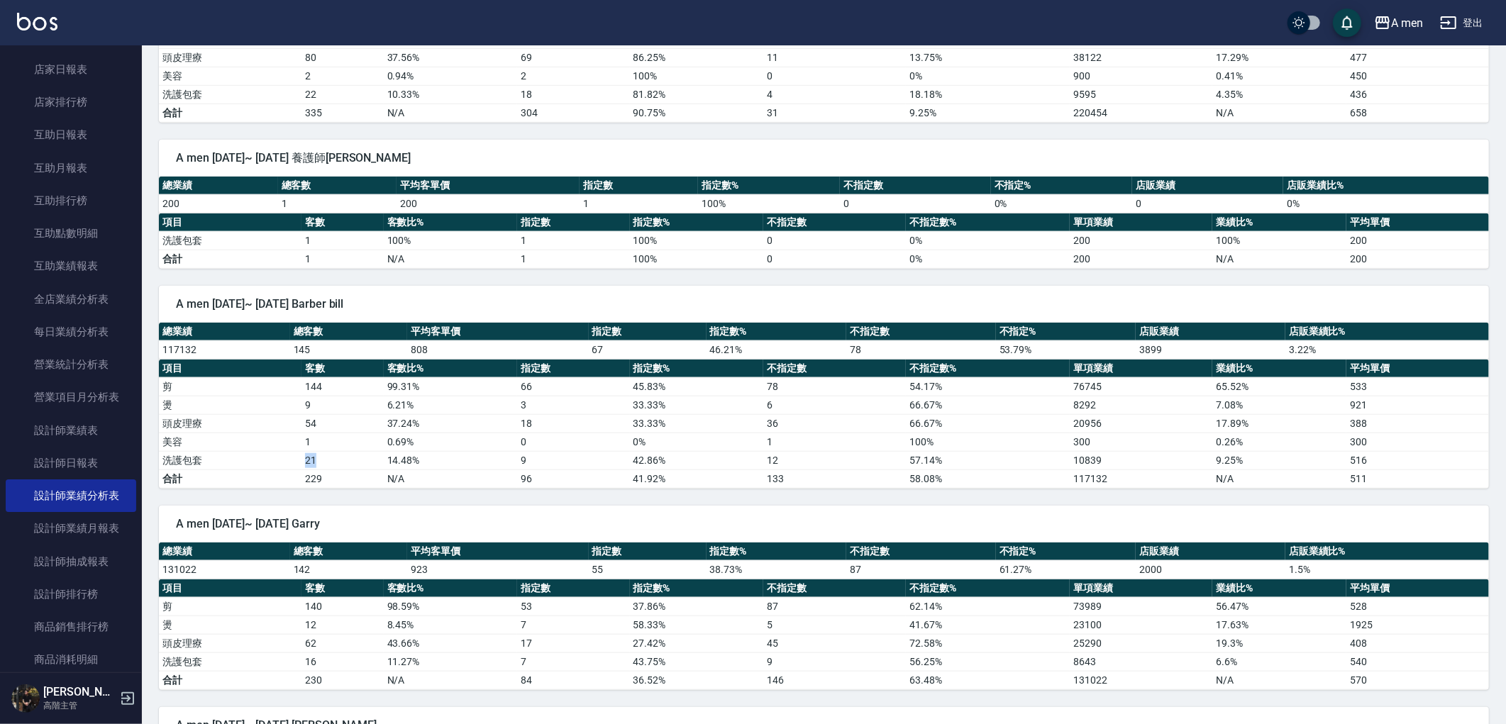
drag, startPoint x: 305, startPoint y: 455, endPoint x: 319, endPoint y: 464, distance: 16.9
click at [317, 464] on td "21" at bounding box center [342, 460] width 82 height 18
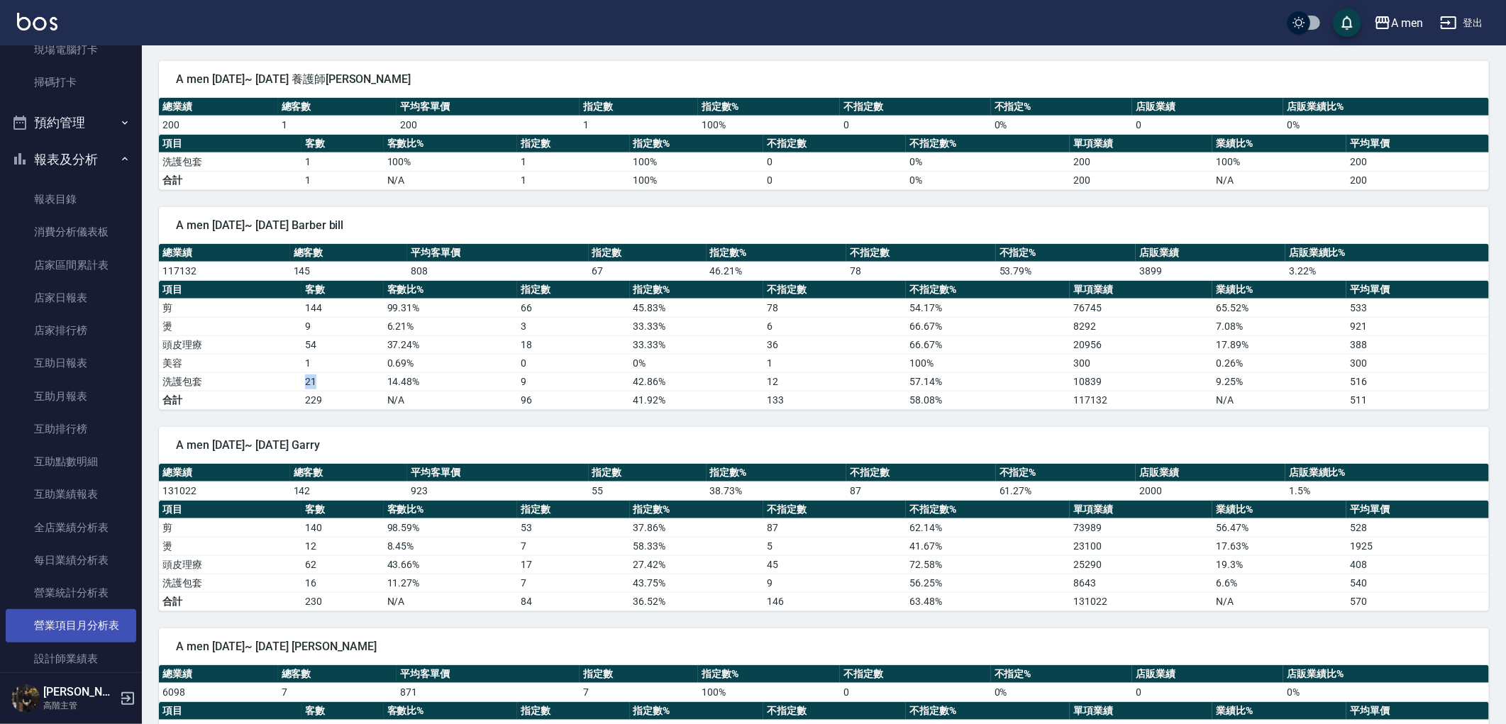
scroll to position [157, 0]
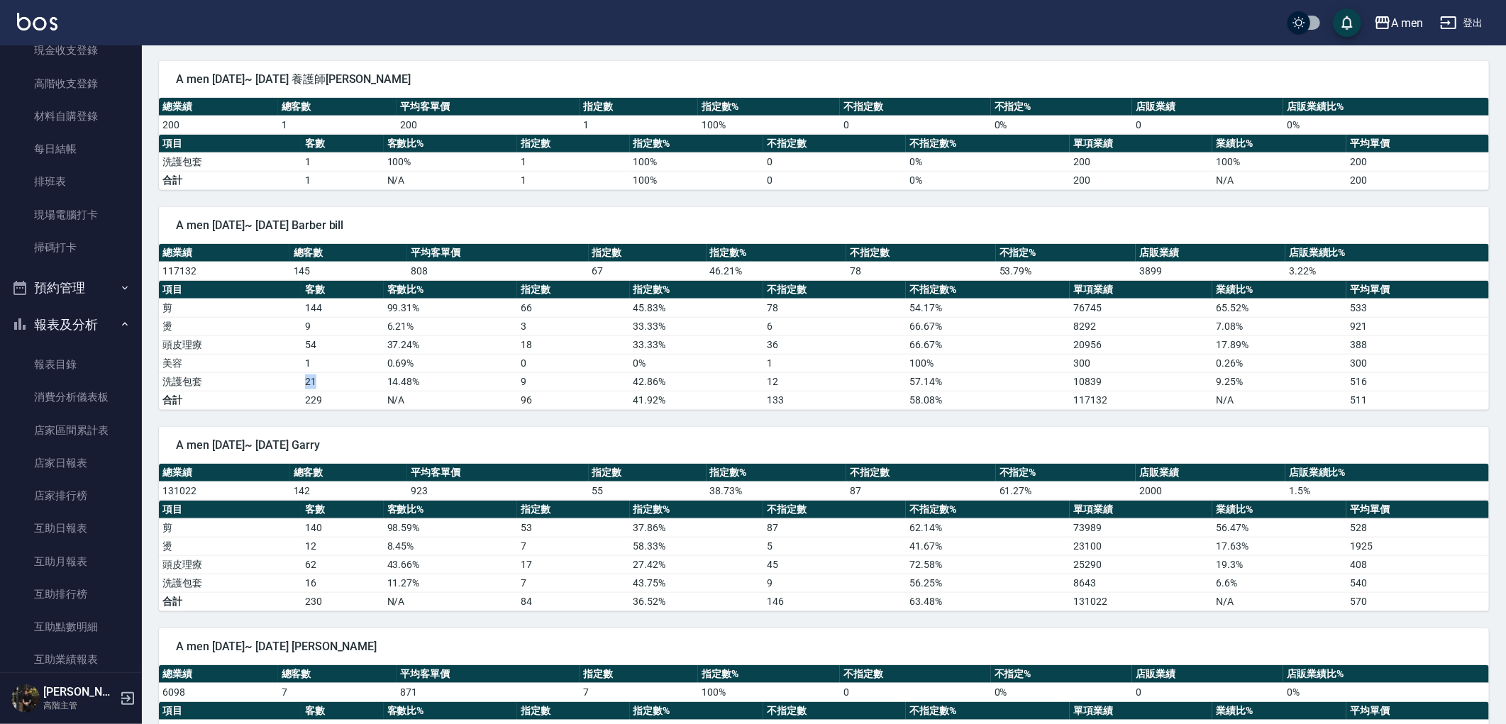
click at [21, 312] on button "報表及分析" at bounding box center [71, 324] width 131 height 37
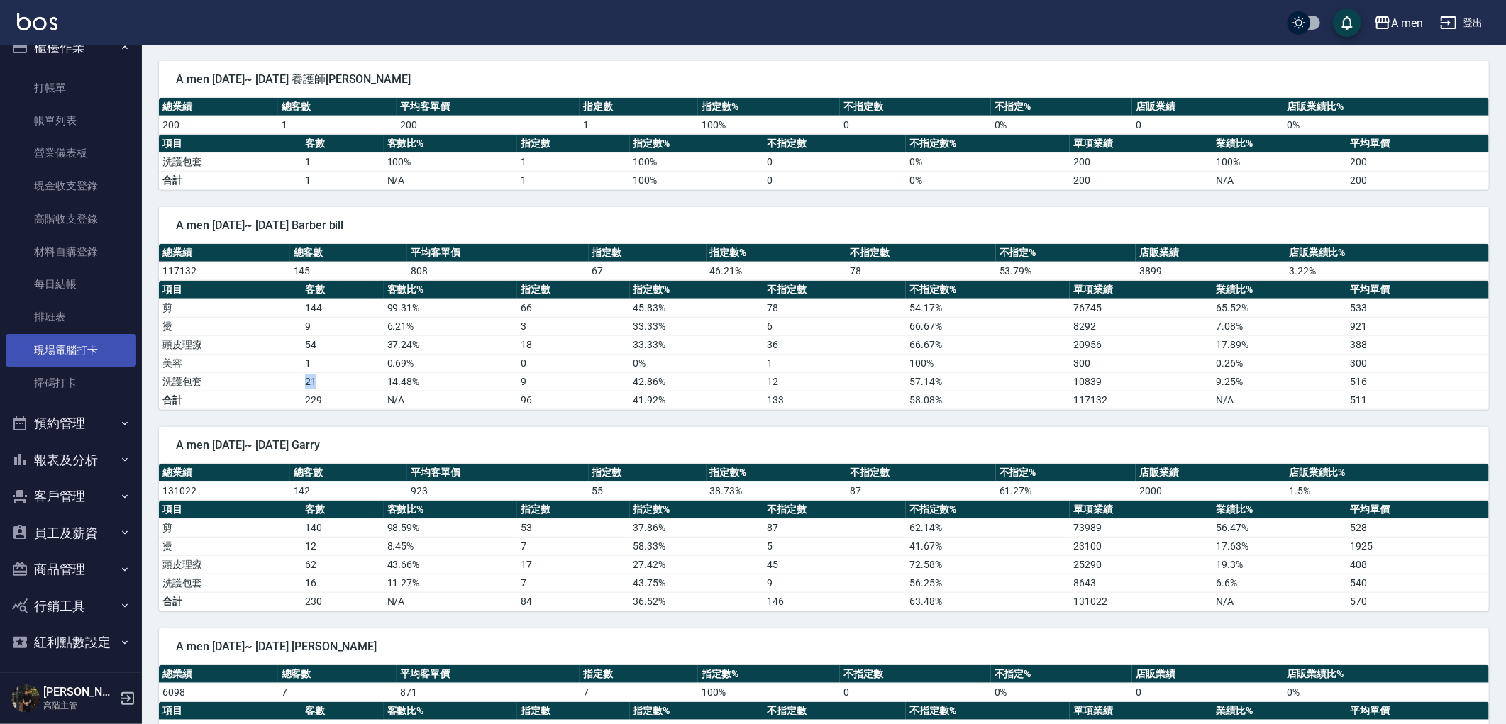
scroll to position [0, 0]
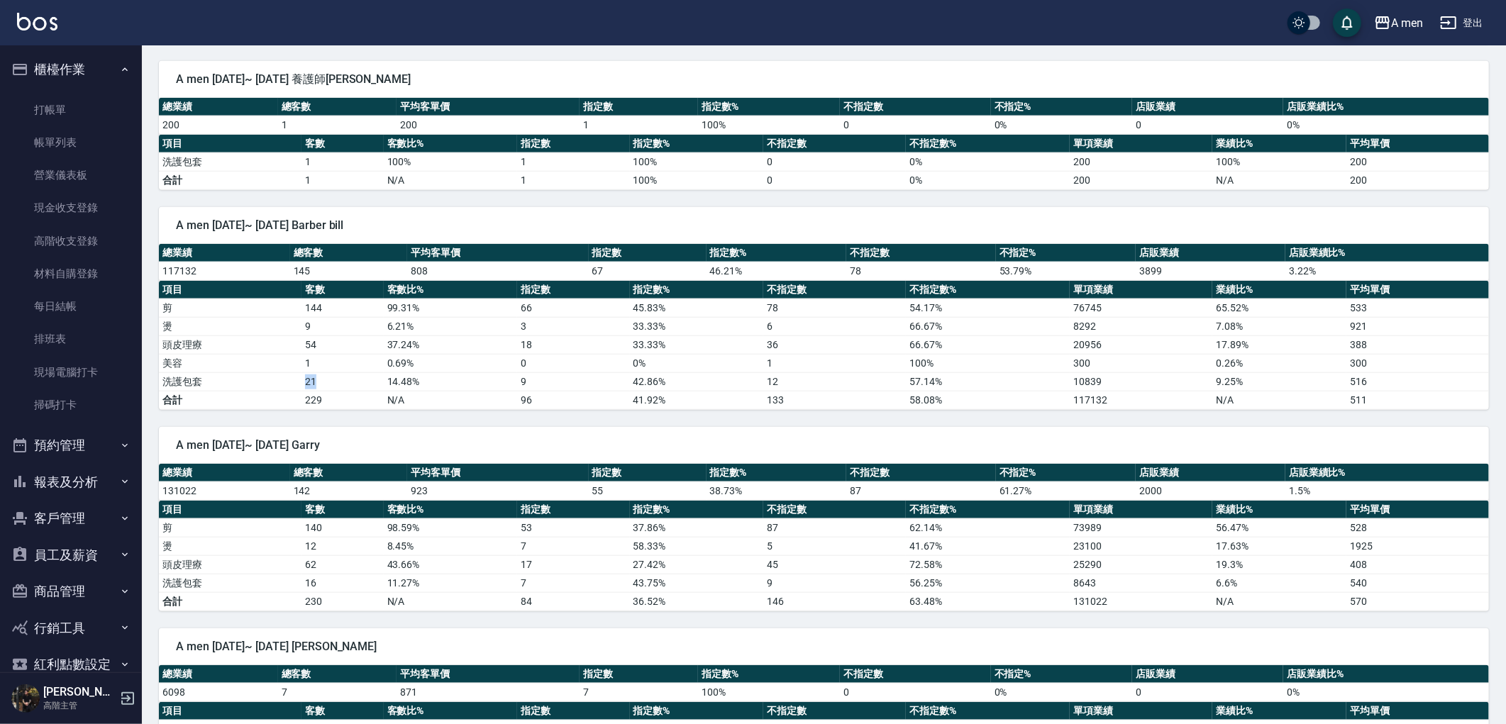
click at [55, 84] on button "櫃檯作業" at bounding box center [71, 69] width 131 height 37
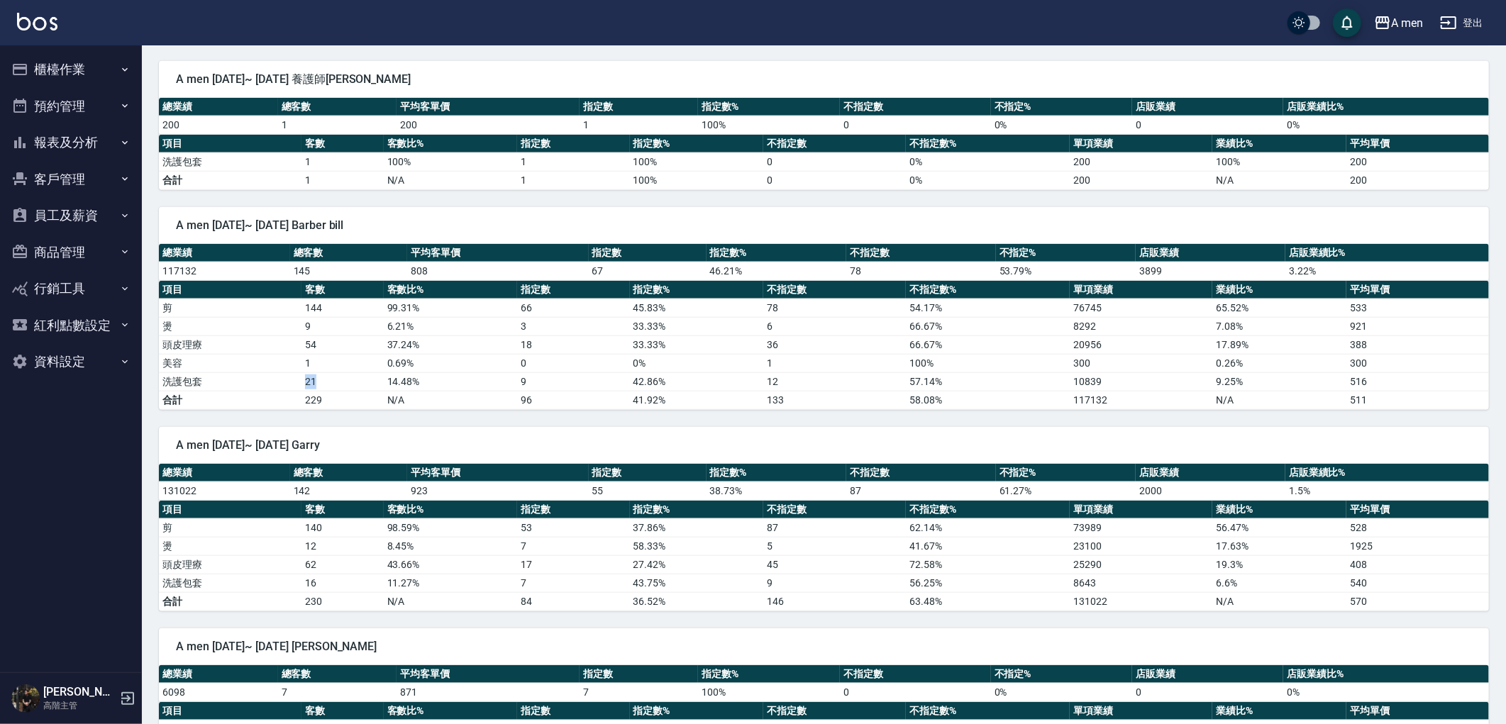
click at [51, 181] on button "客戶管理" at bounding box center [71, 179] width 131 height 37
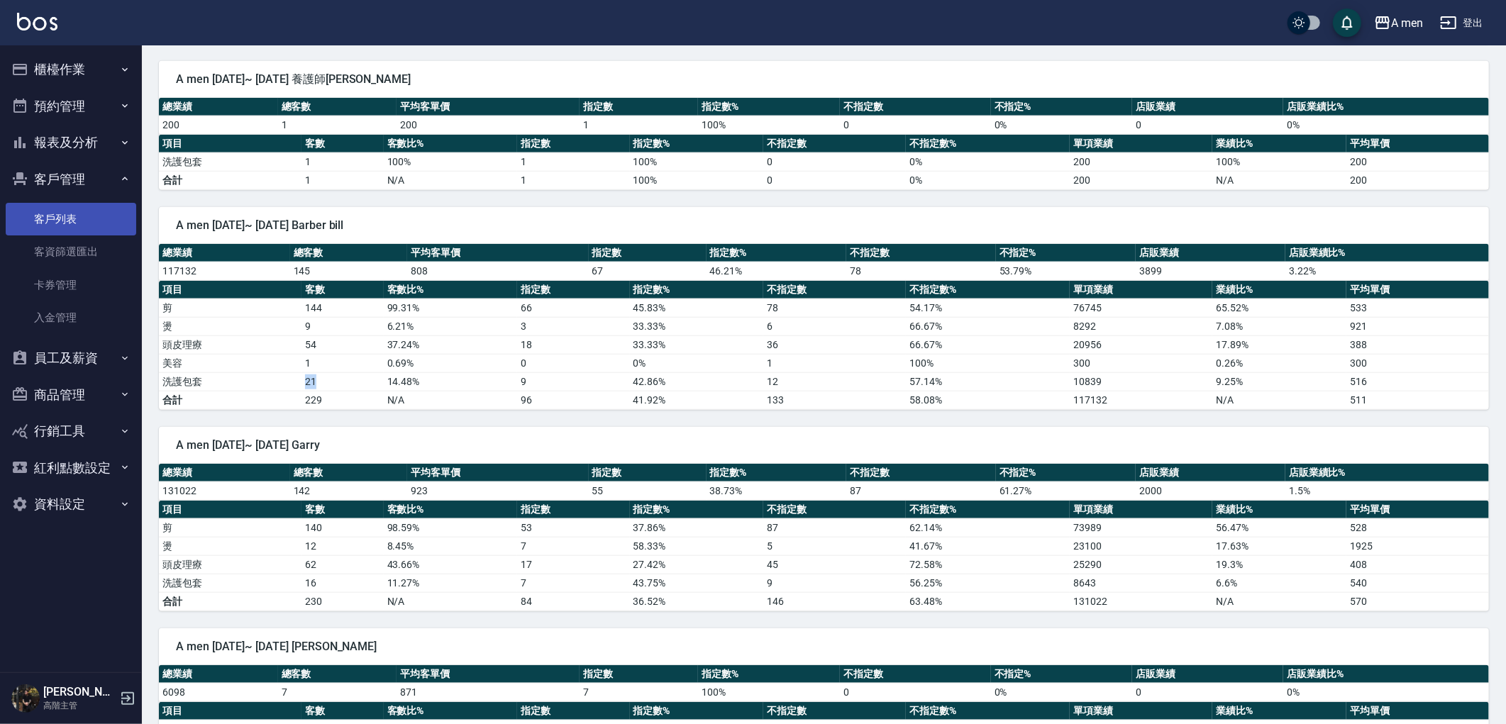
click at [62, 221] on link "客戶列表" at bounding box center [71, 219] width 131 height 33
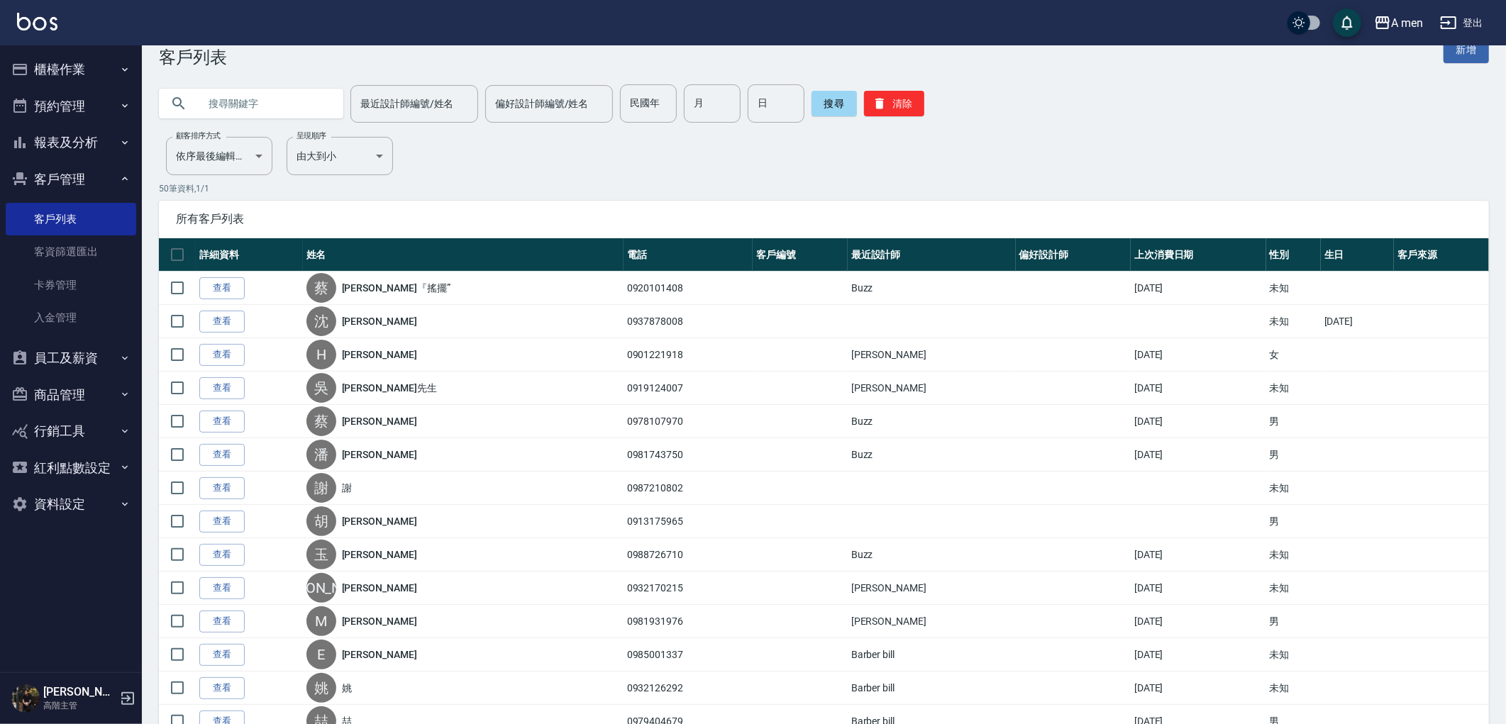
scroll to position [1314, 0]
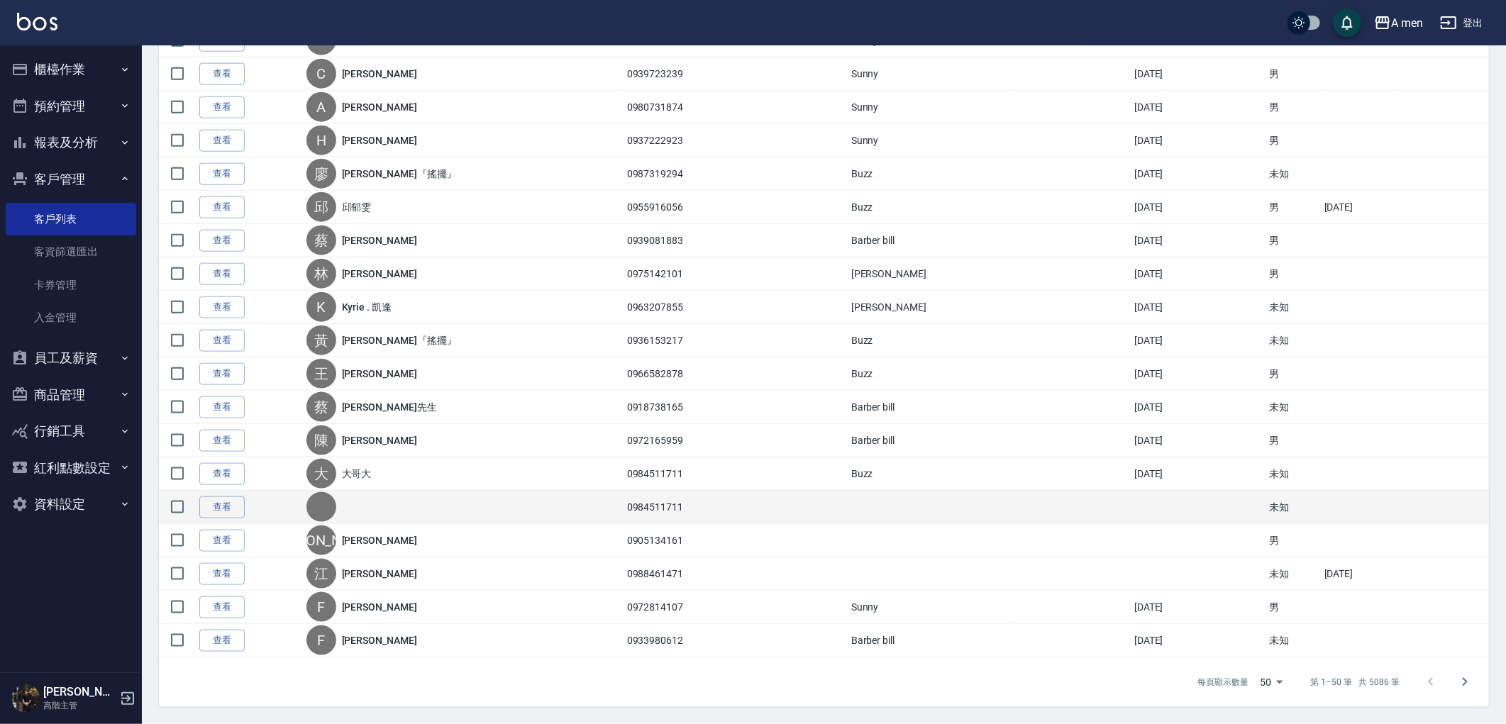
drag, startPoint x: 702, startPoint y: 182, endPoint x: 807, endPoint y: 505, distance: 339.9
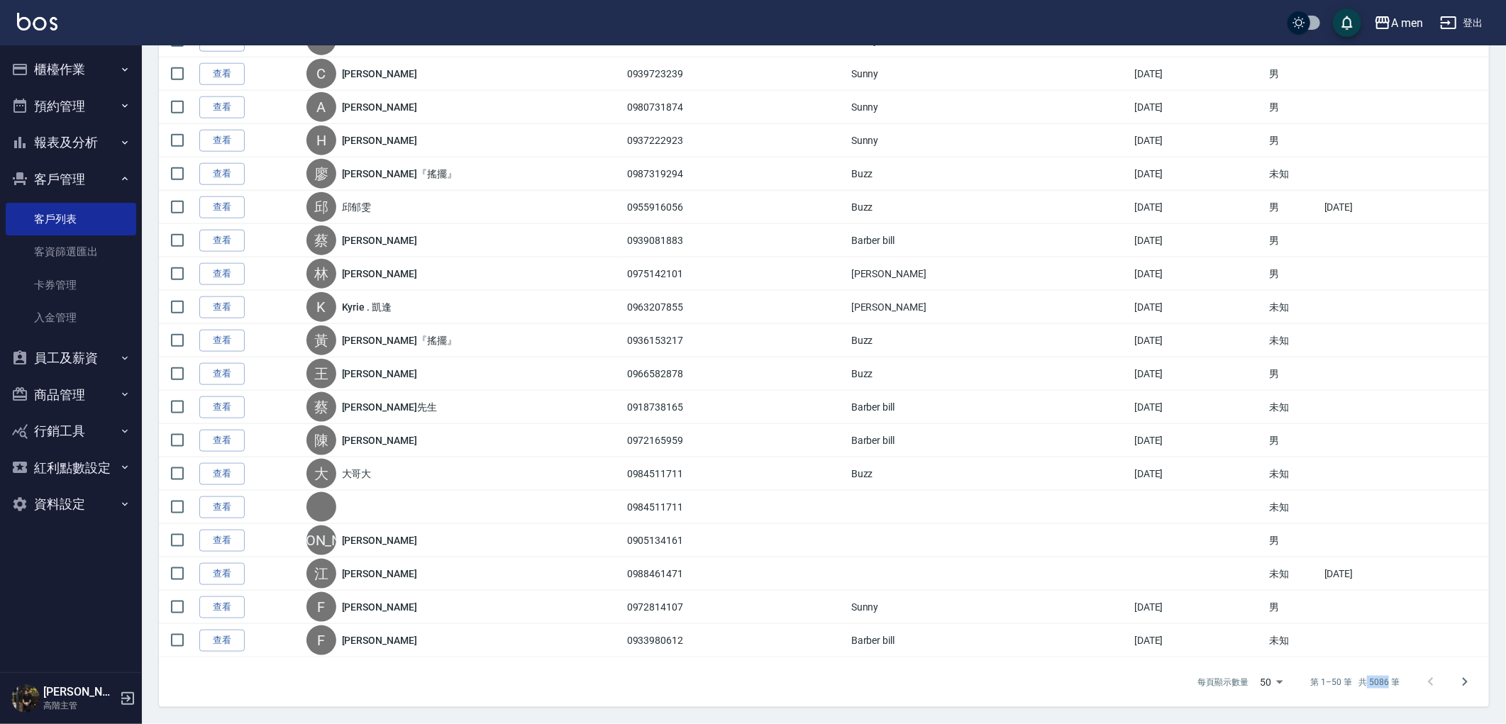
drag, startPoint x: 1373, startPoint y: 685, endPoint x: 1389, endPoint y: 688, distance: 16.0
click at [1389, 688] on p "第 1–50 筆 共 5086 筆" at bounding box center [1355, 682] width 89 height 13
click at [1390, 689] on div "每頁顯示數量 50 50 第 1–50 筆 共 5086 筆" at bounding box center [1331, 682] width 303 height 38
click at [1371, 694] on div "每頁顯示數量 50 50 第 1–50 筆 共 5086 筆" at bounding box center [1331, 682] width 303 height 38
drag, startPoint x: 1365, startPoint y: 685, endPoint x: 1390, endPoint y: 693, distance: 26.7
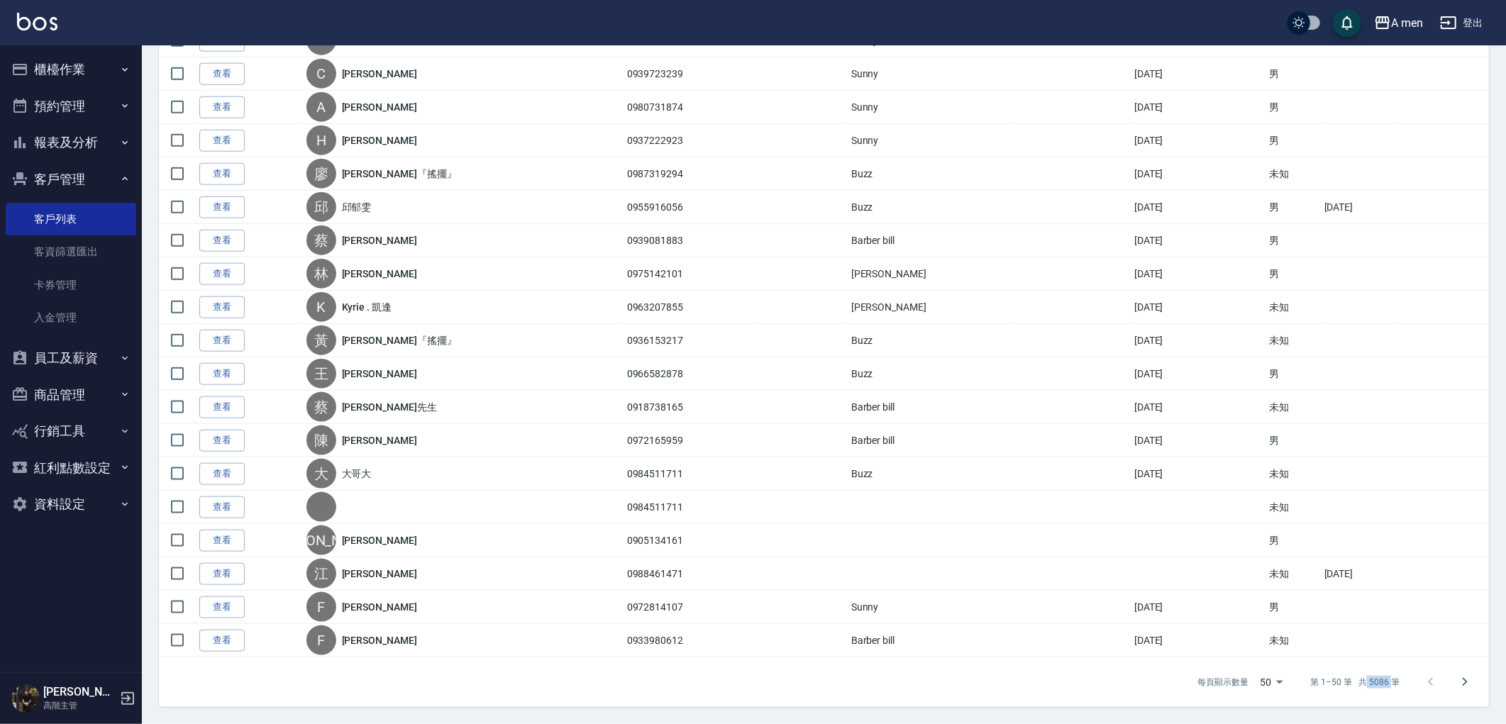
click at [1390, 693] on div "每頁顯示數量 50 50 第 1–50 筆 共 5086 筆" at bounding box center [1331, 682] width 303 height 38
click at [1391, 694] on div "每頁顯示數量 50 50 第 1–50 筆 共 5086 筆" at bounding box center [1331, 682] width 303 height 38
click at [45, 187] on button "客戶管理" at bounding box center [71, 179] width 131 height 37
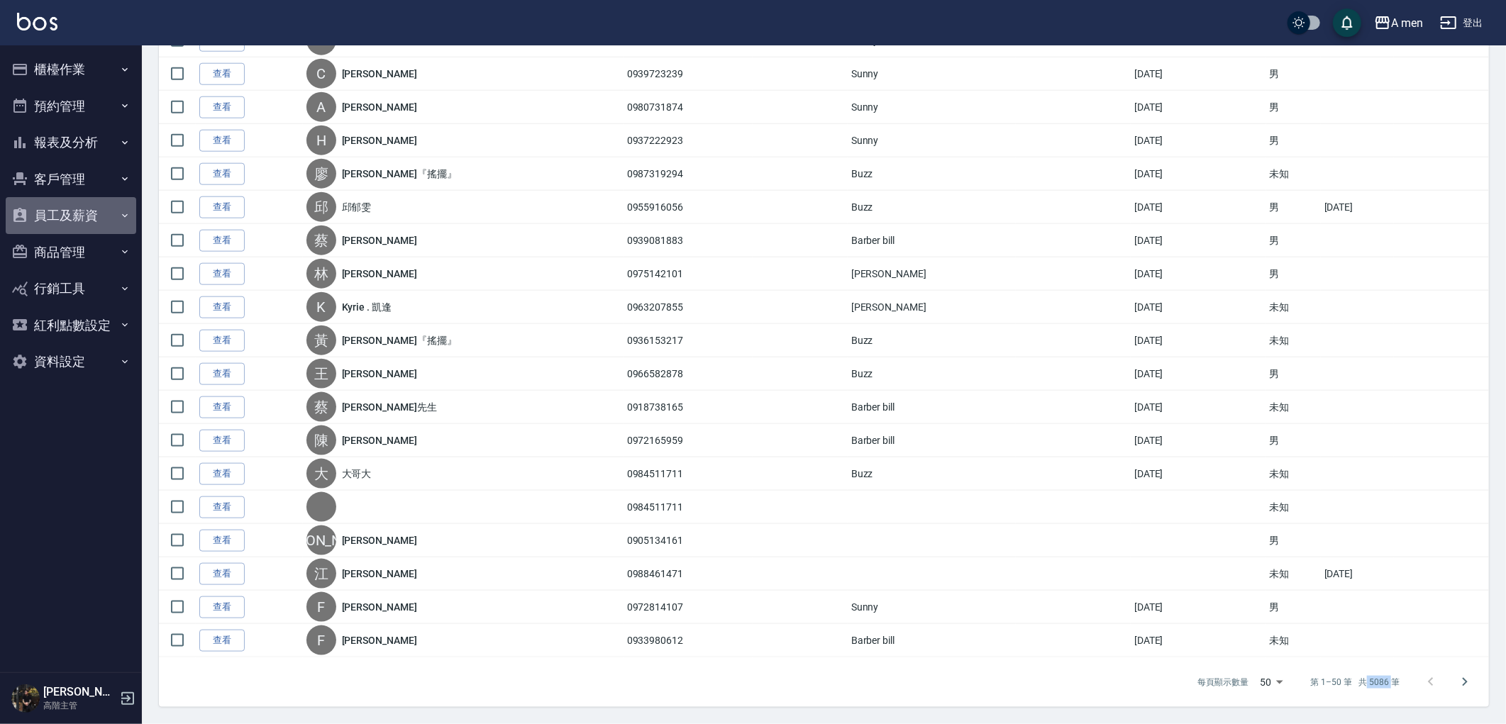
click at [65, 215] on button "員工及薪資" at bounding box center [71, 215] width 131 height 37
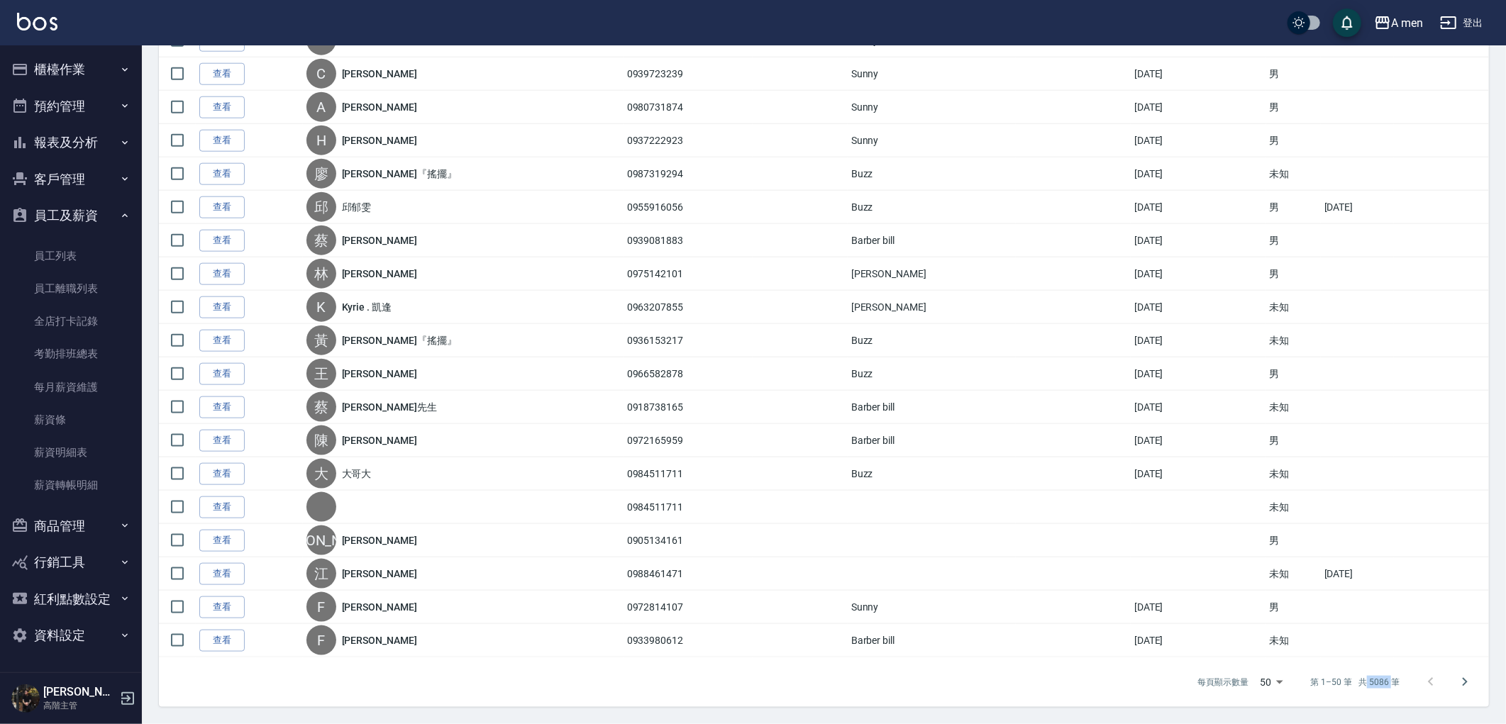
click at [65, 215] on button "員工及薪資" at bounding box center [71, 215] width 131 height 37
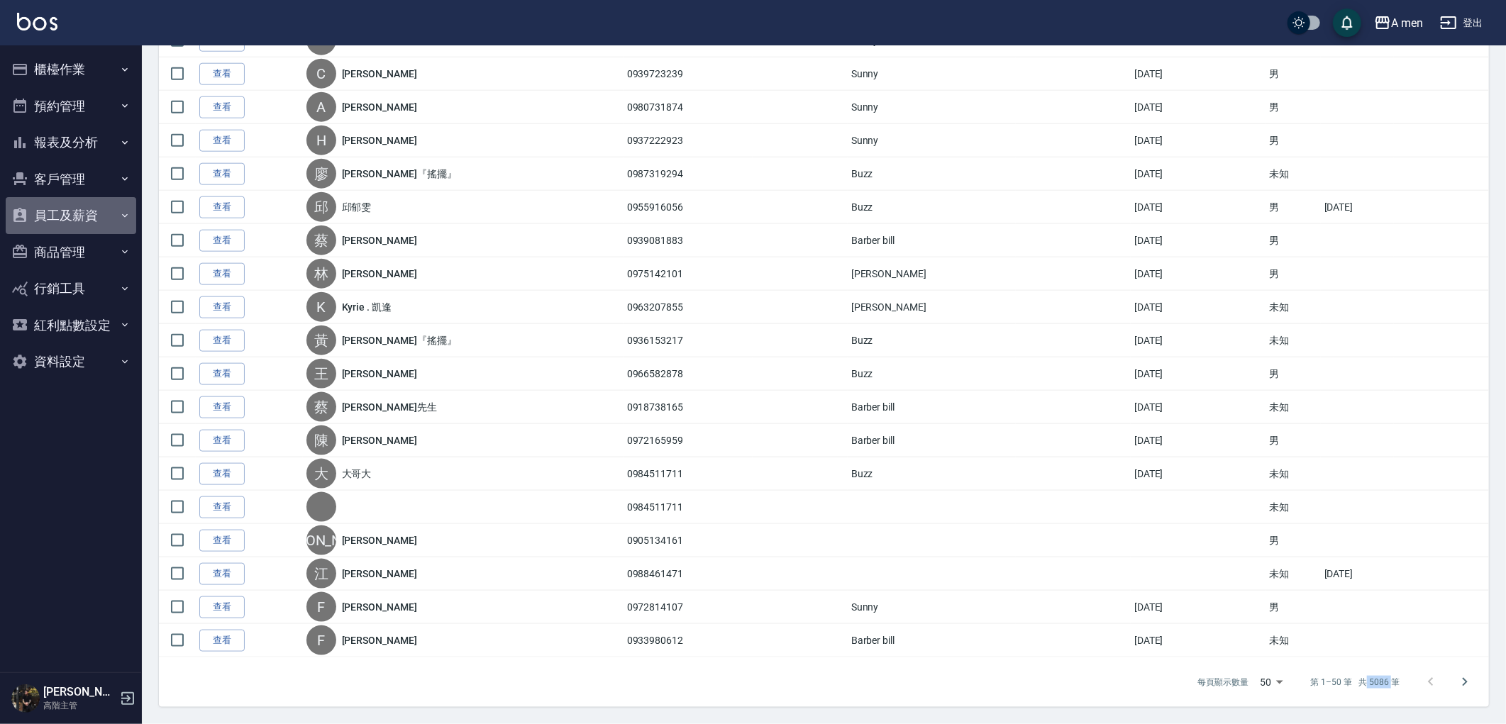
click at [65, 215] on button "員工及薪資" at bounding box center [71, 215] width 131 height 37
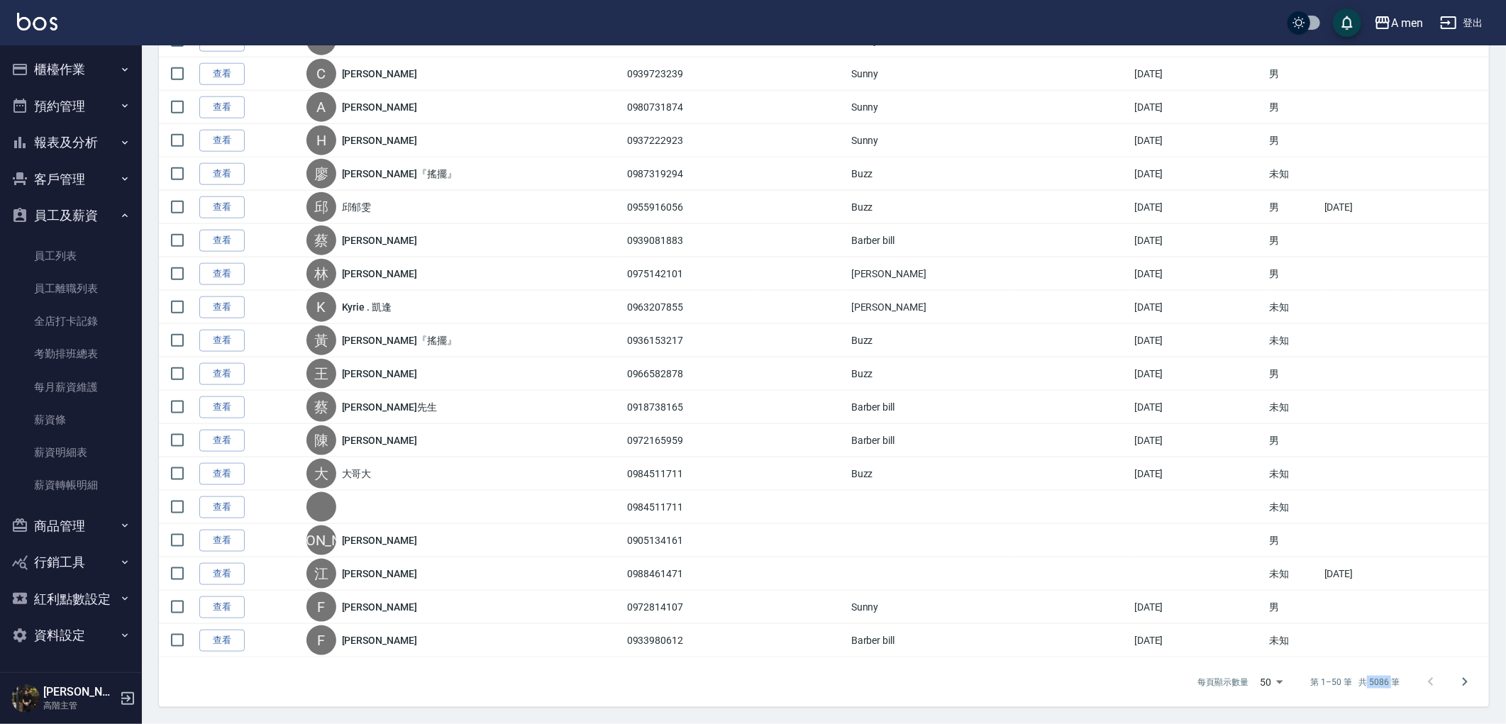
click at [67, 223] on button "員工及薪資" at bounding box center [71, 215] width 131 height 37
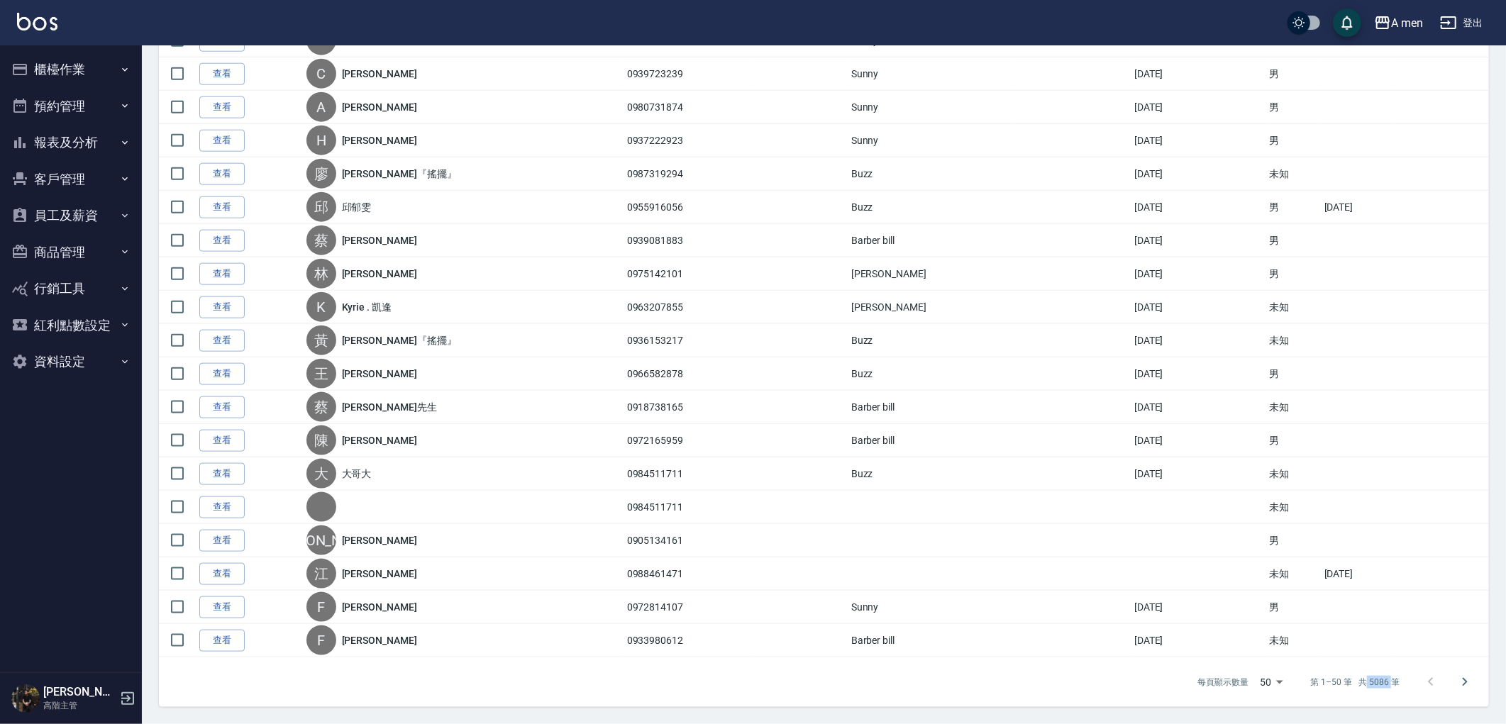
click at [67, 265] on button "商品管理" at bounding box center [71, 252] width 131 height 37
click at [66, 265] on button "商品管理" at bounding box center [71, 252] width 131 height 37
click at [71, 295] on button "行銷工具" at bounding box center [71, 288] width 131 height 37
click at [74, 337] on link "活動列表" at bounding box center [71, 329] width 131 height 33
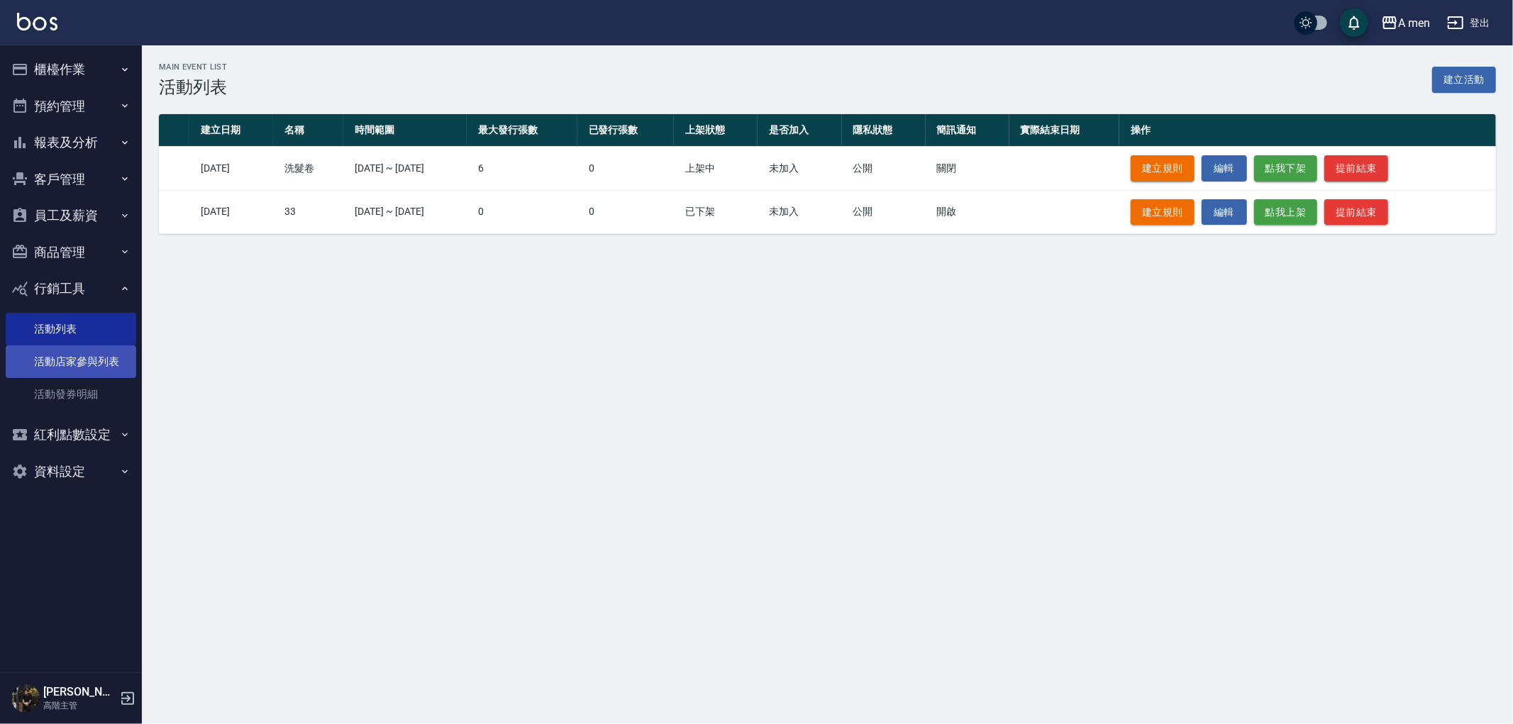
click at [70, 365] on link "活動店家參與列表" at bounding box center [71, 361] width 131 height 33
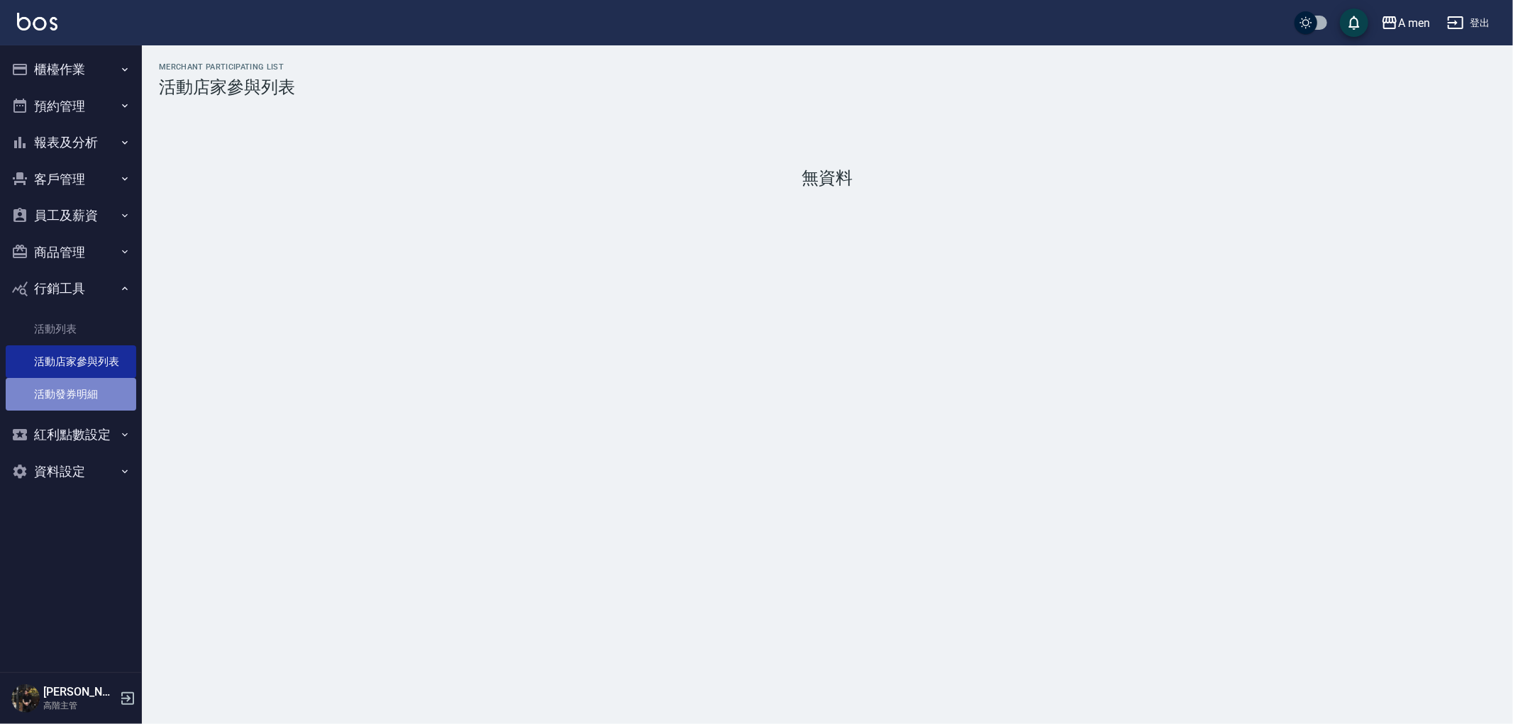
click at [76, 383] on link "活動發券明細" at bounding box center [71, 394] width 131 height 33
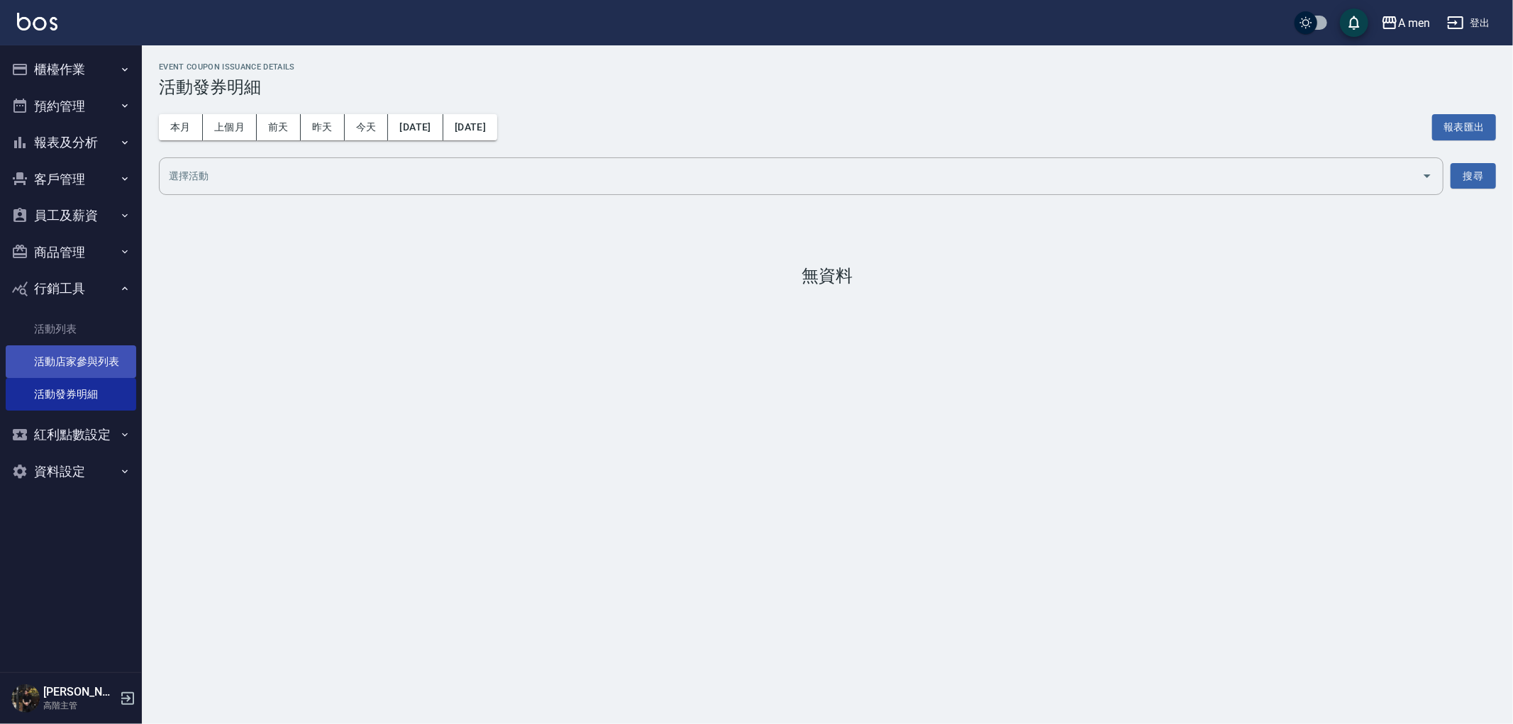
click at [60, 356] on link "活動店家參與列表" at bounding box center [71, 361] width 131 height 33
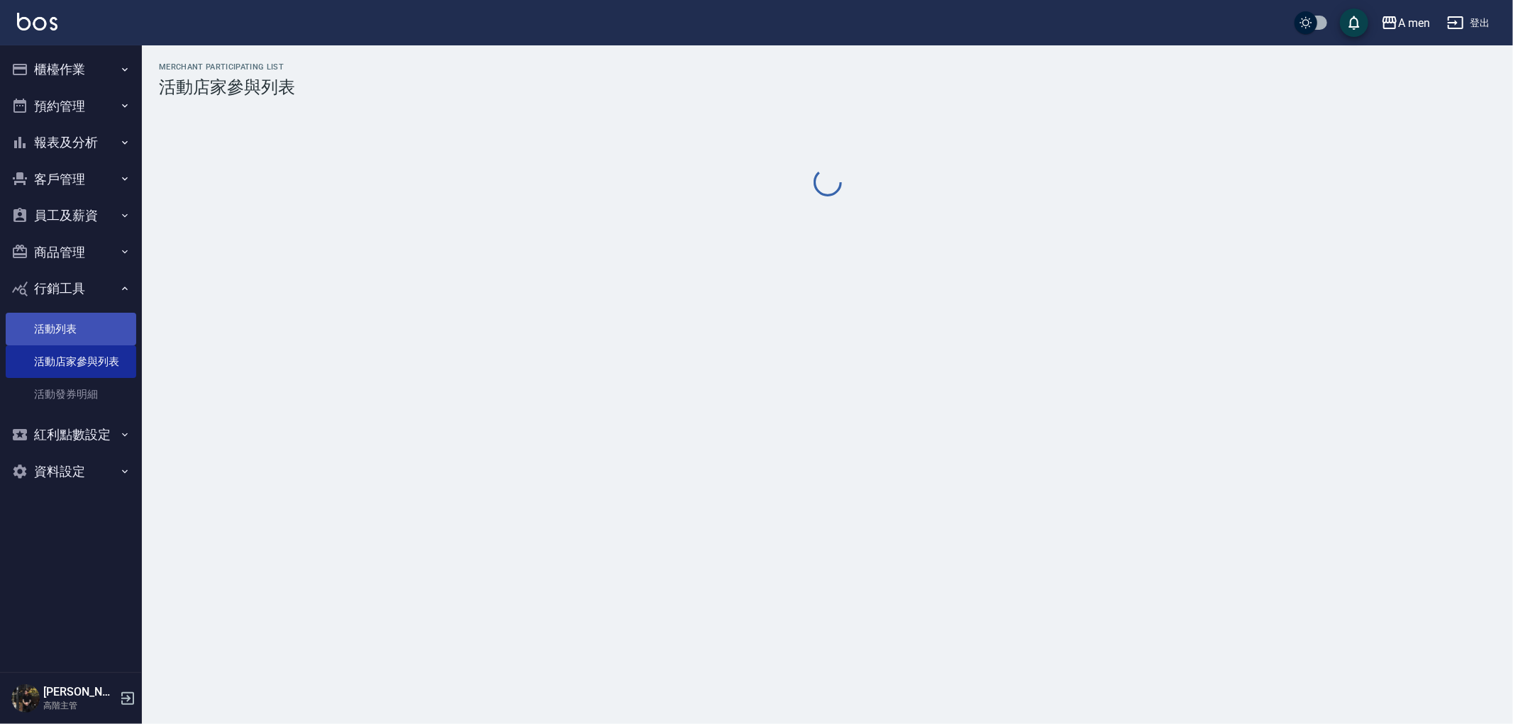
click at [55, 334] on link "活動列表" at bounding box center [71, 329] width 131 height 33
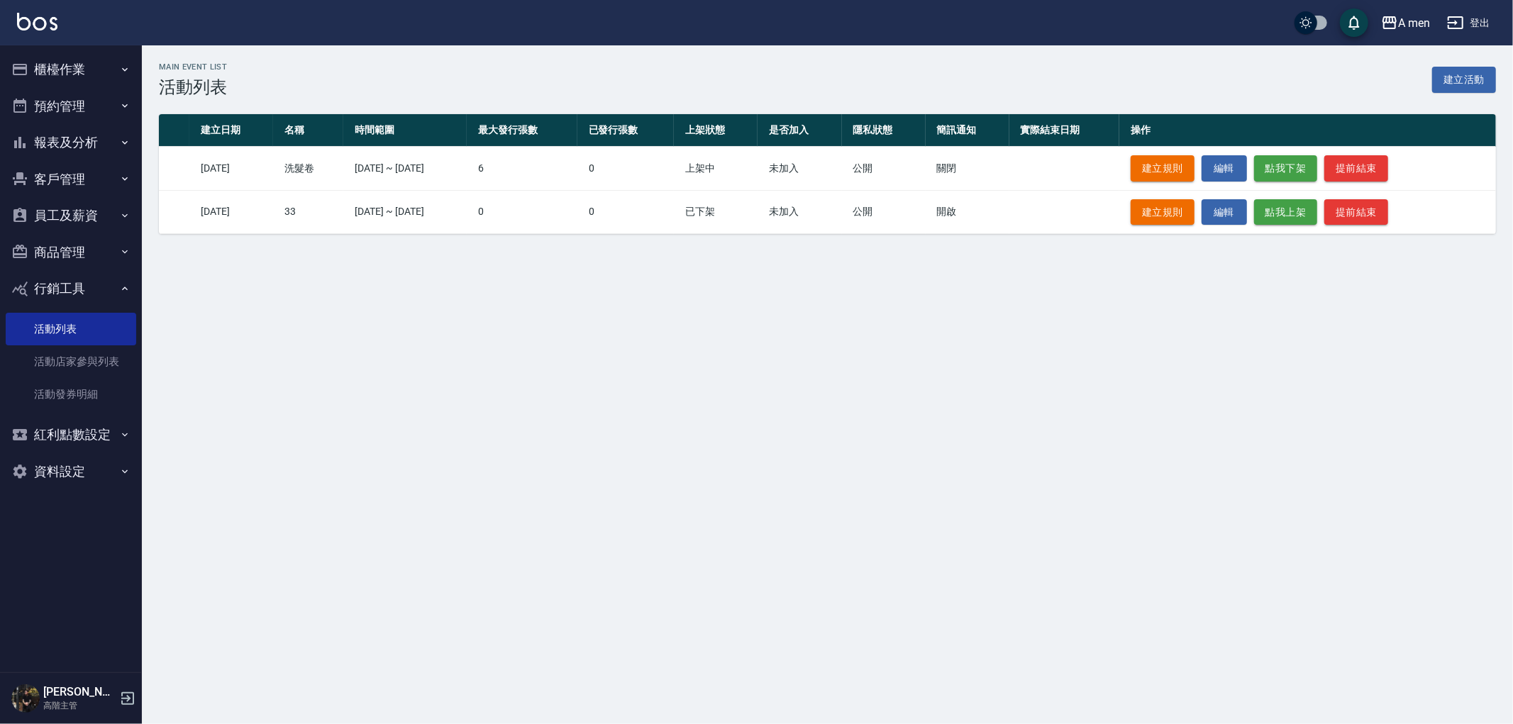
click at [43, 293] on button "行銷工具" at bounding box center [71, 288] width 131 height 37
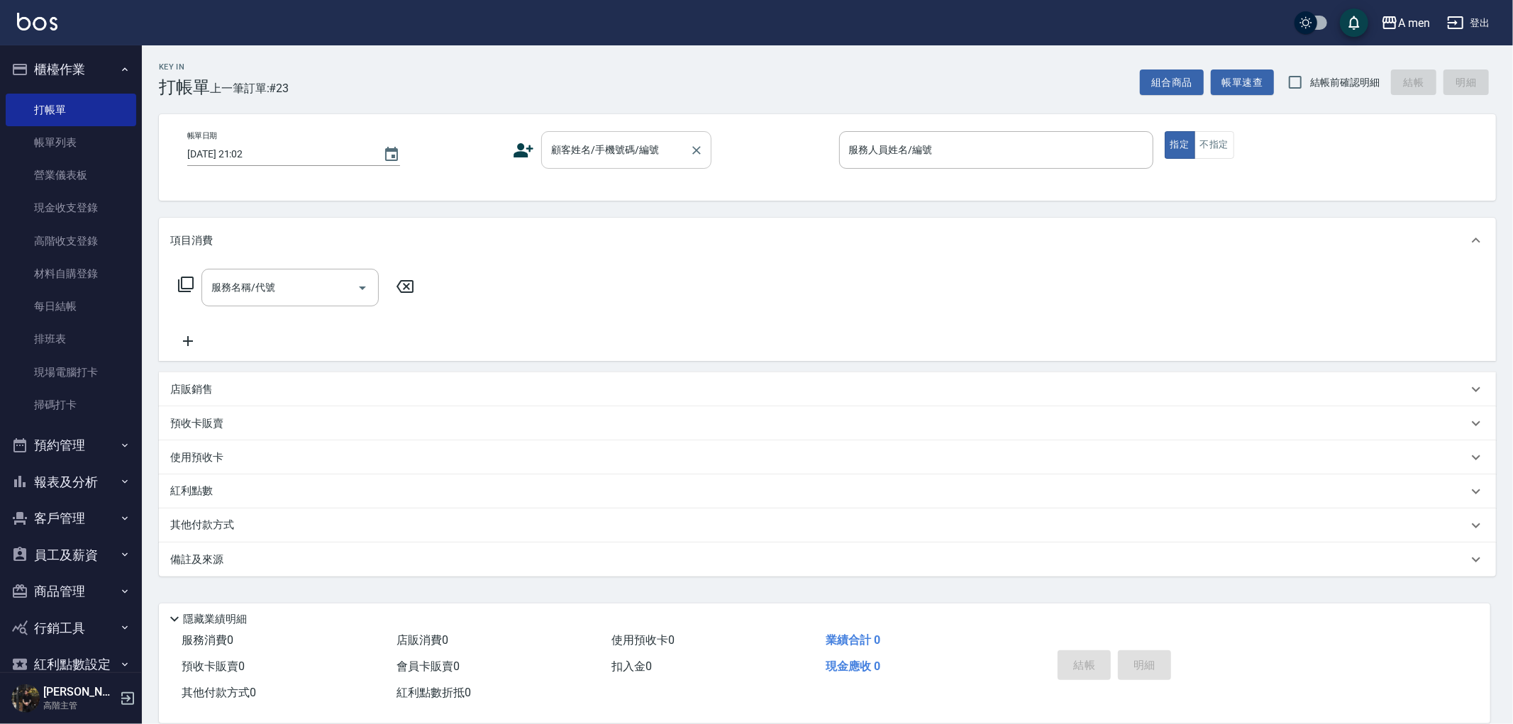
click at [628, 154] on input "顧客姓名/手機號碼/編號" at bounding box center [616, 150] width 136 height 25
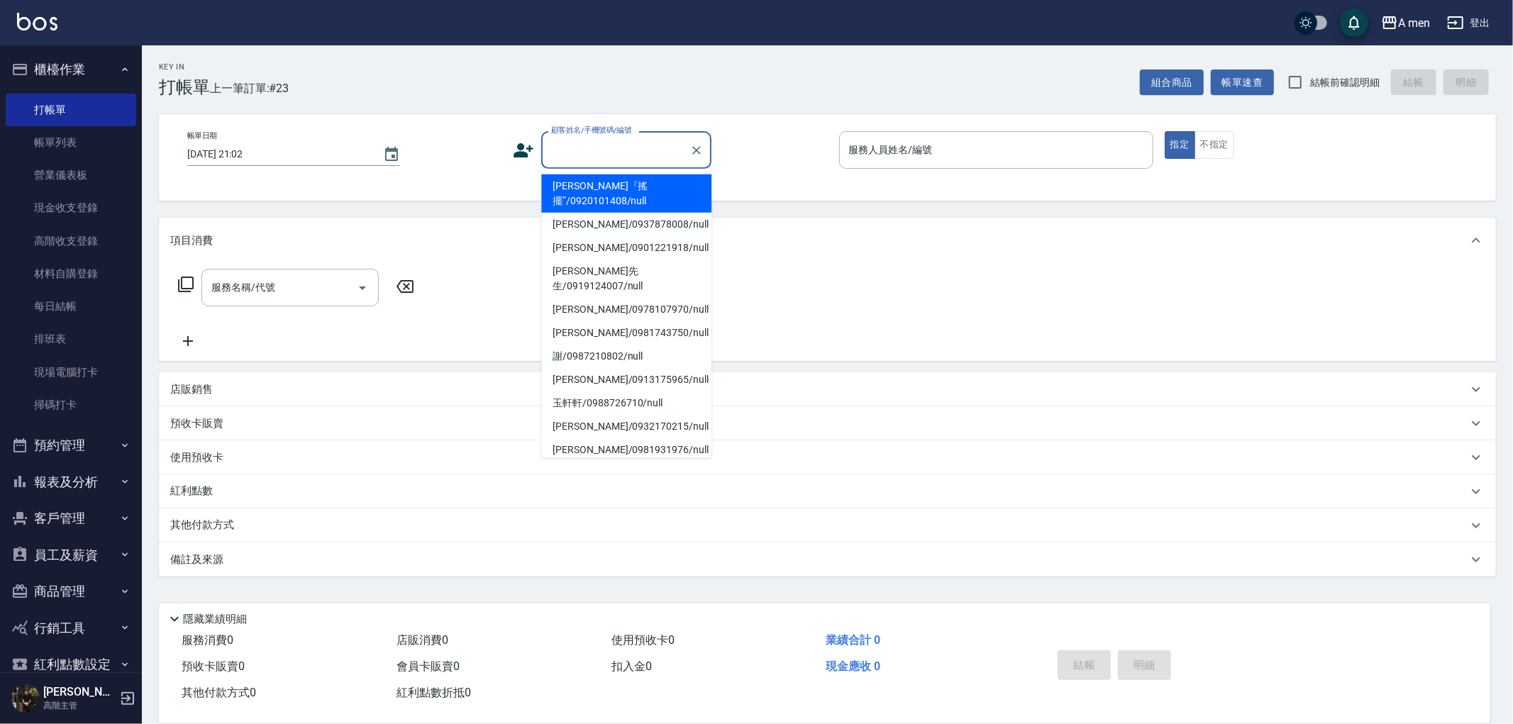
click at [611, 197] on li "蔡岳嵩『搖擺”/0920101408/null" at bounding box center [626, 194] width 170 height 38
type input "蔡岳嵩『搖擺”/0920101408/null"
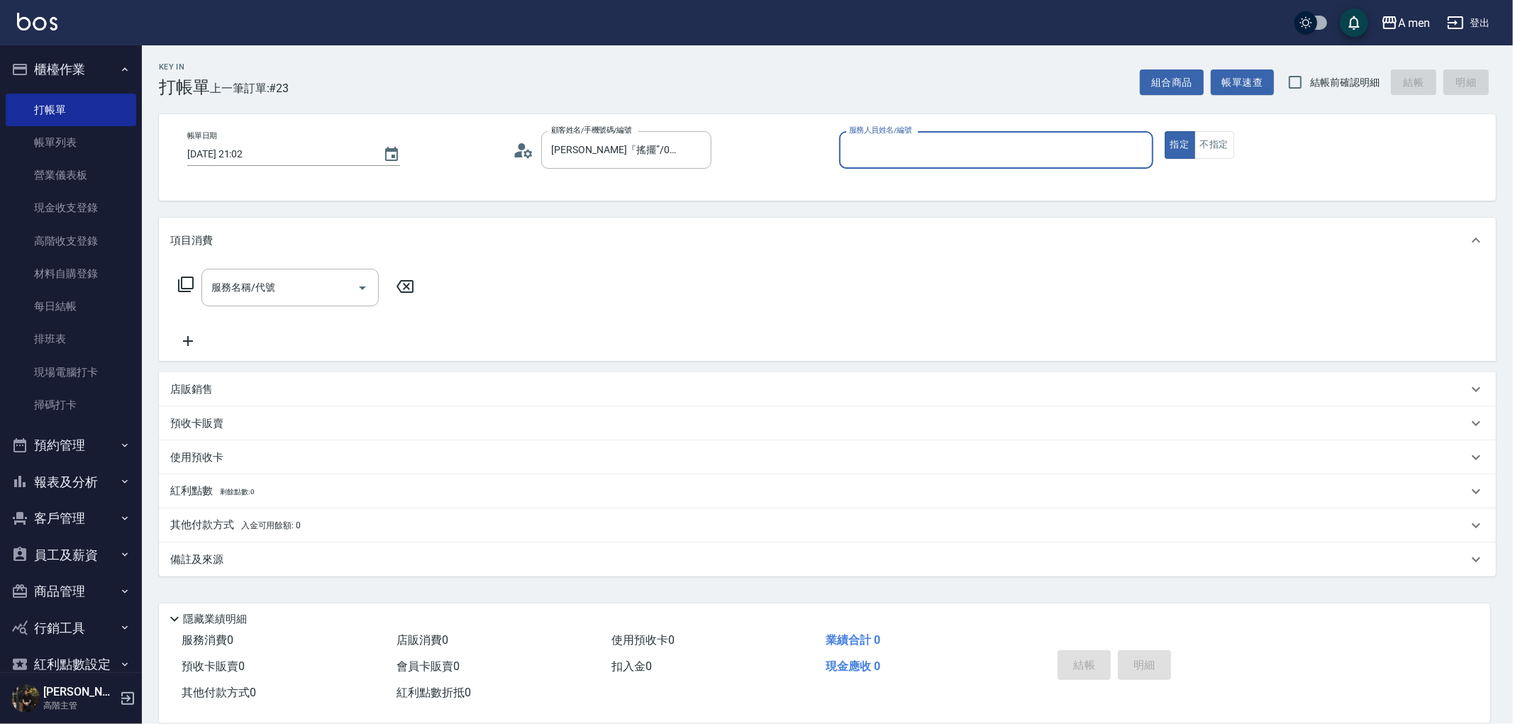
click at [896, 159] on input "服務人員姓名/編號" at bounding box center [996, 150] width 301 height 25
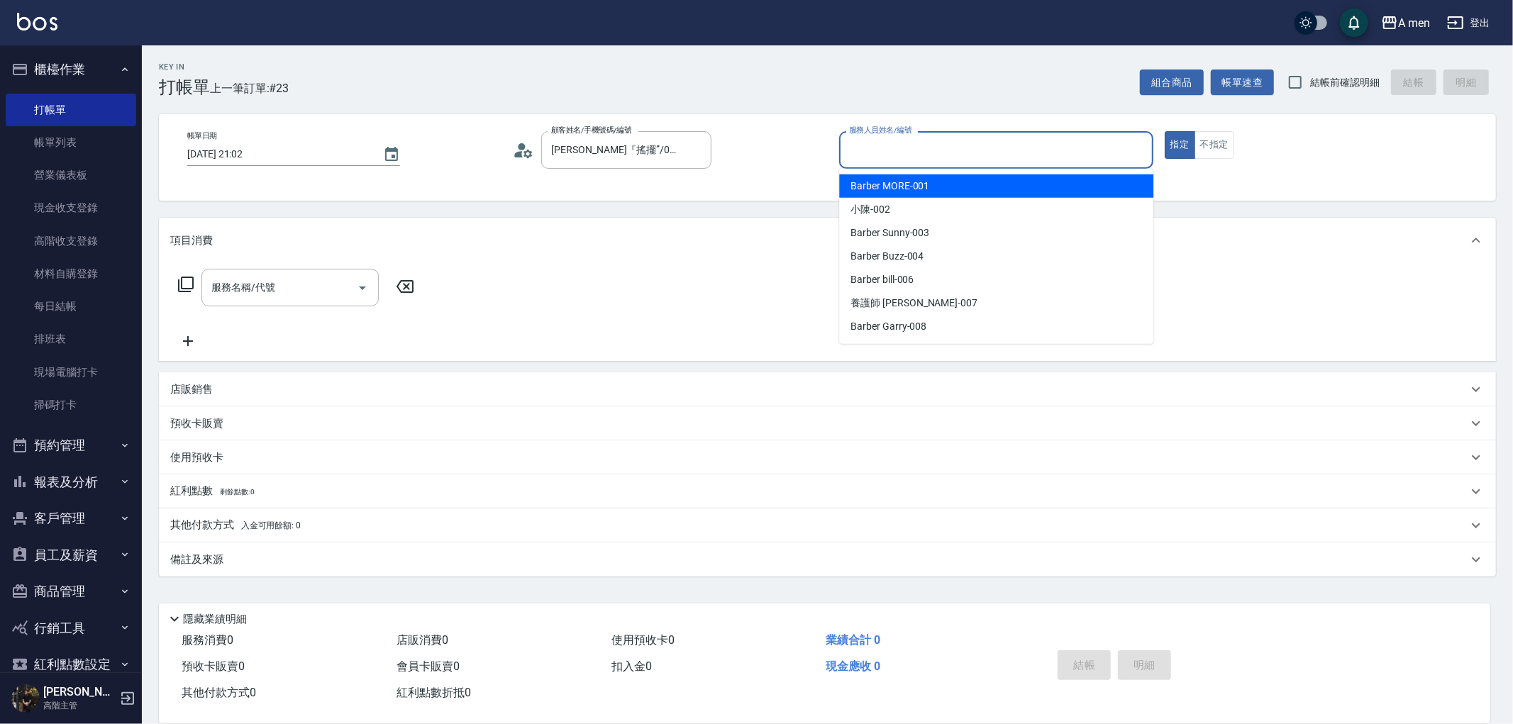
click at [892, 187] on span "Barber MORE -001" at bounding box center [890, 186] width 79 height 15
type input "Barber MORE-001"
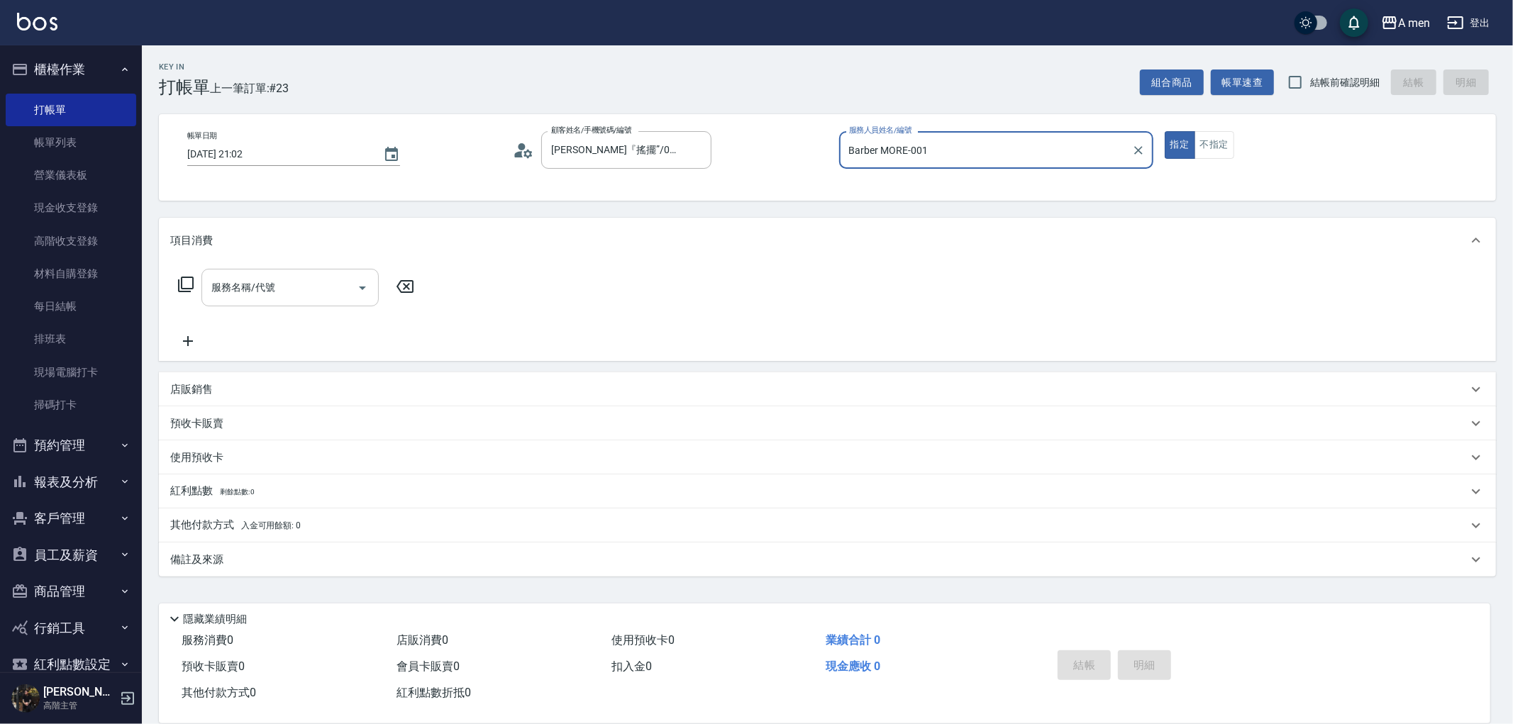
click at [268, 302] on div "服務名稱/代號" at bounding box center [289, 288] width 177 height 38
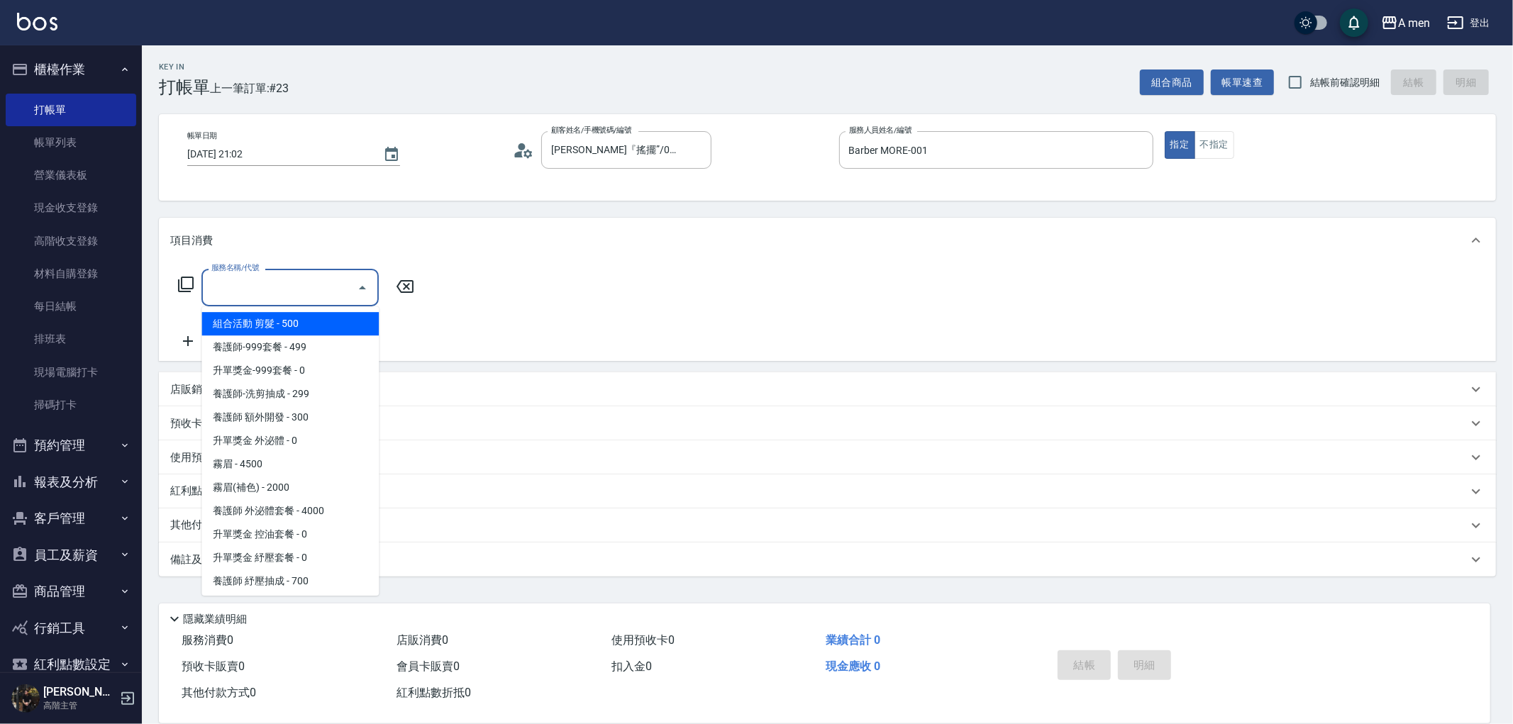
click at [267, 328] on span "組合活動 剪髮 - 500" at bounding box center [289, 323] width 177 height 23
type input "組合活動 剪髮"
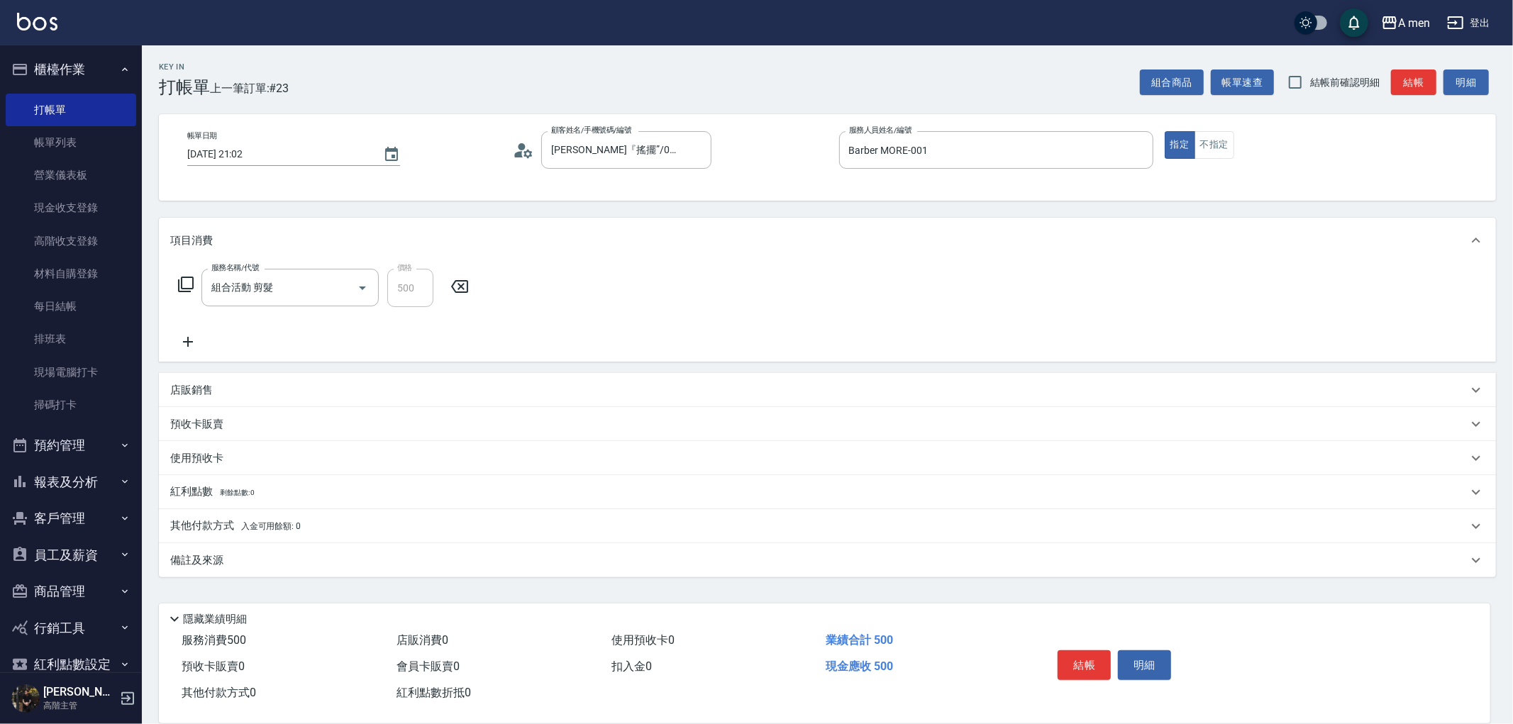
click at [199, 336] on icon at bounding box center [187, 341] width 35 height 17
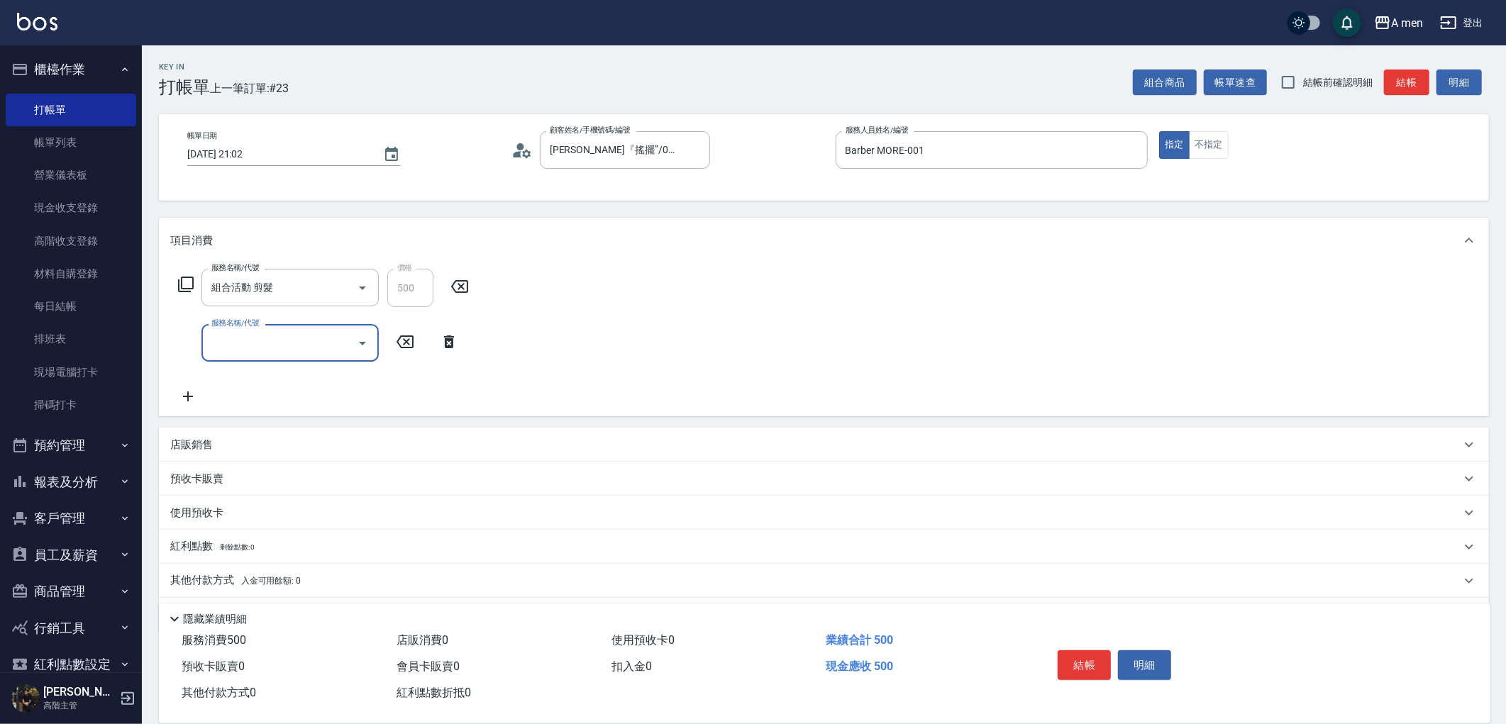
click at [248, 339] on input "服務名稱/代號" at bounding box center [279, 343] width 143 height 25
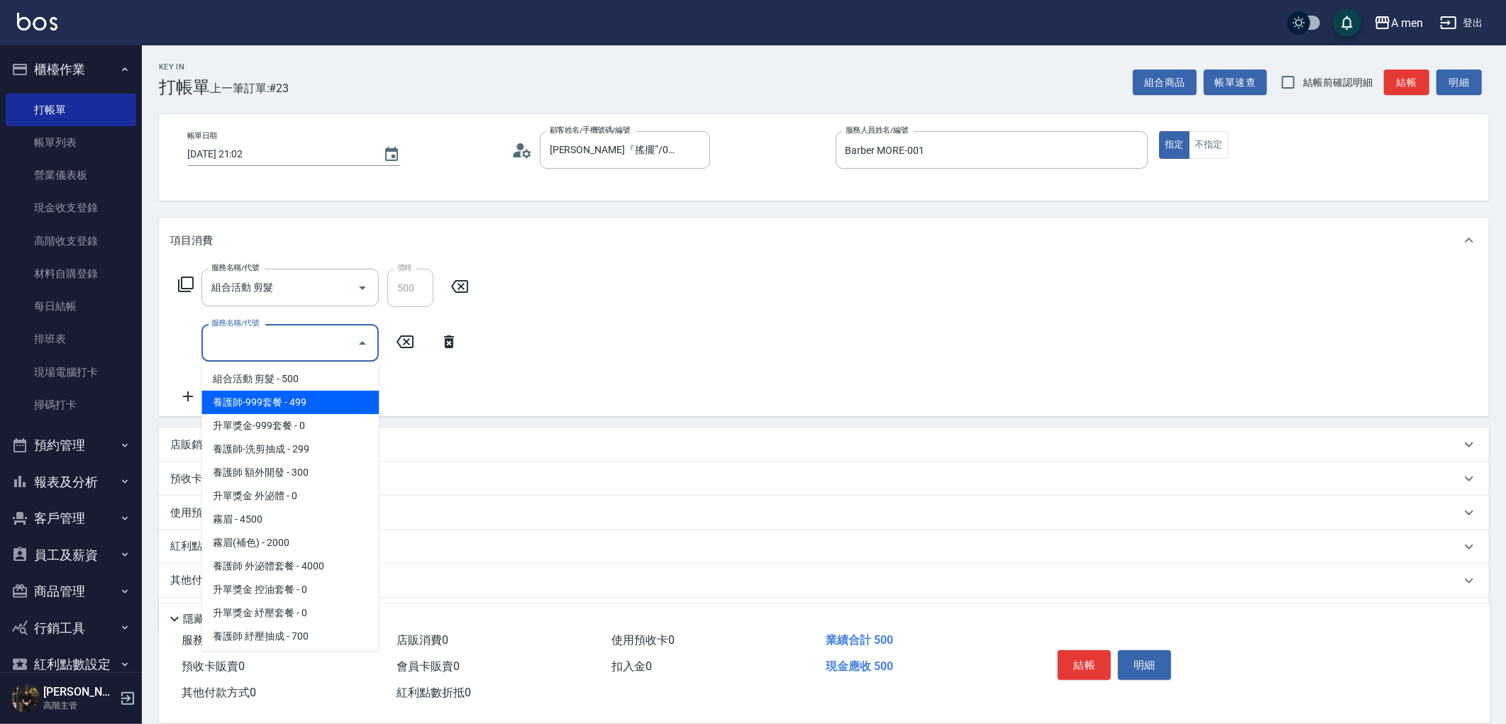
click at [257, 392] on span "養護師-999套餐 - 499" at bounding box center [289, 402] width 177 height 23
type input "養護師-999套餐"
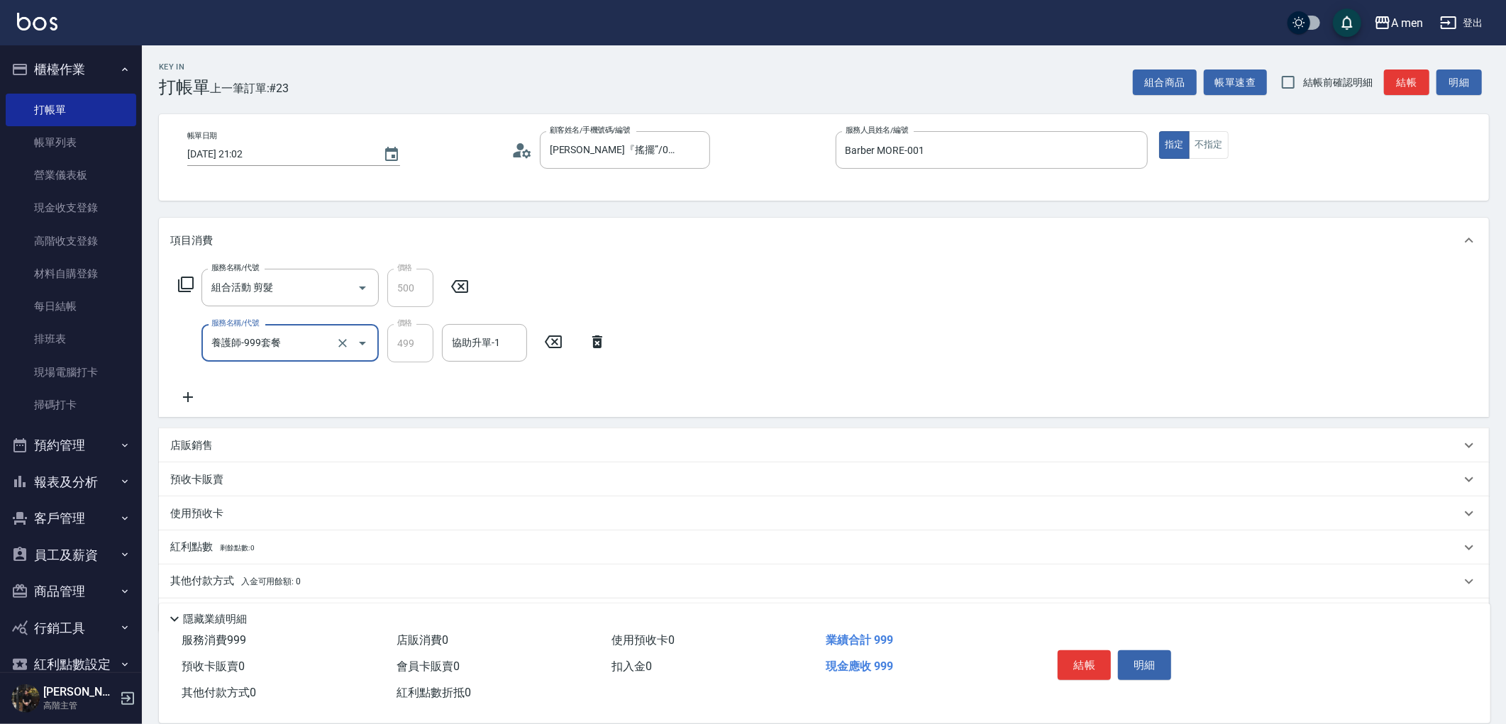
click at [173, 394] on icon at bounding box center [187, 397] width 35 height 17
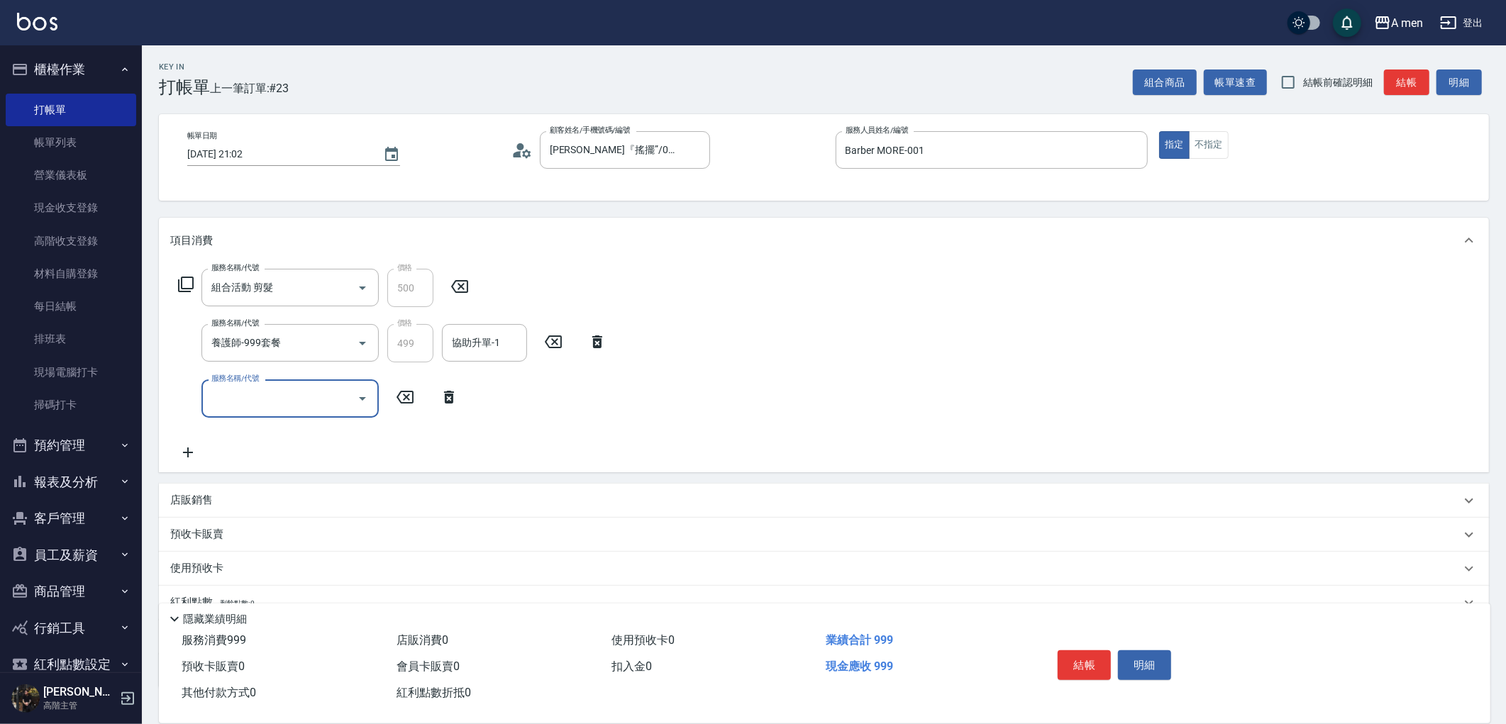
click at [249, 399] on input "服務名稱/代號" at bounding box center [279, 398] width 143 height 25
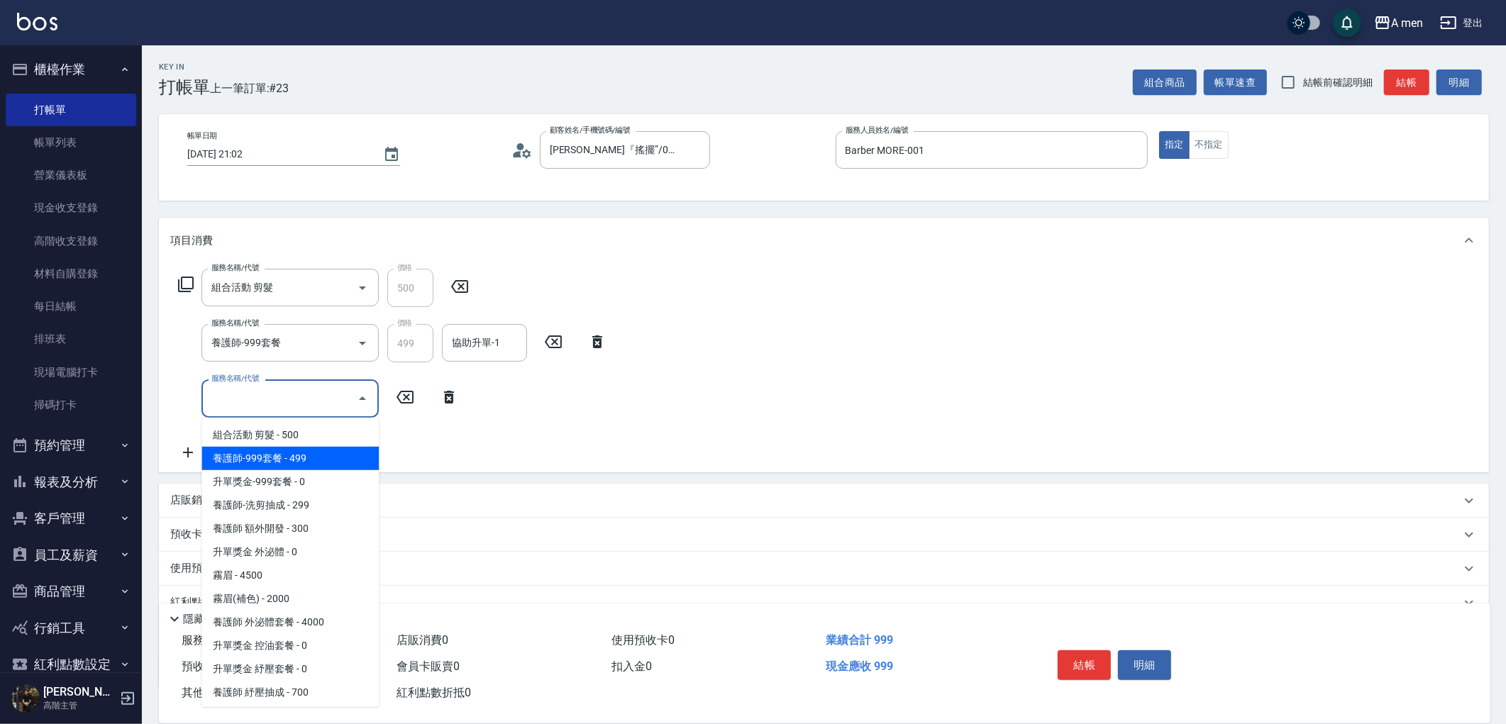
click at [268, 466] on span "養護師-999套餐 - 499" at bounding box center [289, 458] width 177 height 23
type input "養護師-999套餐"
